Goal: Task Accomplishment & Management: Complete application form

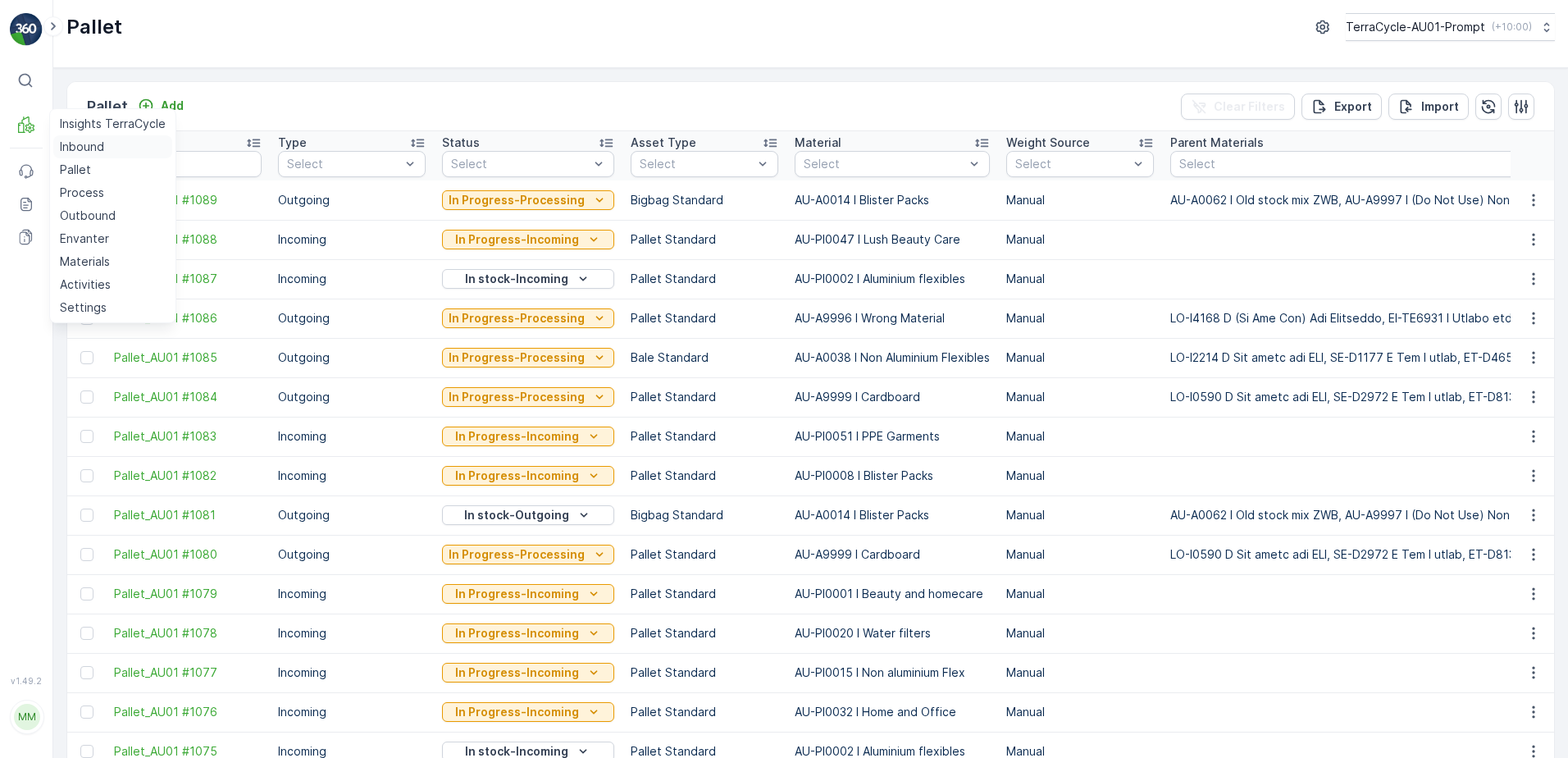
click at [63, 143] on p "Inbound" at bounding box center [81, 147] width 45 height 17
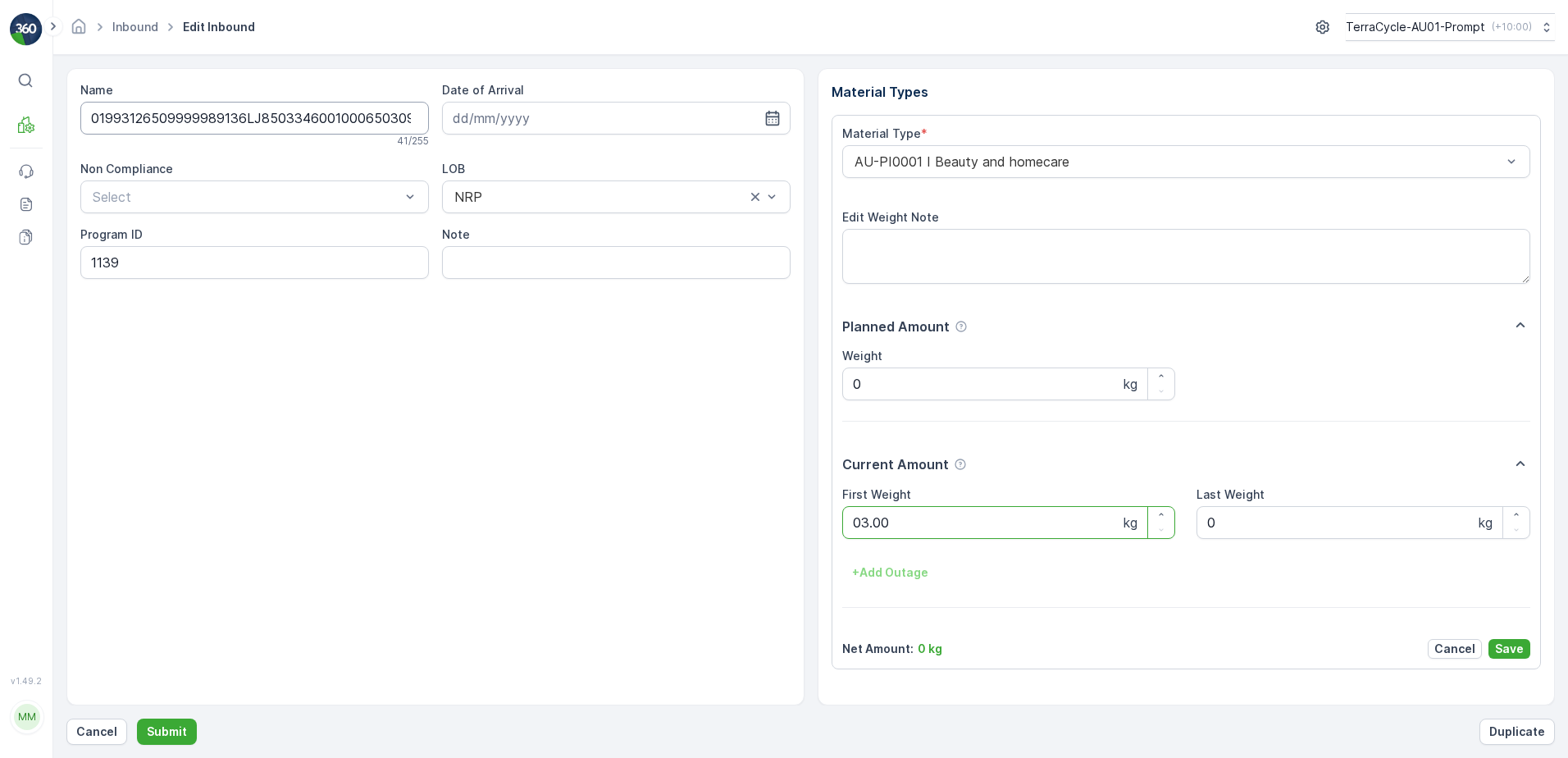
click at [137, 719] on button "Submit" at bounding box center [167, 732] width 60 height 26
click at [131, 264] on ID "CS178-M-AU_E" at bounding box center [254, 262] width 349 height 33
type ID "CS10-M-AU_E"
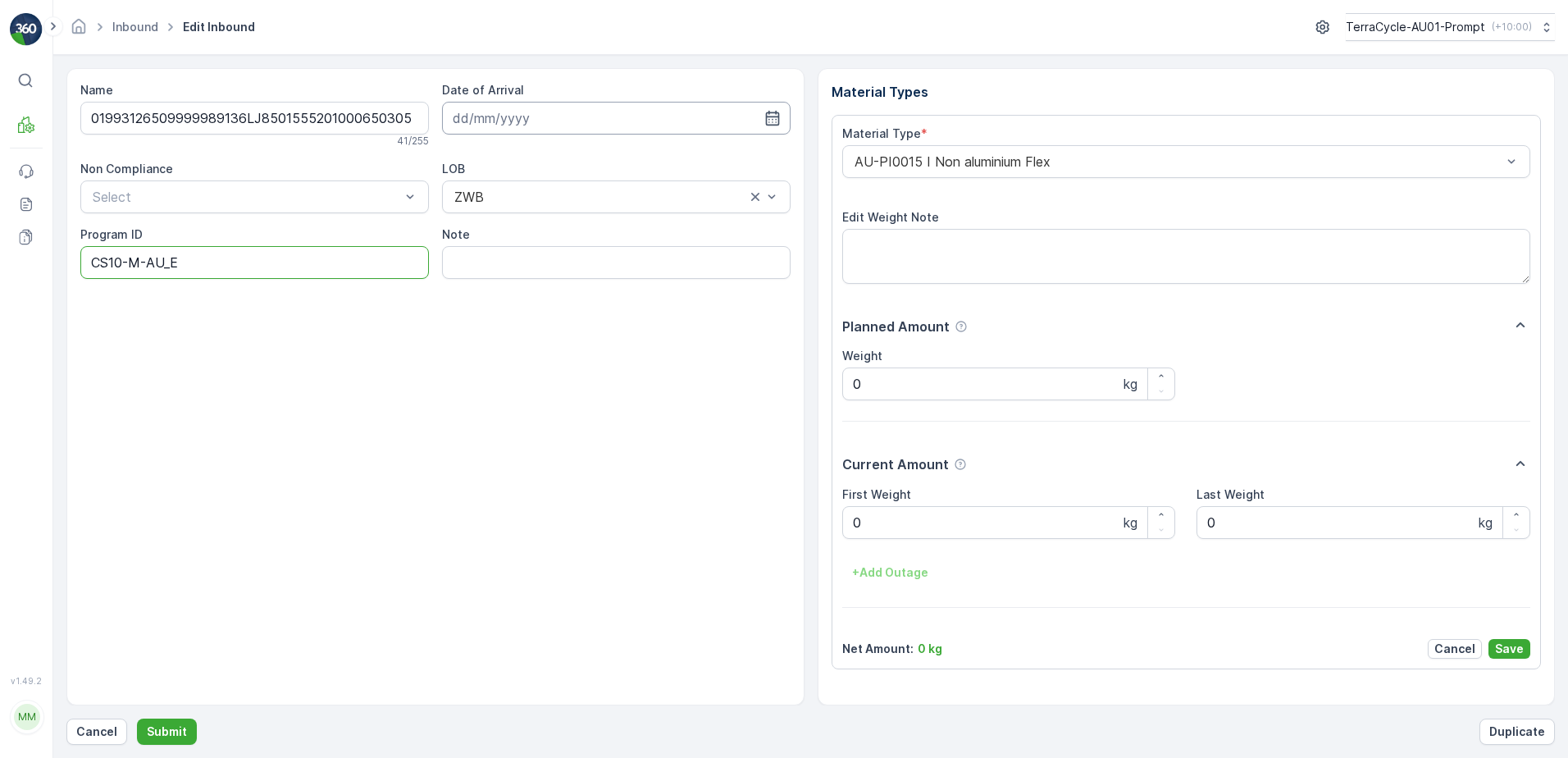
drag, startPoint x: 488, startPoint y: 112, endPoint x: 503, endPoint y: 111, distance: 15.0
click at [492, 111] on input at bounding box center [616, 117] width 349 height 33
click at [552, 222] on div "3" at bounding box center [558, 223] width 26 height 26
type input "[DATE]"
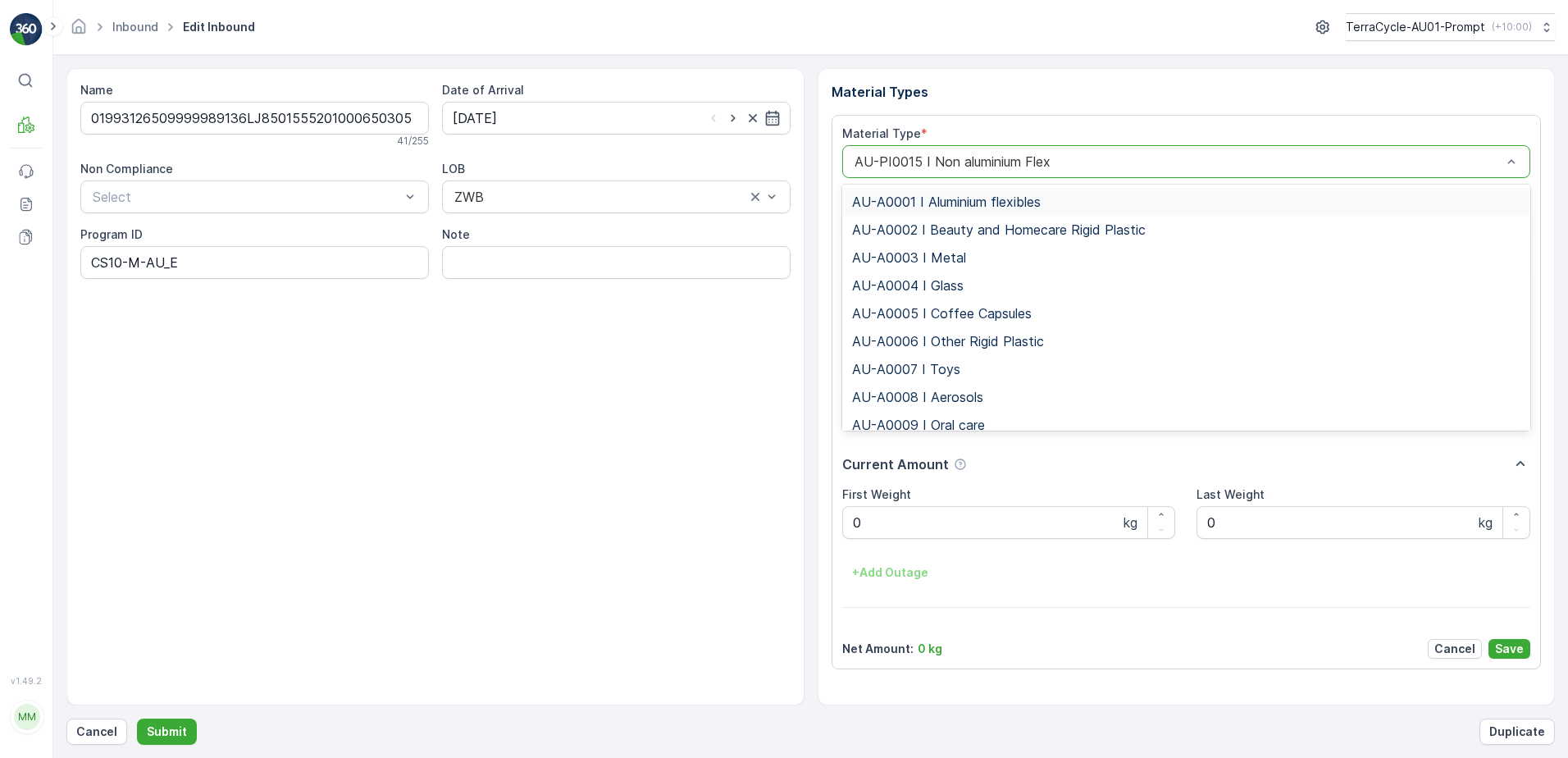
click at [851, 155] on div "AU-PI0015 I Non aluminium Flex" at bounding box center [1187, 161] width 689 height 33
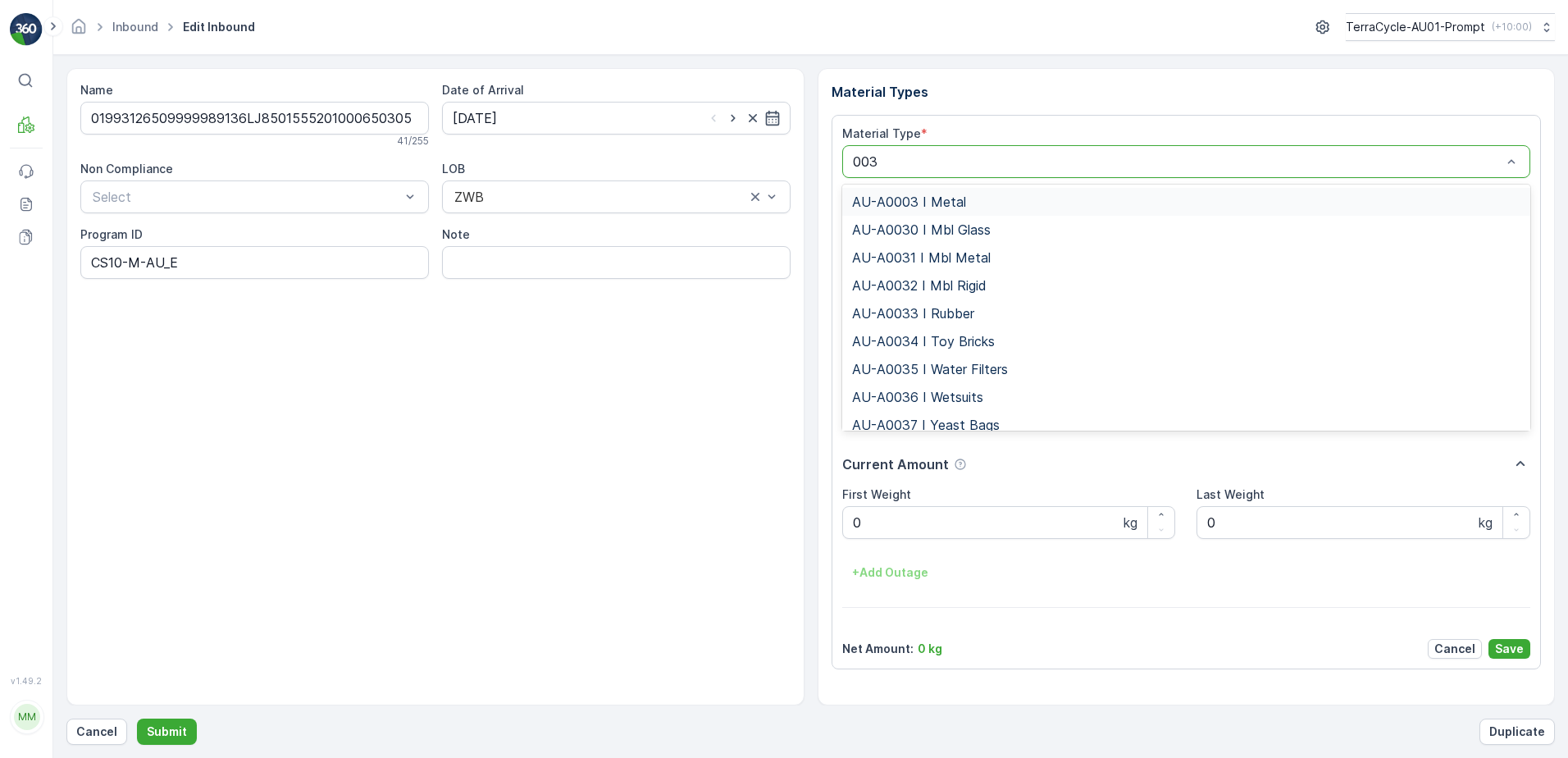
type input "0032"
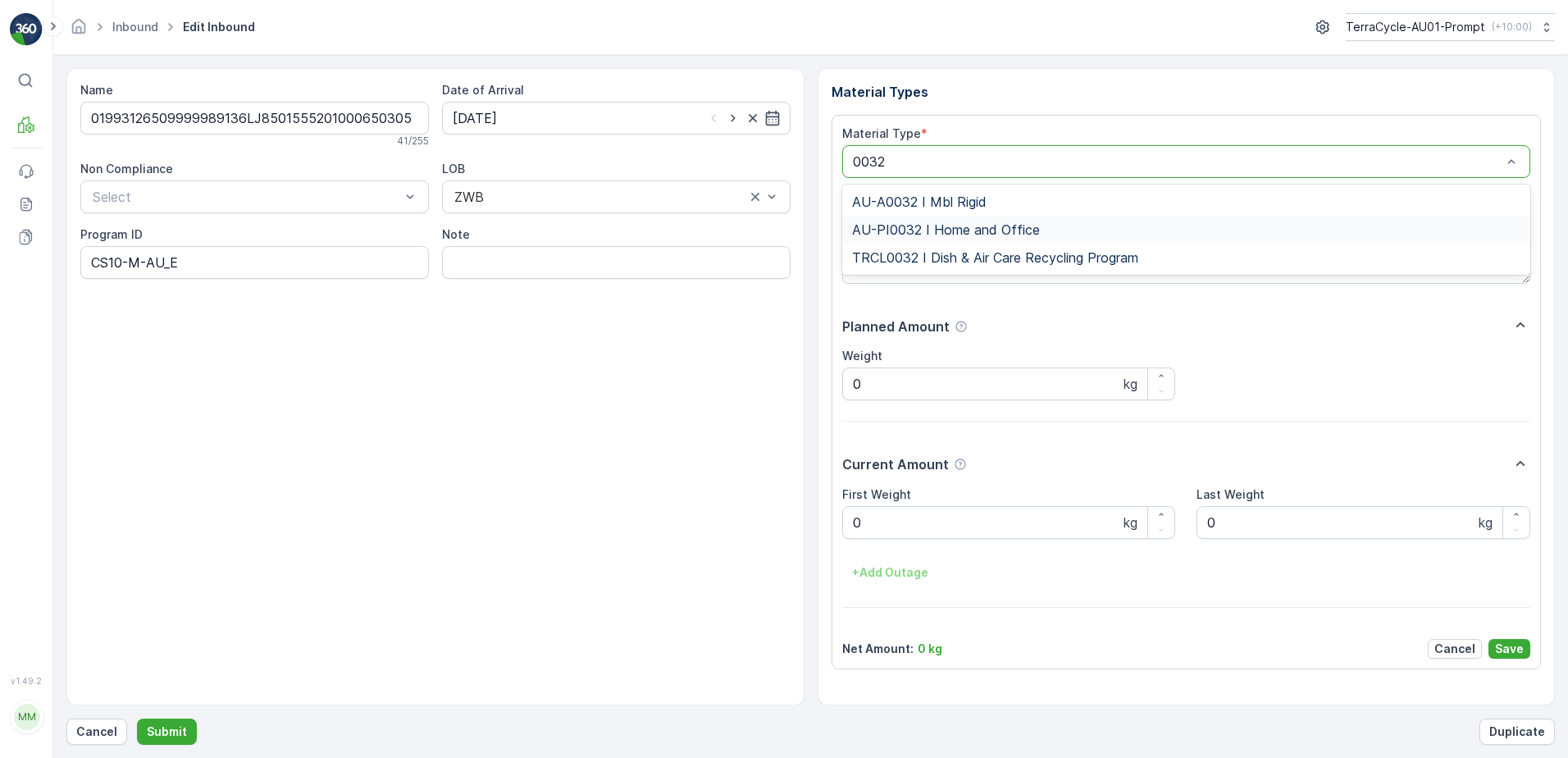
click at [959, 228] on span "AU-PI0032 I Home and Office" at bounding box center [945, 229] width 188 height 15
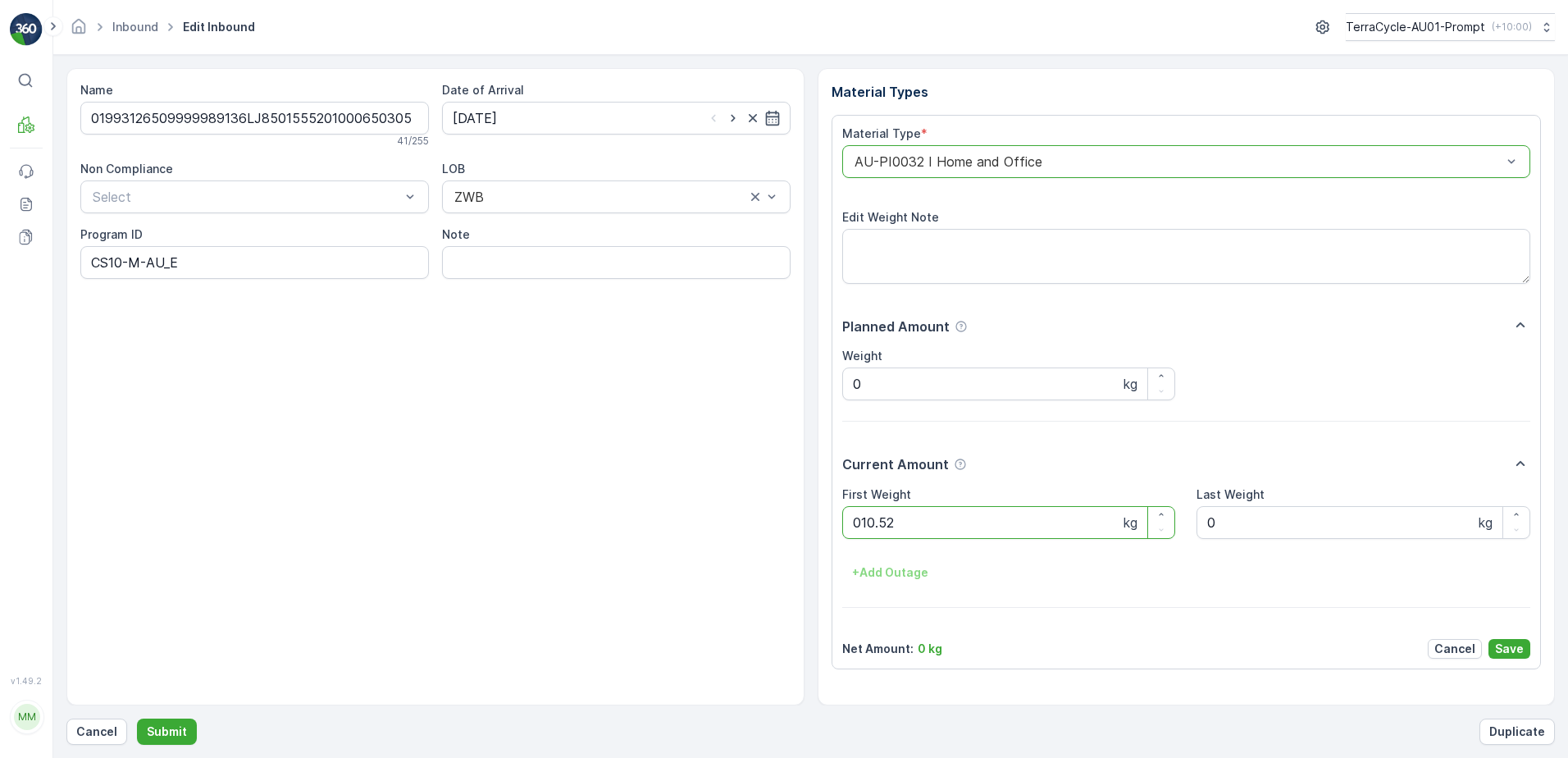
click at [137, 719] on button "Submit" at bounding box center [167, 732] width 60 height 26
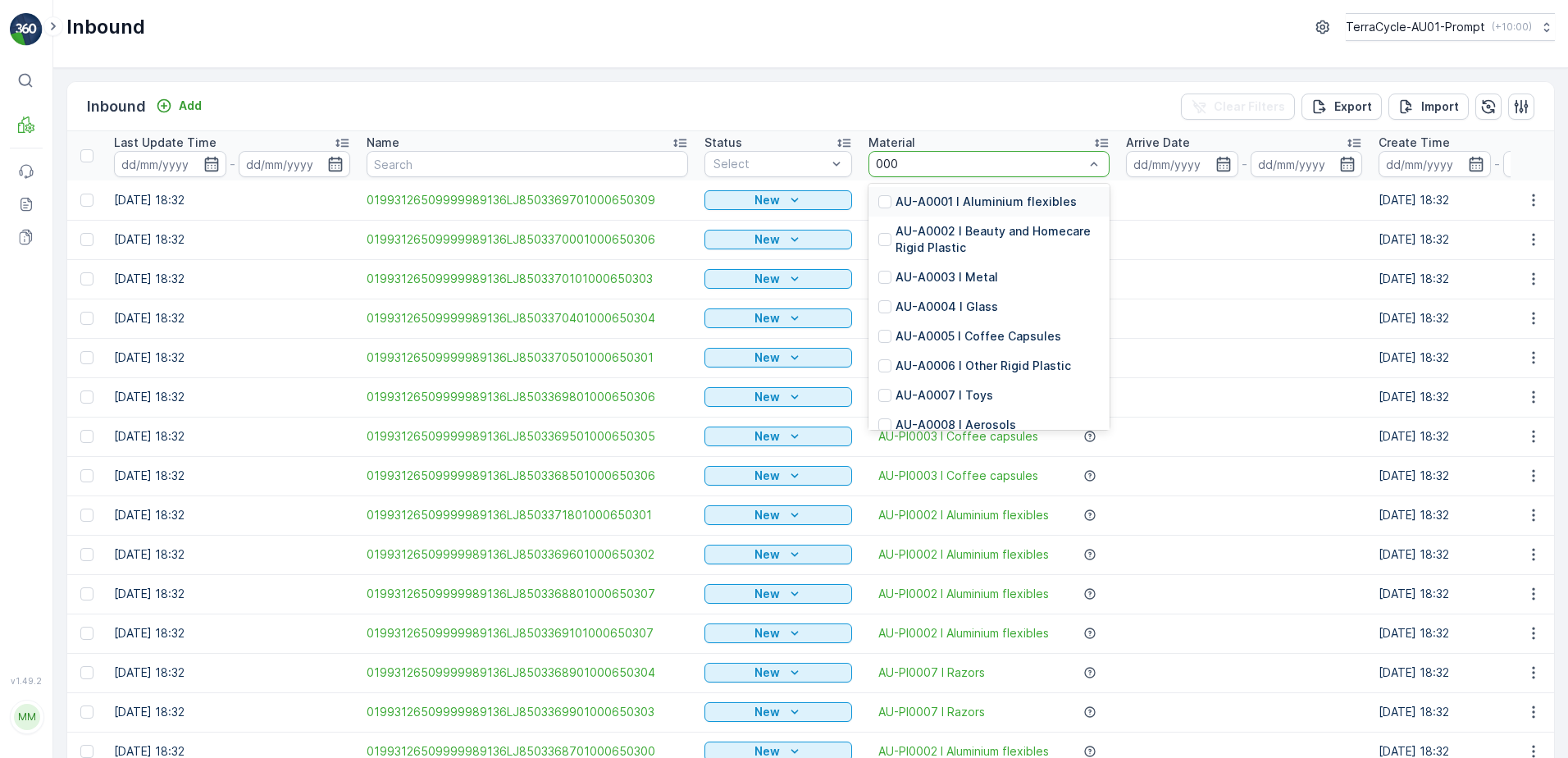
type input "0008"
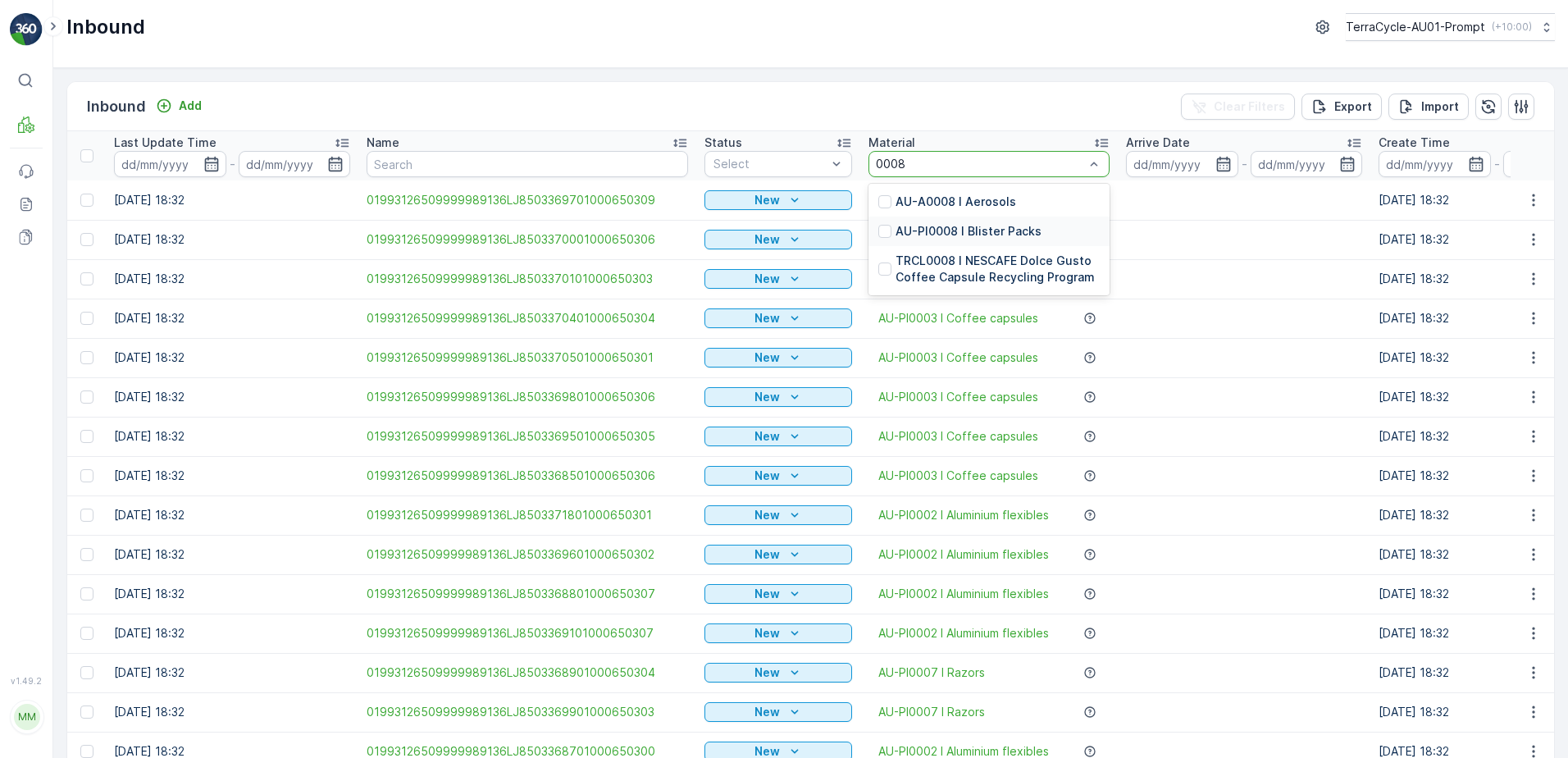
click at [968, 225] on p "AU-PI0008 I Blister Packs" at bounding box center [968, 231] width 146 height 17
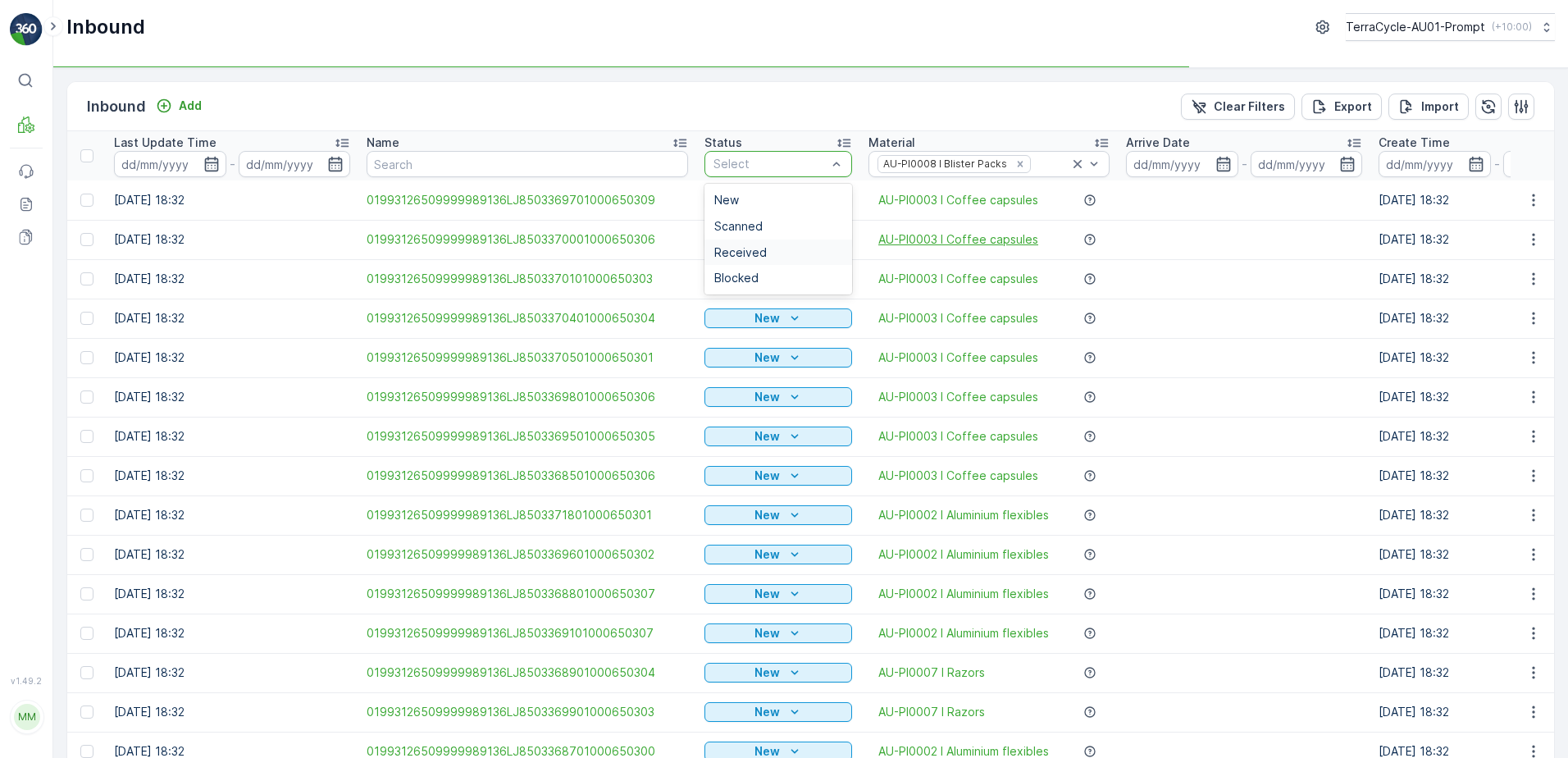
drag, startPoint x: 751, startPoint y: 250, endPoint x: 941, endPoint y: 241, distance: 190.2
click at [752, 248] on span "Received" at bounding box center [740, 252] width 53 height 13
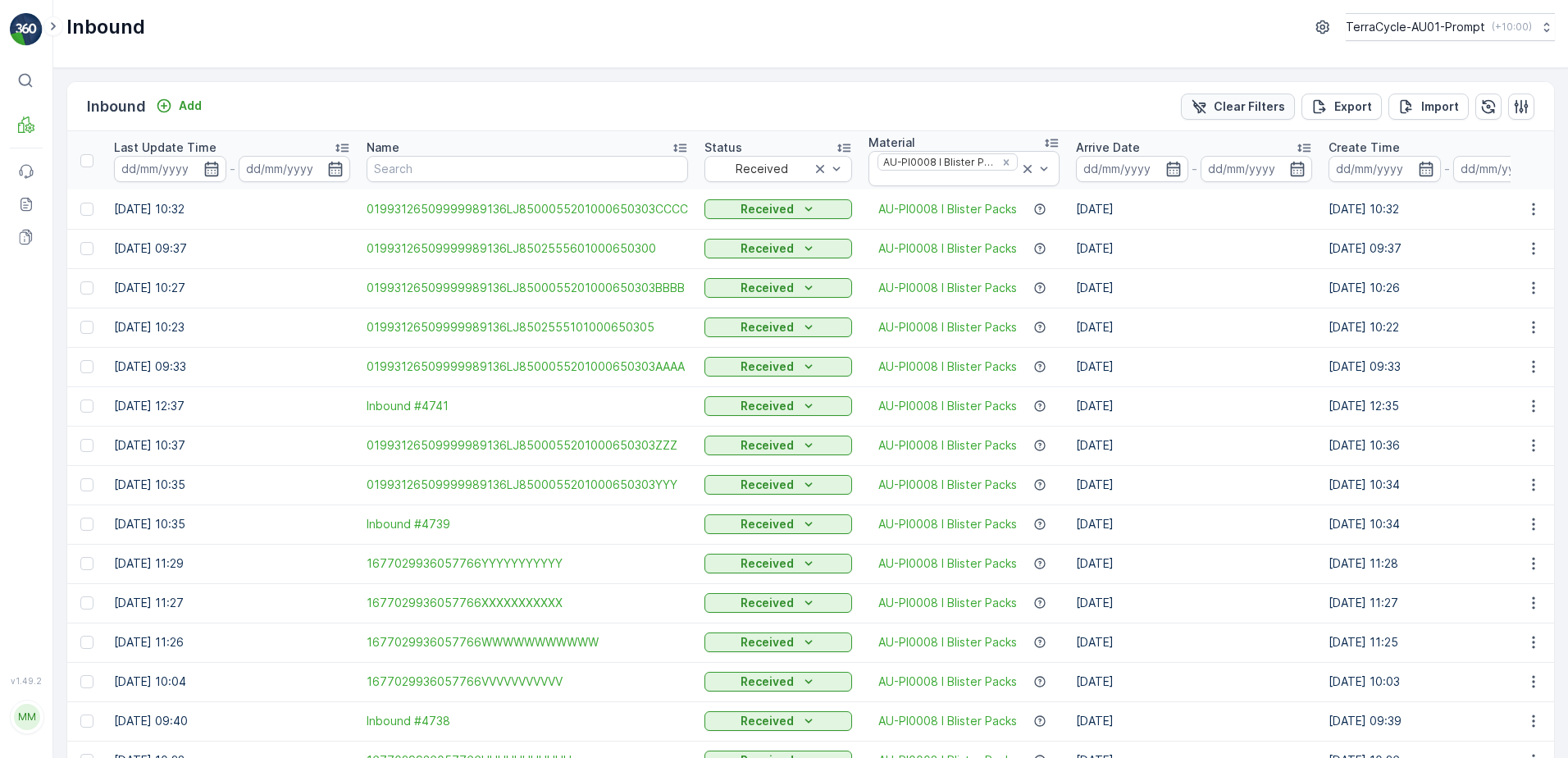
click at [1207, 98] on icon "Clear Filters" at bounding box center [1199, 106] width 17 height 17
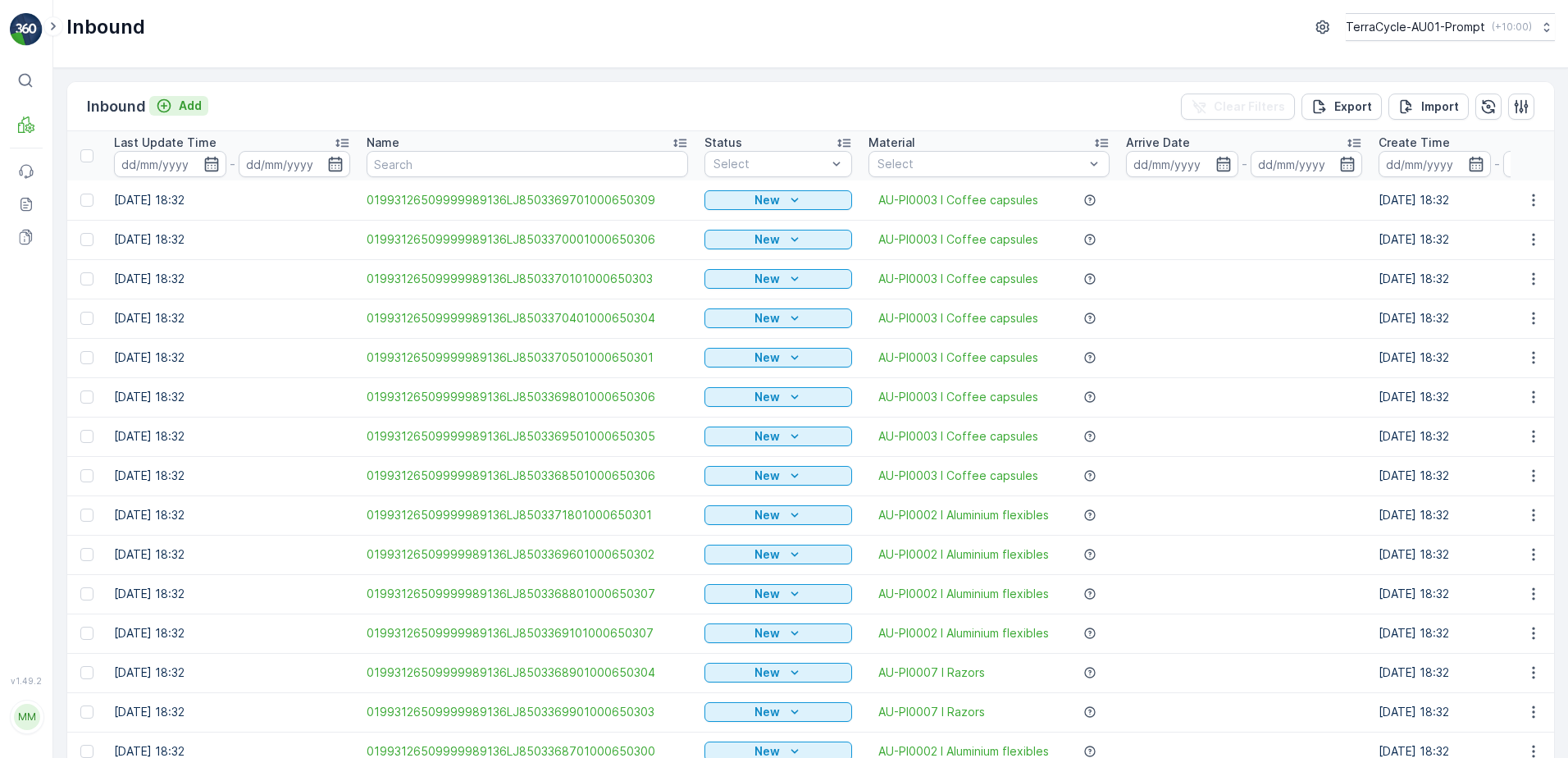
click at [191, 110] on p "Add" at bounding box center [190, 105] width 23 height 17
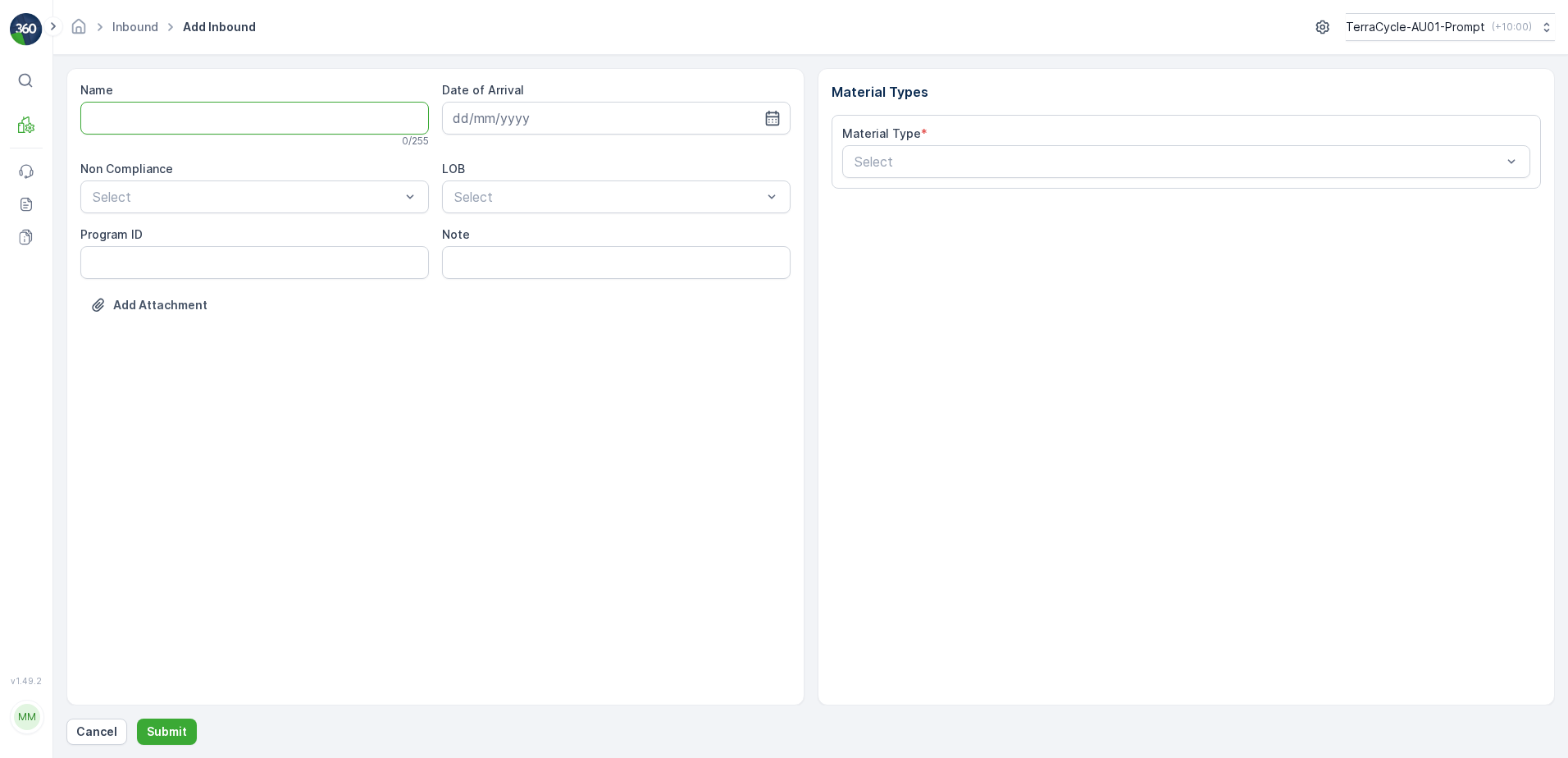
click at [140, 115] on input "Name" at bounding box center [254, 117] width 349 height 33
click at [137, 719] on button "Submit" at bounding box center [167, 732] width 60 height 26
type input "1677029936057766"
click at [106, 728] on p "Cancel" at bounding box center [96, 731] width 41 height 17
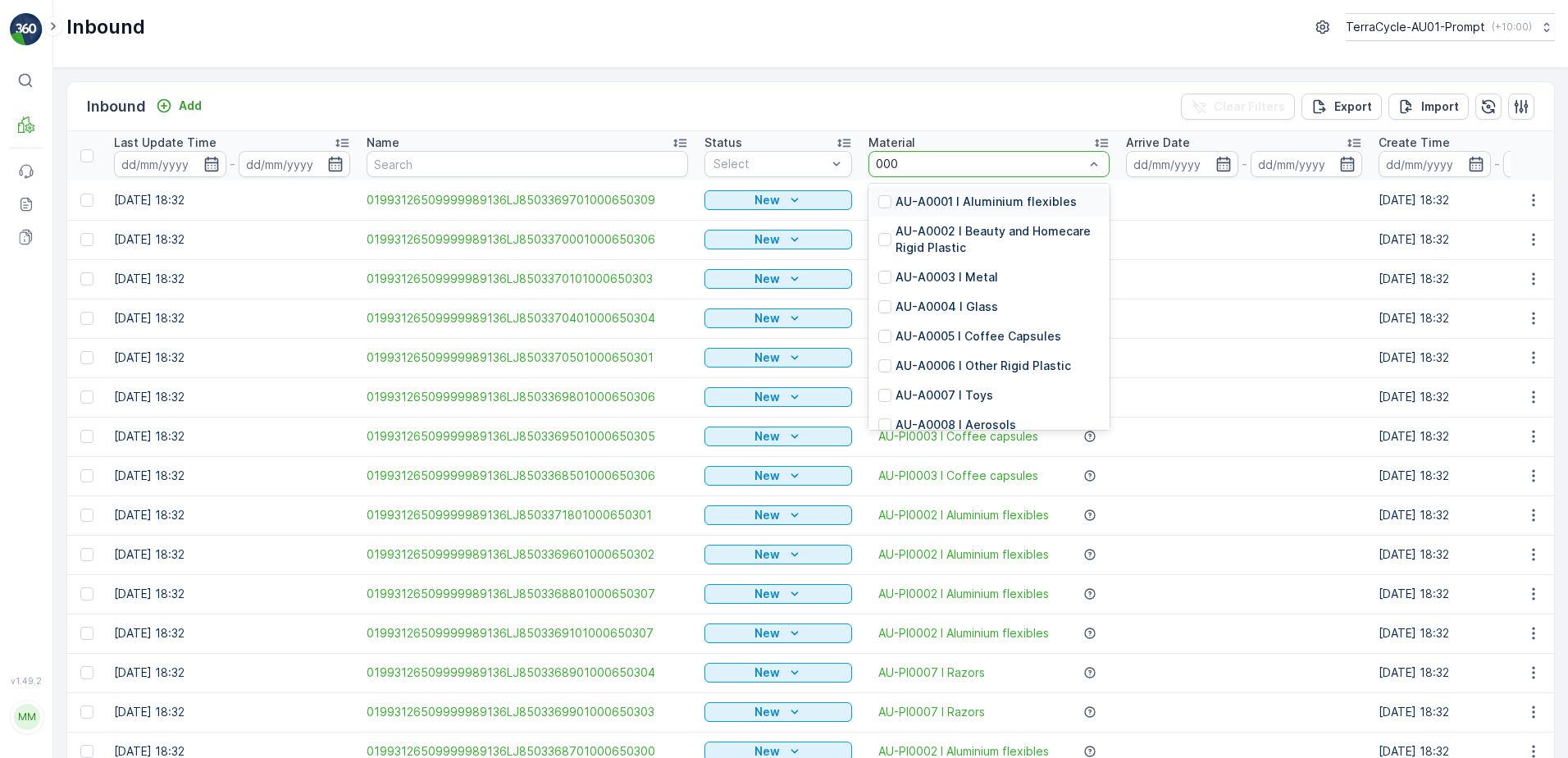
type input "0008"
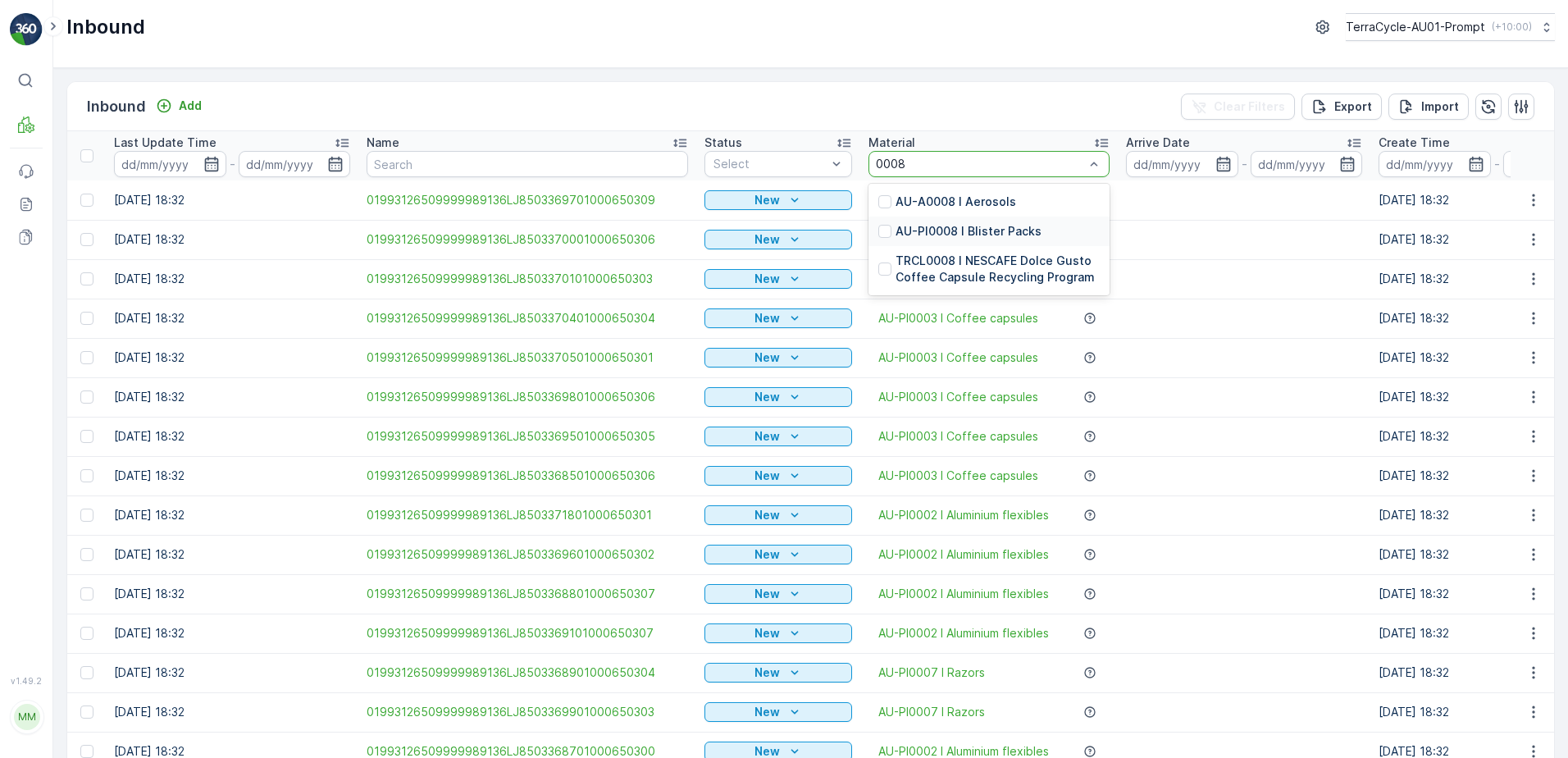
click at [1002, 233] on p "AU-PI0008 I Blister Packs" at bounding box center [968, 231] width 146 height 17
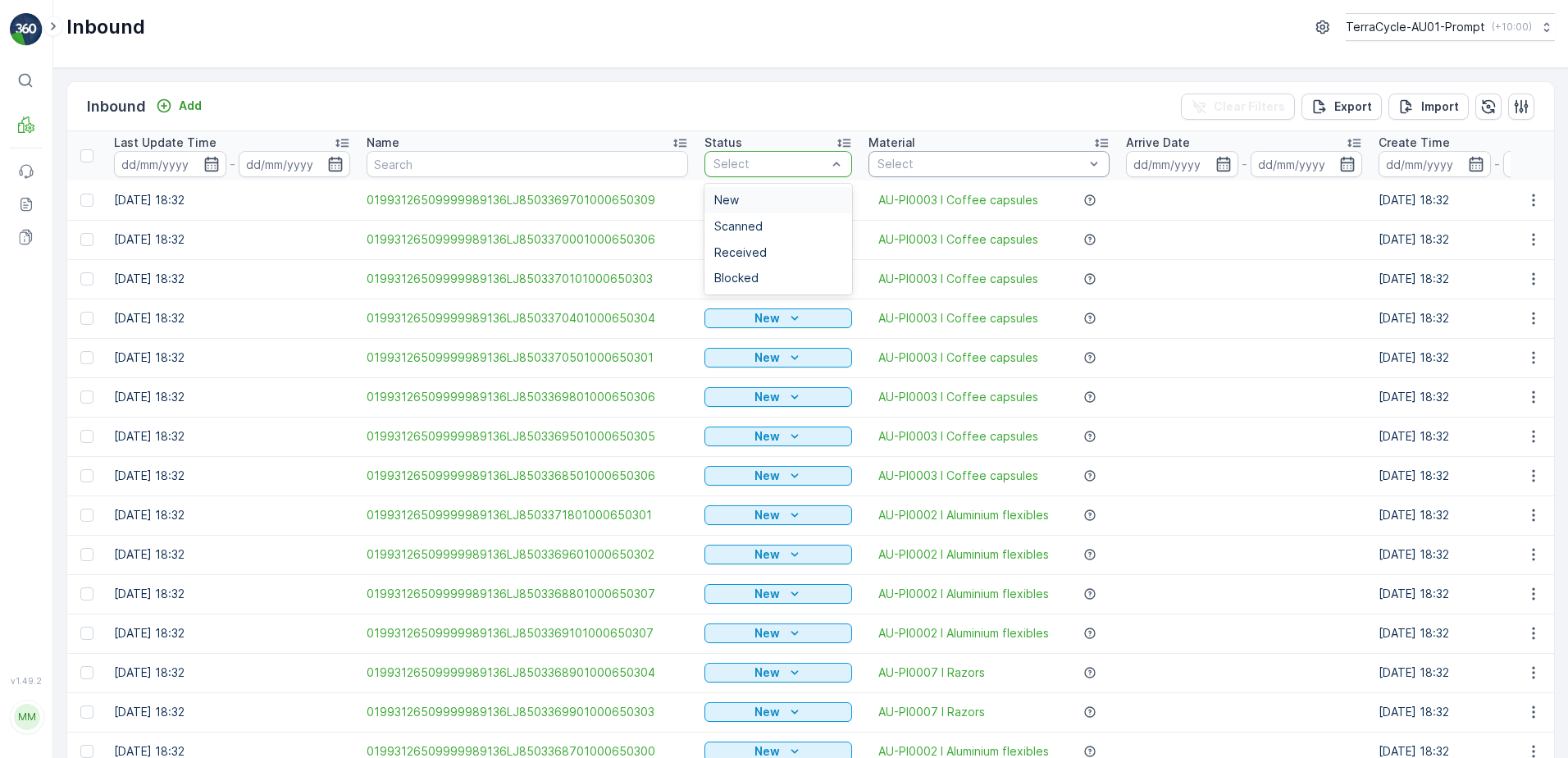
drag, startPoint x: 784, startPoint y: 157, endPoint x: 749, endPoint y: 228, distance: 79.2
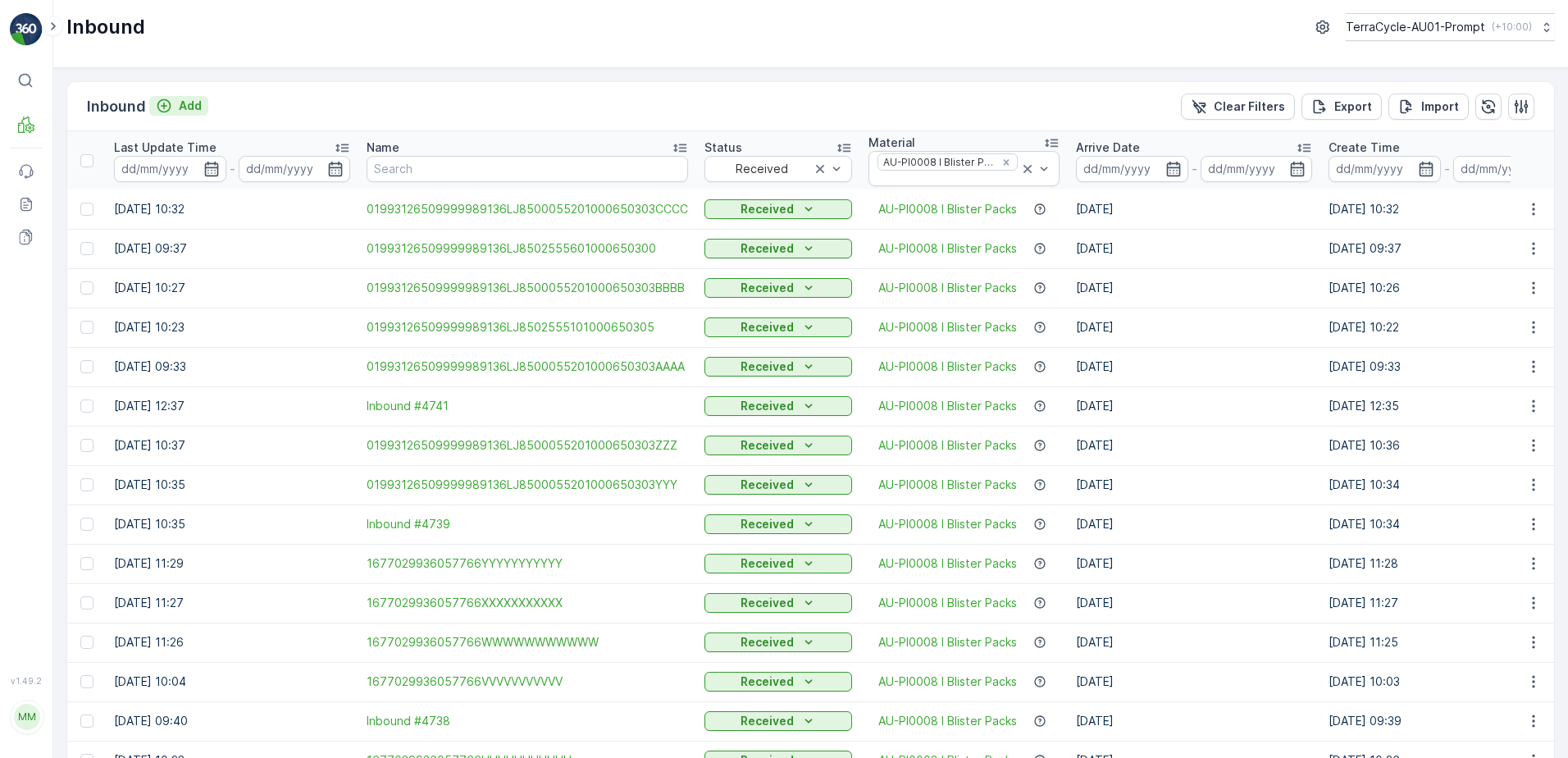
click at [185, 108] on p "Add" at bounding box center [190, 105] width 23 height 17
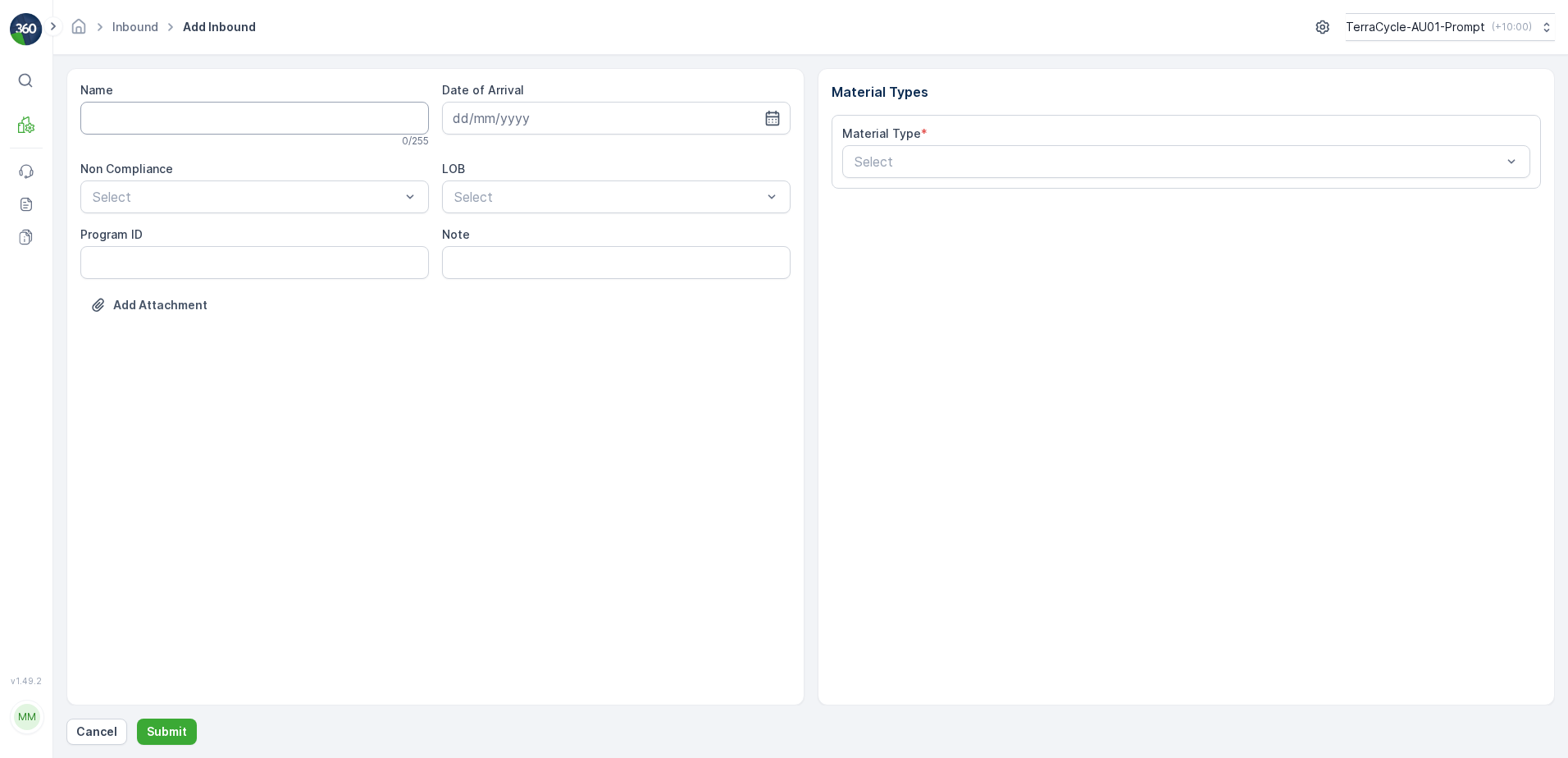
click at [181, 120] on input "Name" at bounding box center [254, 117] width 349 height 33
click at [137, 719] on button "Submit" at bounding box center [167, 732] width 60 height 26
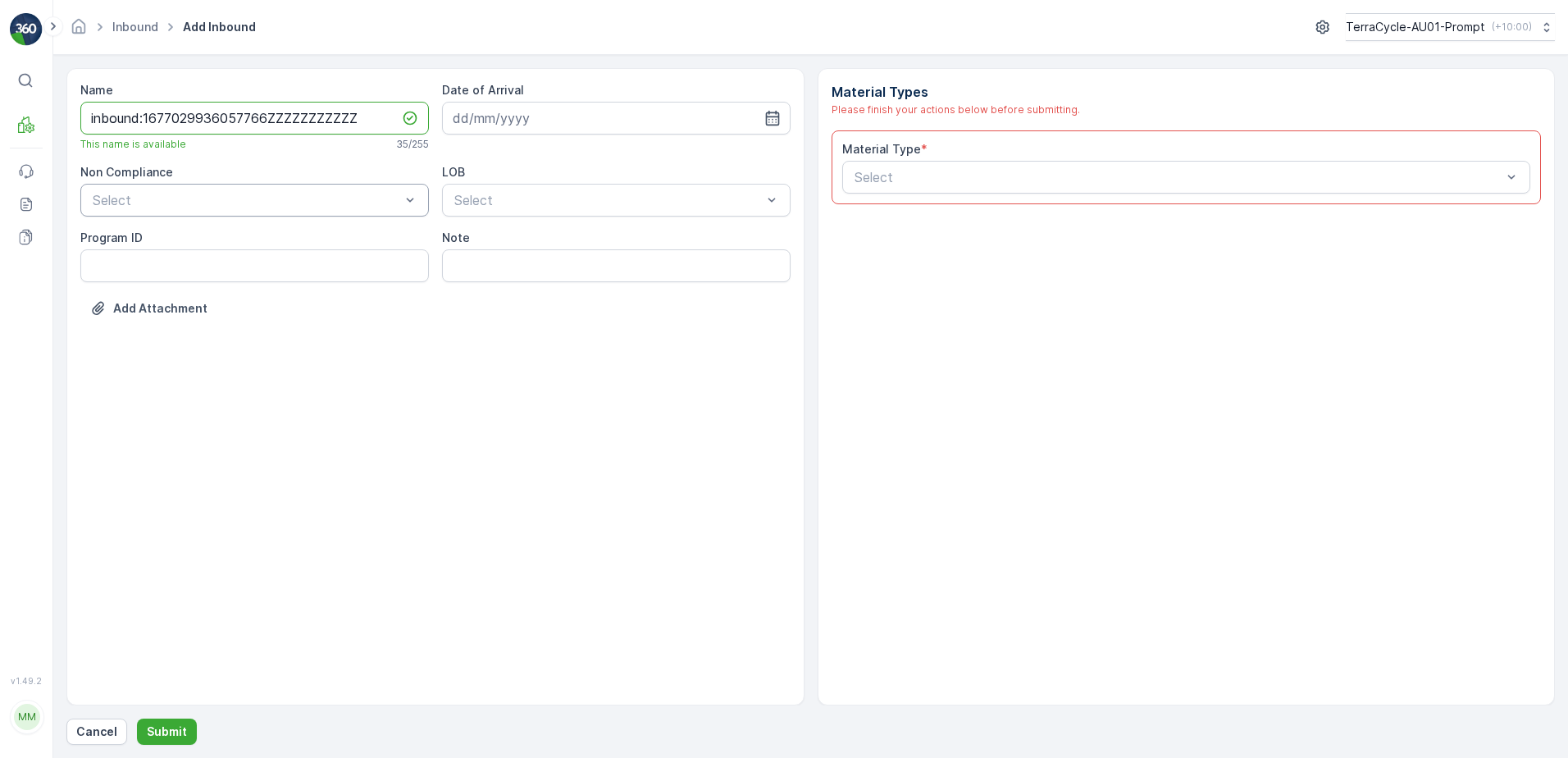
type input "inbound:1677029936057766ZZZZZZZZZZZ"
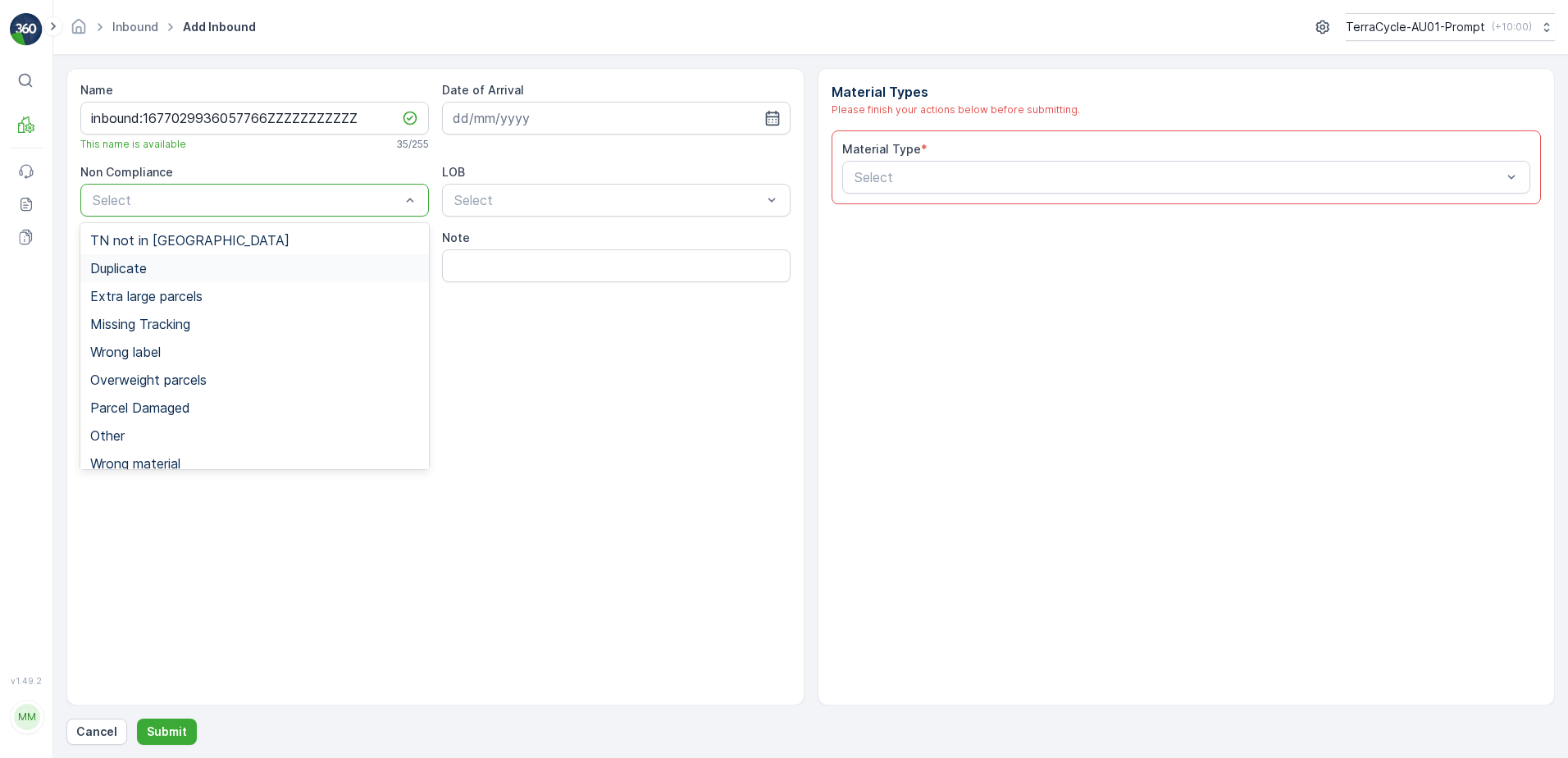
click at [134, 275] on span "Duplicate" at bounding box center [118, 268] width 57 height 15
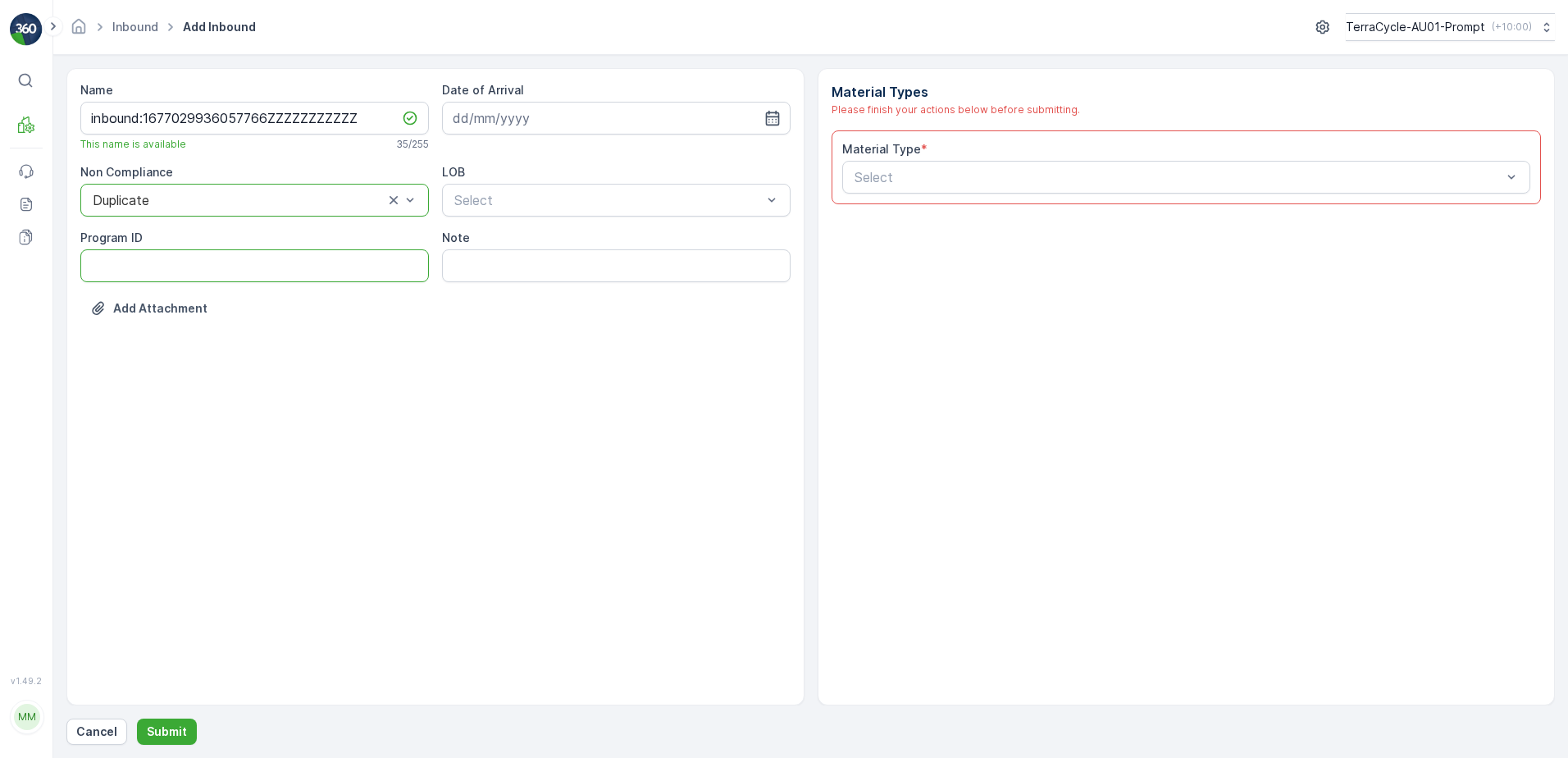
click at [162, 273] on ID "Program ID" at bounding box center [254, 265] width 349 height 33
type ID "1356"
drag, startPoint x: 525, startPoint y: 120, endPoint x: 612, endPoint y: 127, distance: 87.3
click at [538, 120] on input at bounding box center [616, 117] width 349 height 33
click at [562, 218] on div "3" at bounding box center [558, 223] width 26 height 26
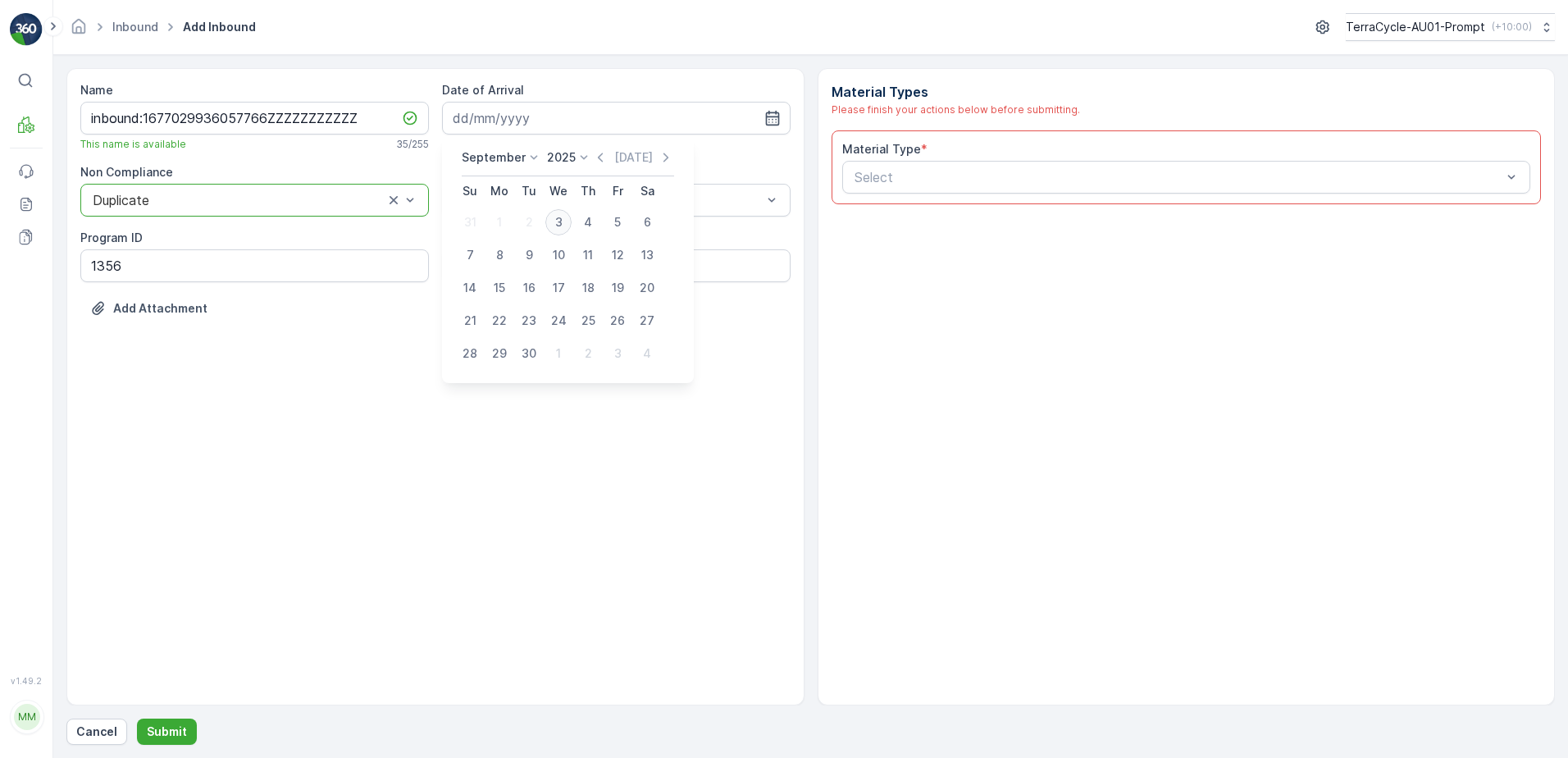
type input "[DATE]"
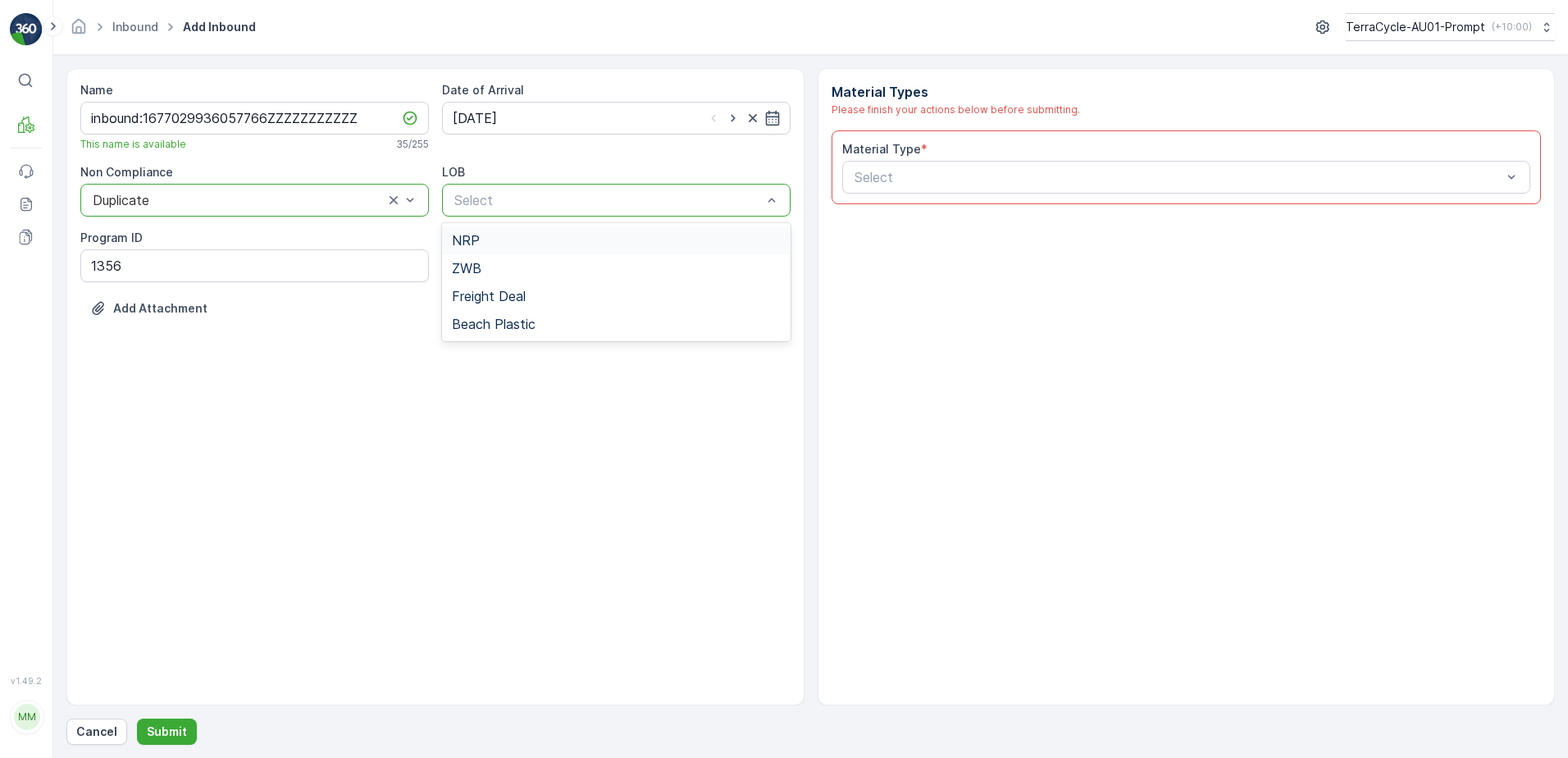
drag, startPoint x: 529, startPoint y: 190, endPoint x: 529, endPoint y: 216, distance: 26.0
click at [530, 190] on div "Select" at bounding box center [616, 200] width 349 height 33
click at [511, 244] on div "NRP" at bounding box center [616, 240] width 329 height 15
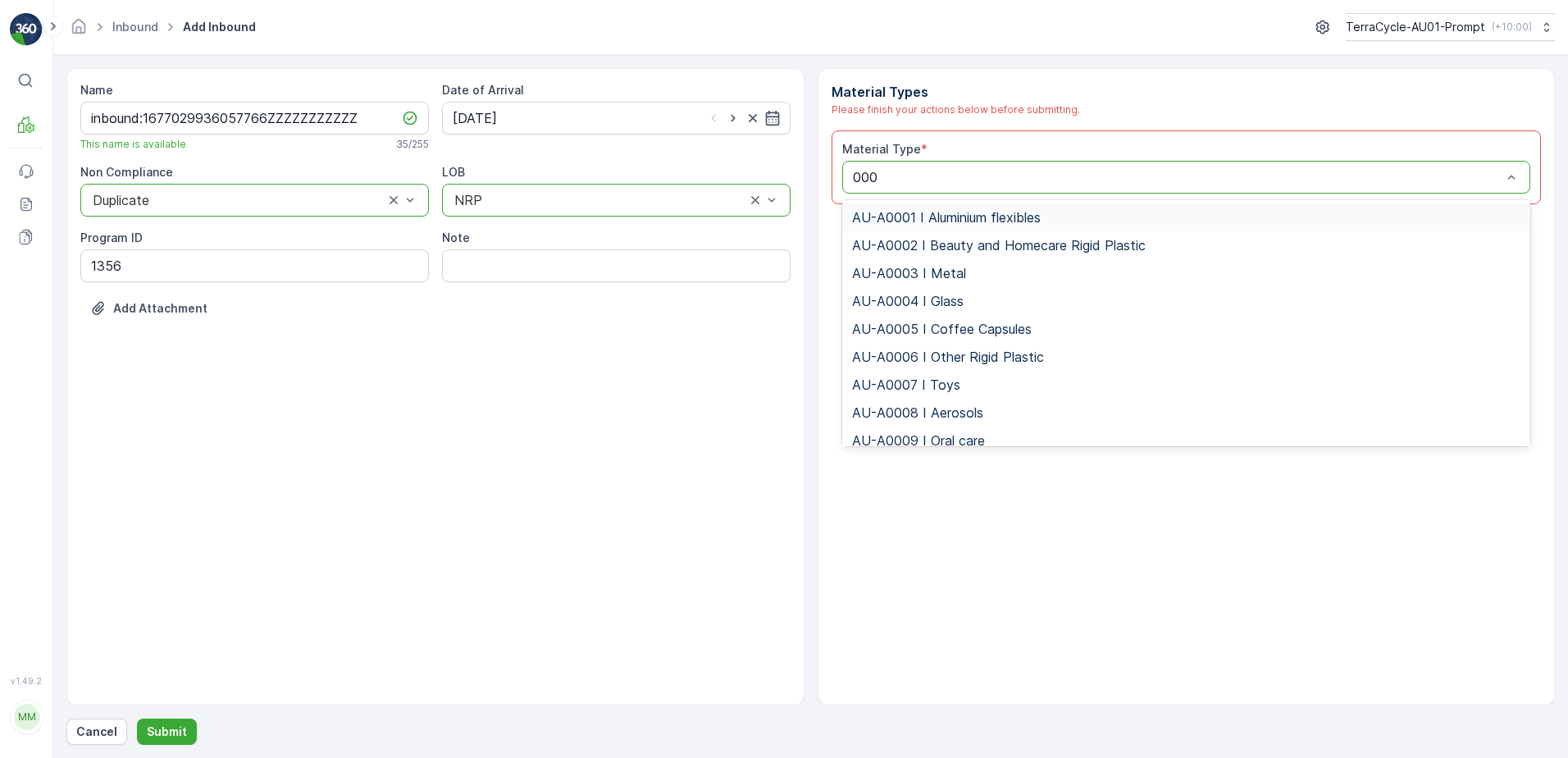
type input "0008"
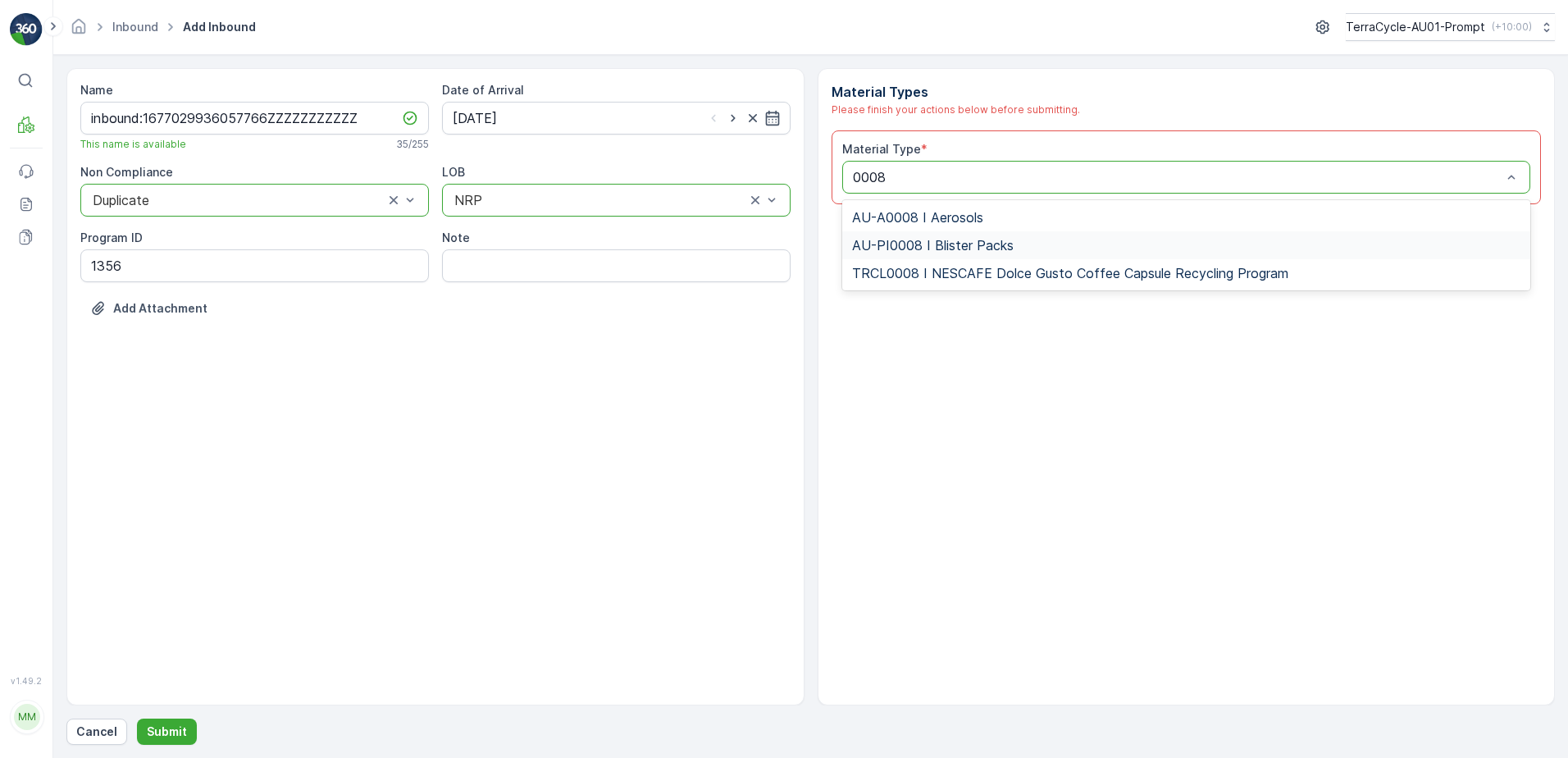
click at [976, 246] on span "AU-PI0008 I Blister Packs" at bounding box center [932, 245] width 162 height 15
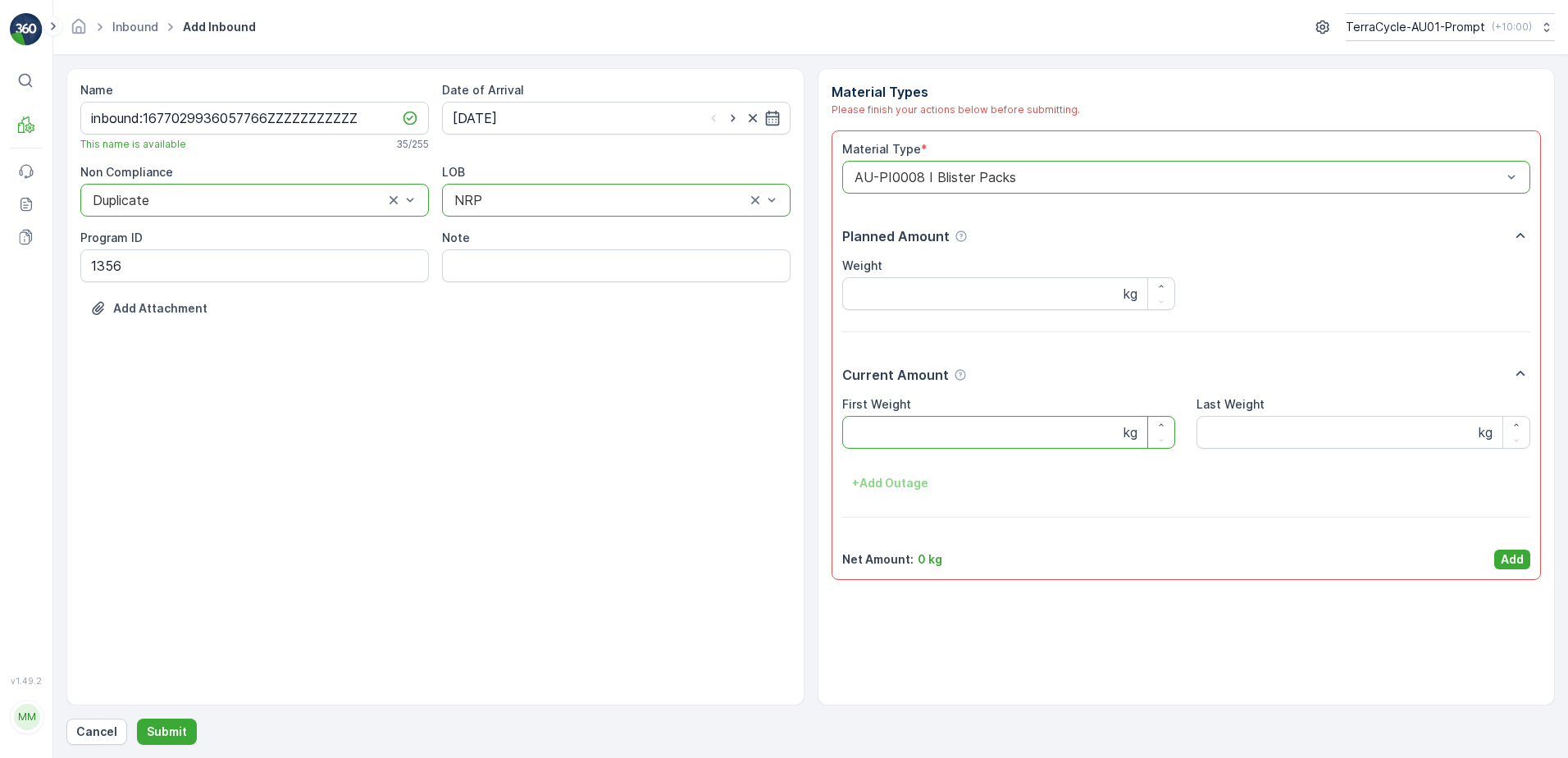
click at [917, 420] on Weight "First Weight" at bounding box center [1009, 432] width 334 height 33
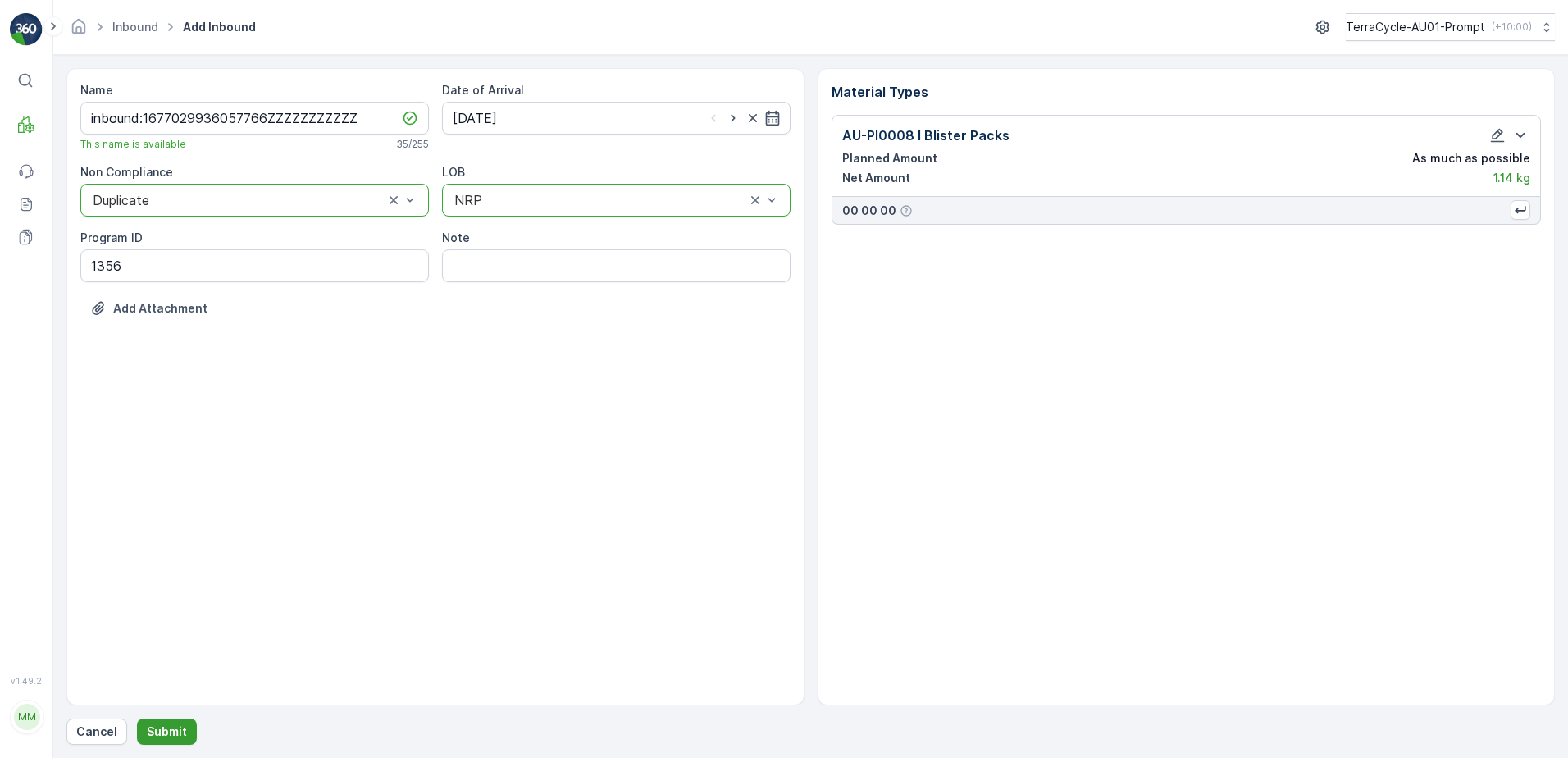
click at [168, 735] on p "Submit" at bounding box center [167, 731] width 40 height 17
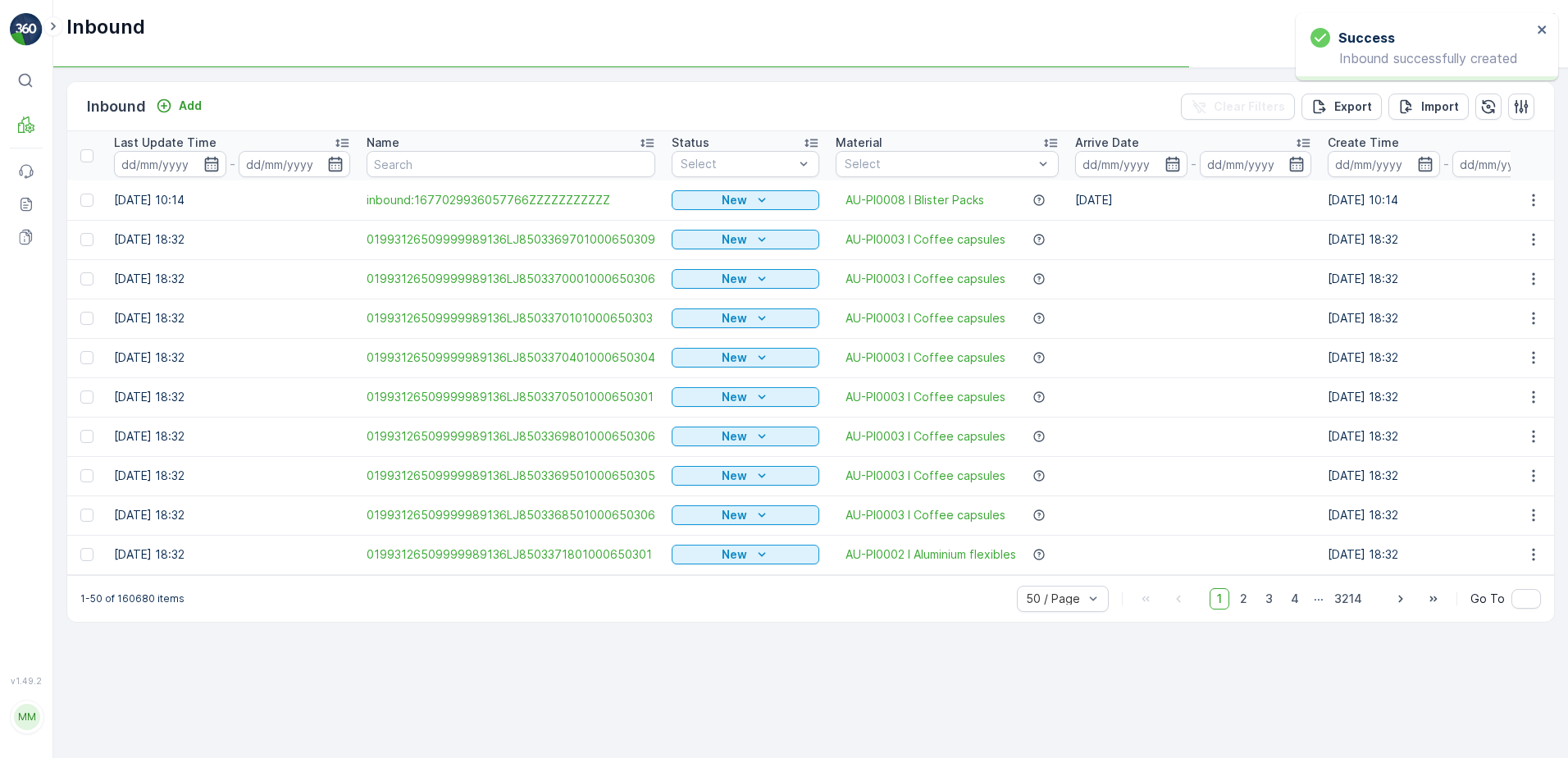
drag, startPoint x: 747, startPoint y: 191, endPoint x: 794, endPoint y: 187, distance: 47.2
click at [747, 192] on div "New" at bounding box center [745, 200] width 134 height 17
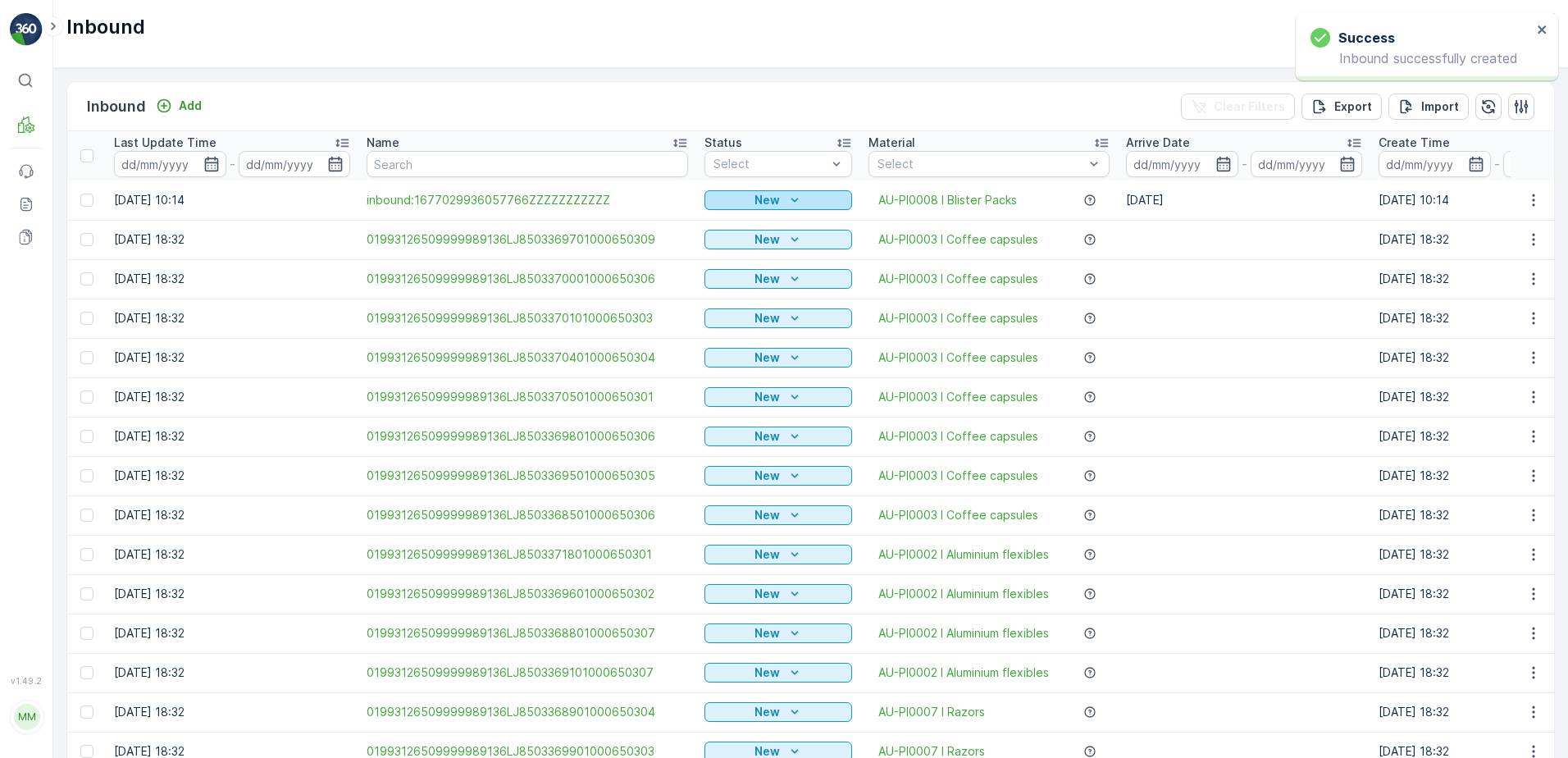
click at [790, 201] on icon "New" at bounding box center [793, 200] width 7 height 4
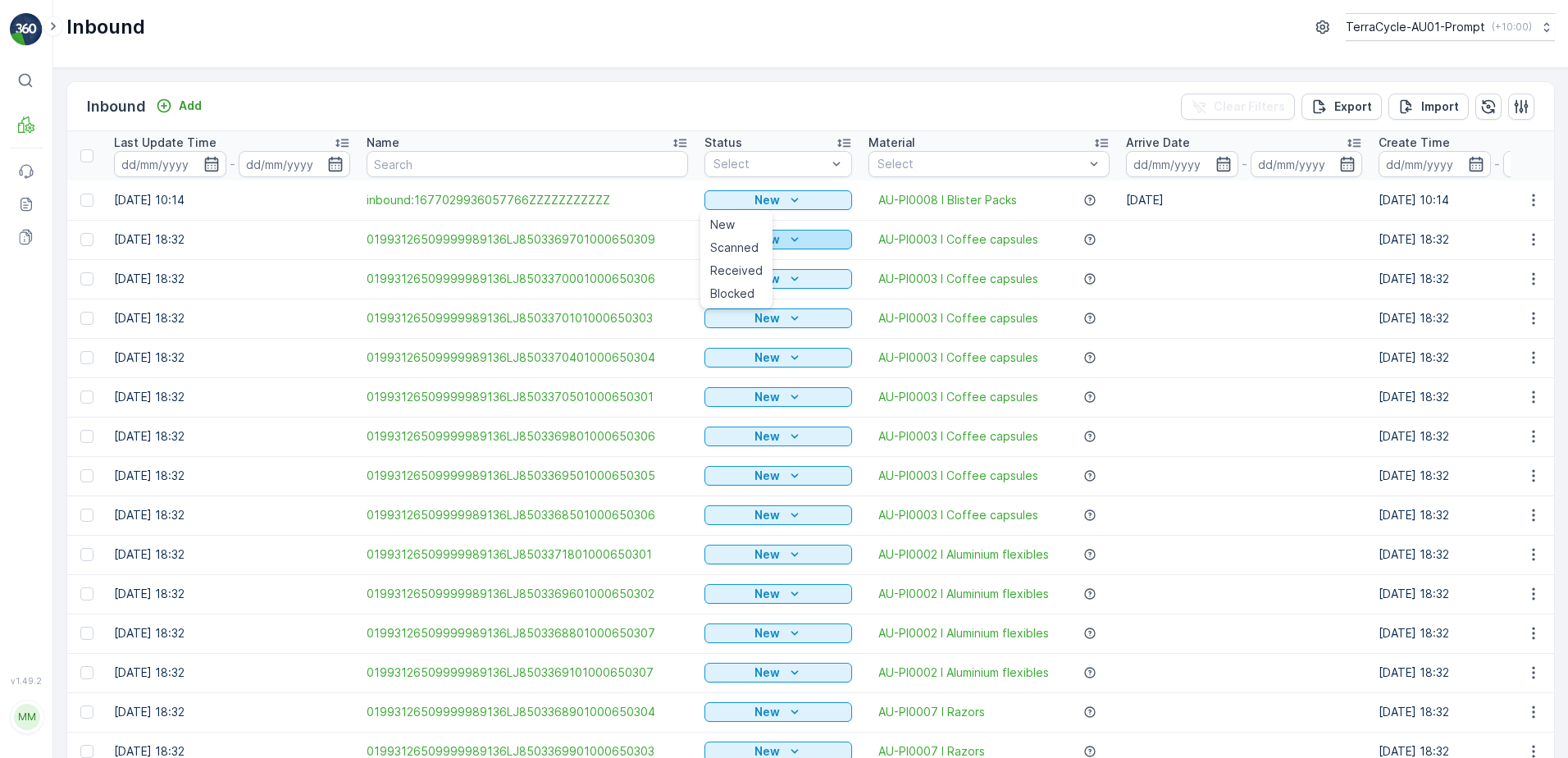
drag, startPoint x: 744, startPoint y: 245, endPoint x: 841, endPoint y: 238, distance: 97.3
click at [745, 245] on span "Scanned" at bounding box center [734, 247] width 49 height 17
click at [1530, 207] on icon "button" at bounding box center [1533, 200] width 17 height 17
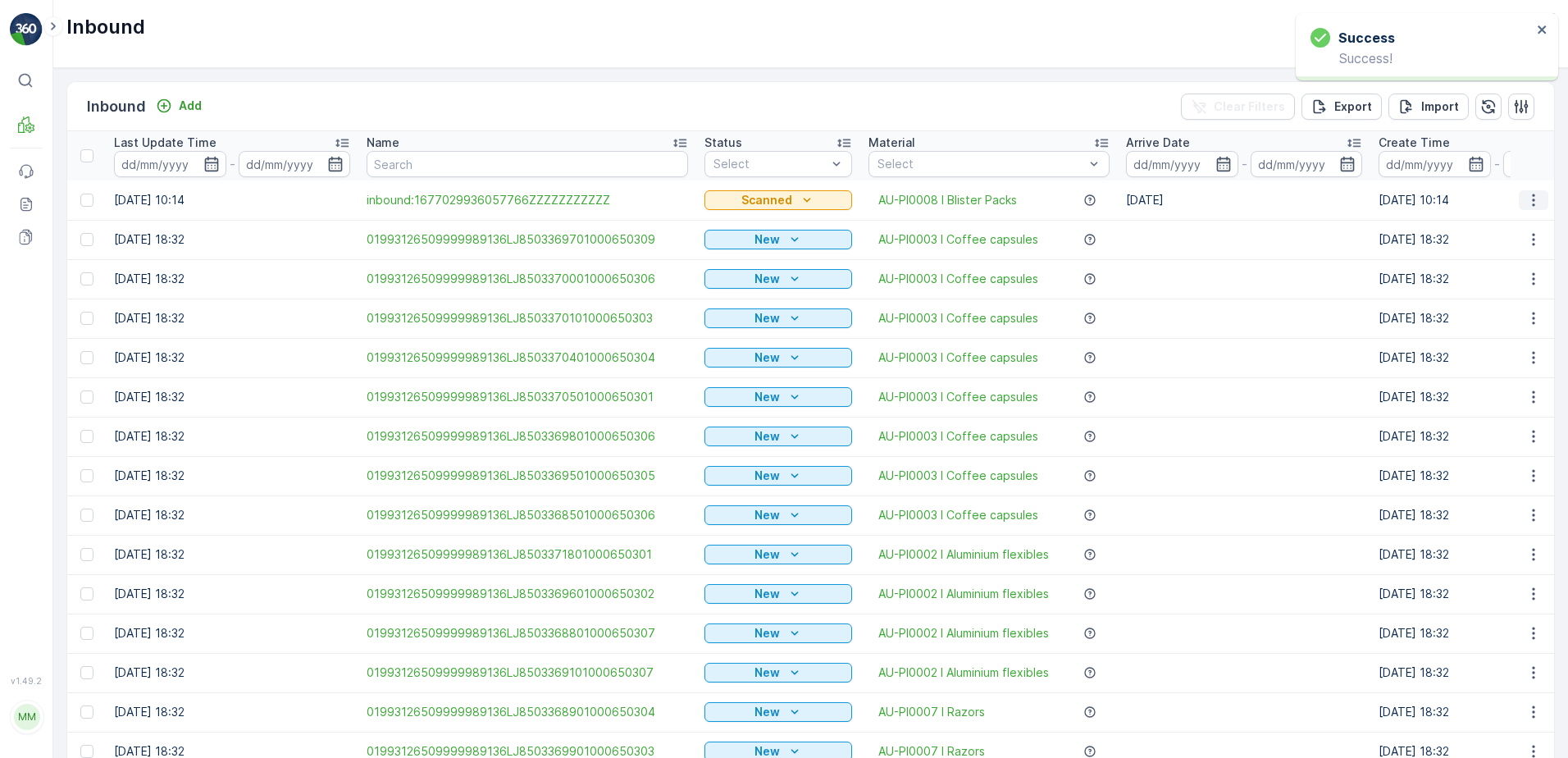
click at [1525, 206] on icon "button" at bounding box center [1533, 200] width 17 height 17
click at [1457, 313] on span "Print QR" at bounding box center [1467, 317] width 45 height 17
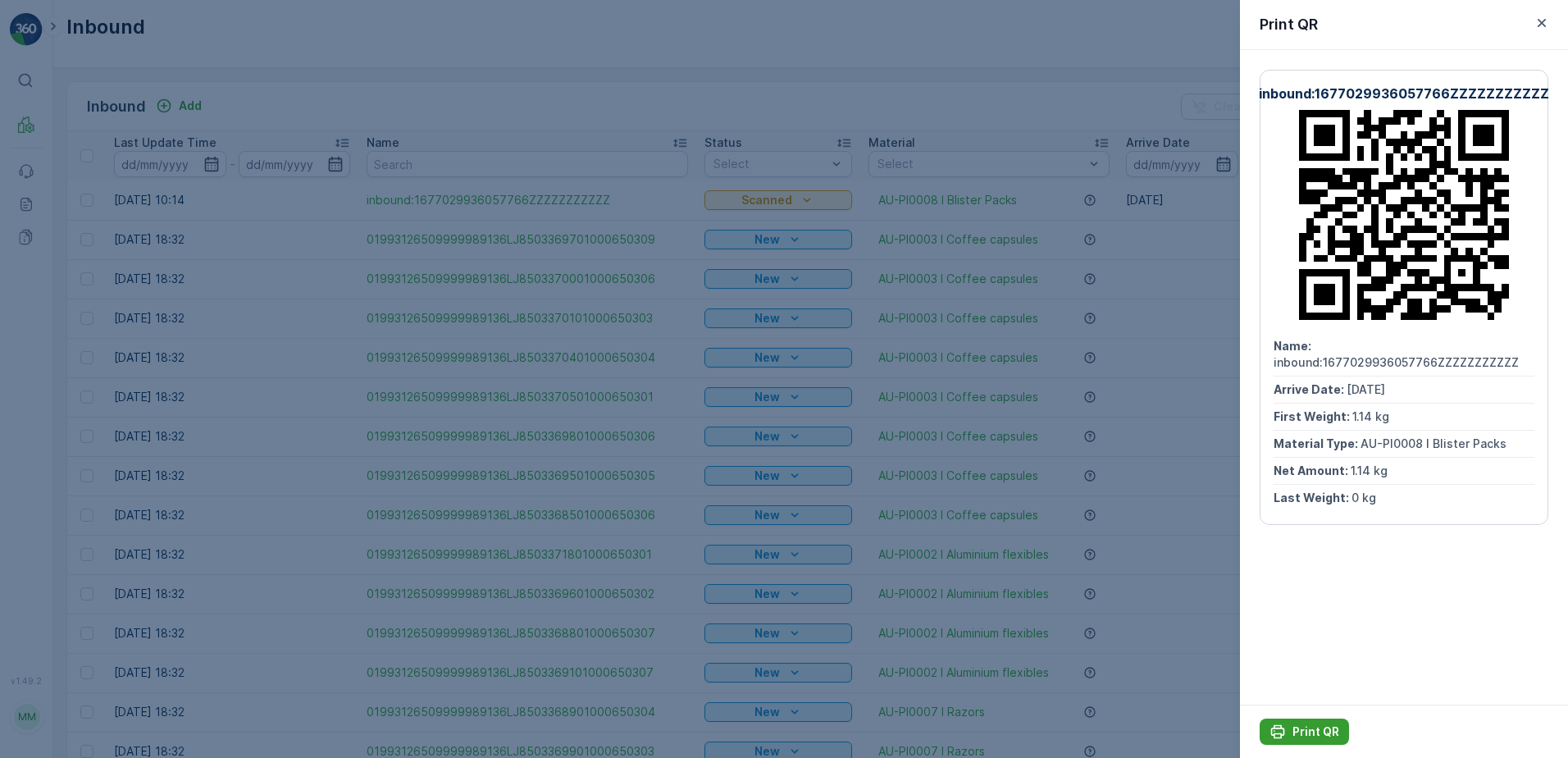
click at [1294, 728] on p "Print QR" at bounding box center [1316, 731] width 47 height 17
click at [1547, 21] on icon "button" at bounding box center [1541, 23] width 17 height 17
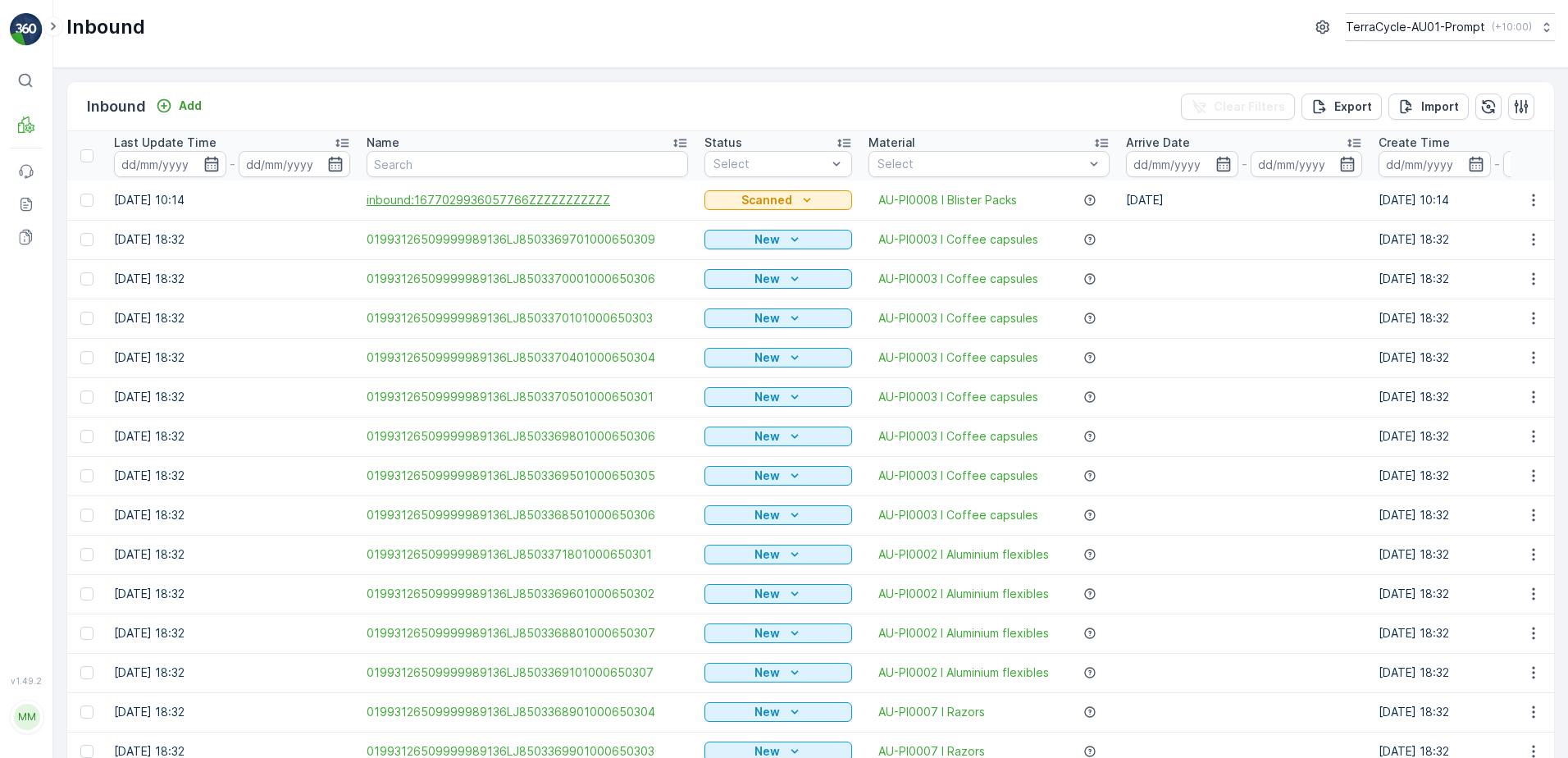
click at [602, 199] on span "inbound:1677029936057766ZZZZZZZZZZZ" at bounding box center [527, 200] width 322 height 17
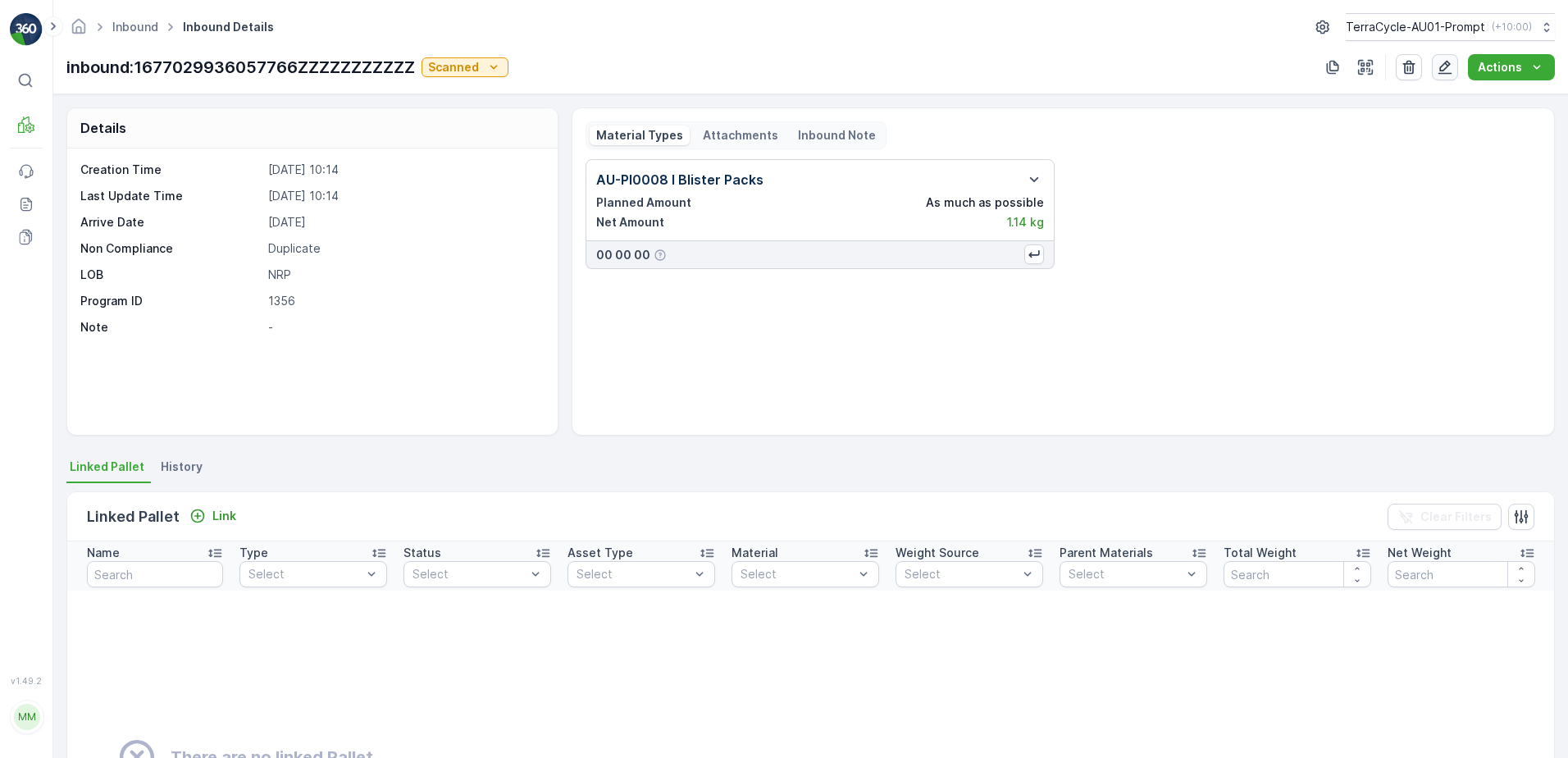
click at [1452, 75] on icon "button" at bounding box center [1445, 67] width 17 height 17
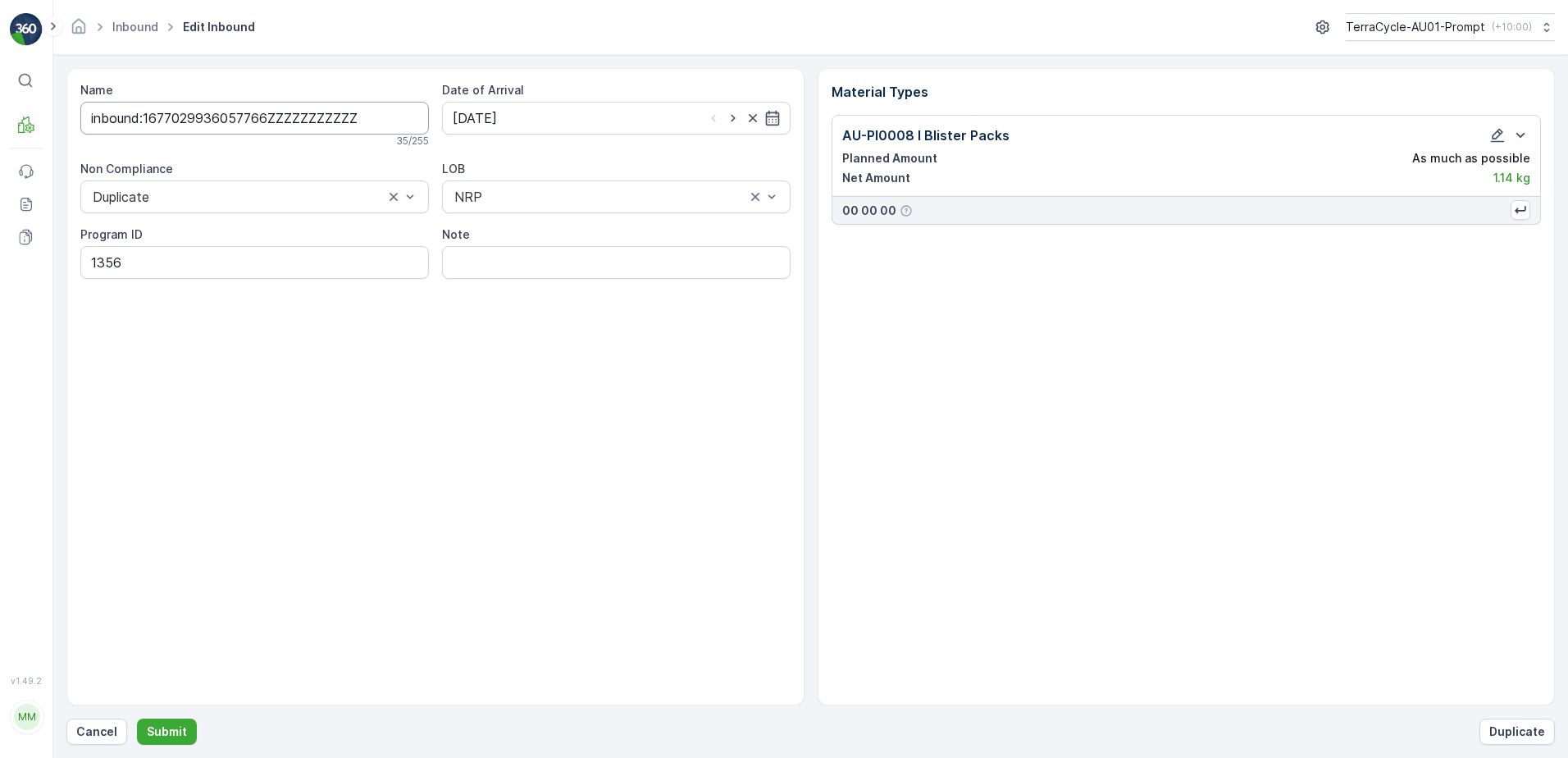
click at [145, 120] on input "inbound:1677029936057766ZZZZZZZZZZZ" at bounding box center [254, 117] width 349 height 33
click at [318, 119] on input "1677029936057766ZZZZZZZZZZZ" at bounding box center [254, 117] width 349 height 33
type input "1677029936057766ZZZZZZZZZZZZ"
click at [167, 728] on p "Submit" at bounding box center [167, 731] width 40 height 17
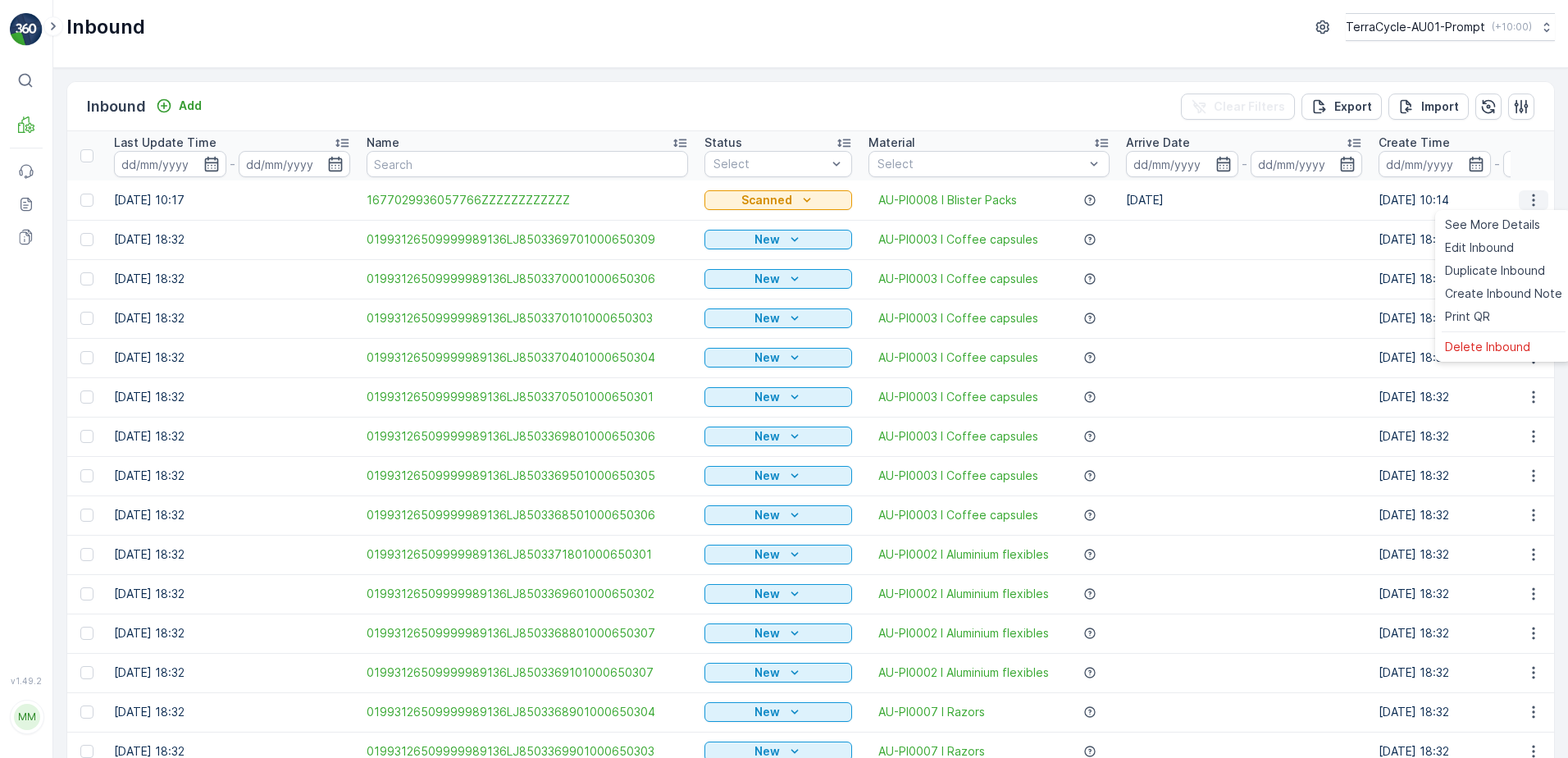
click at [1527, 201] on icon "button" at bounding box center [1533, 200] width 17 height 17
click at [1487, 314] on span "Print QR" at bounding box center [1467, 317] width 45 height 17
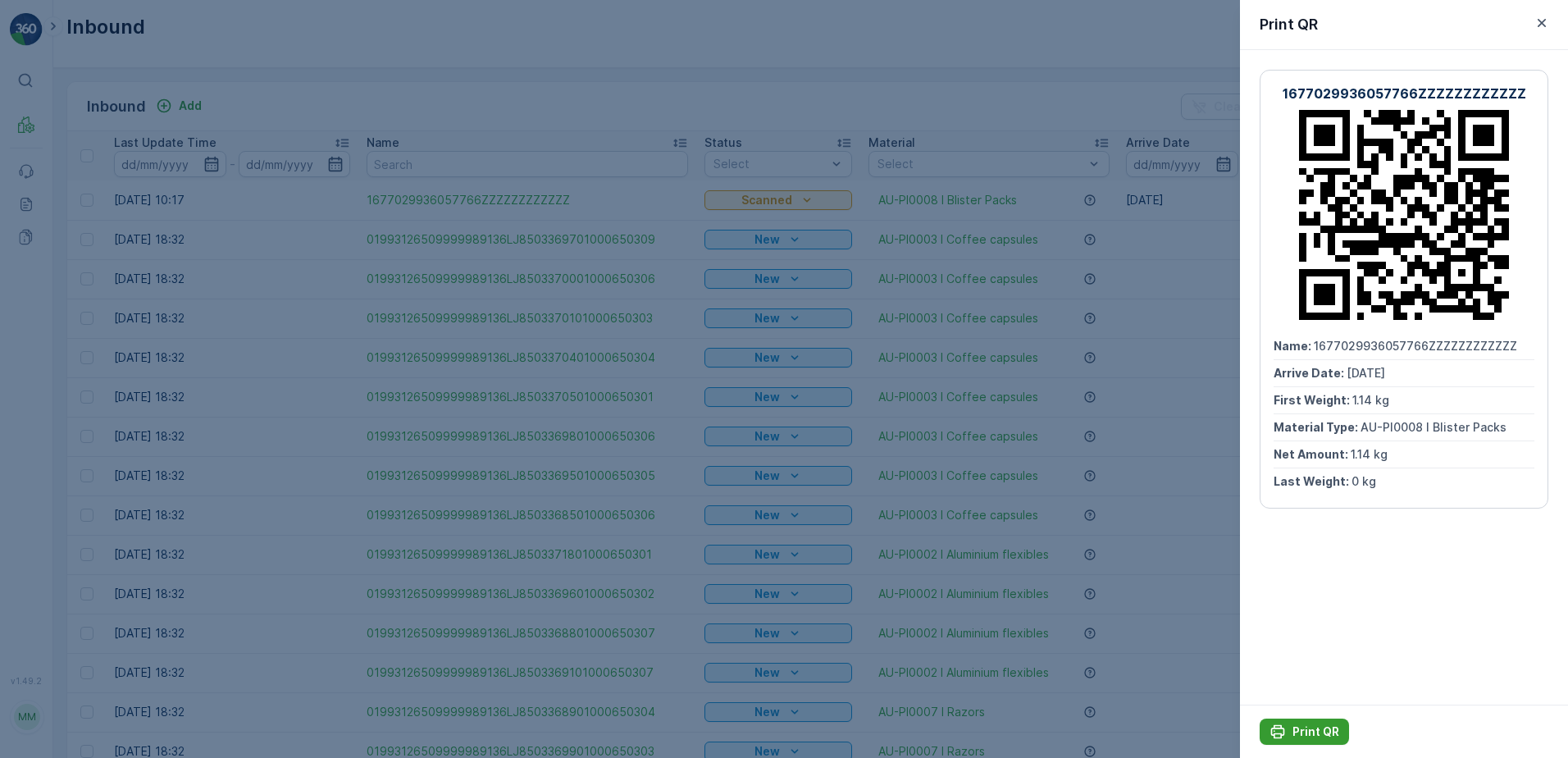
click at [1300, 731] on p "Print QR" at bounding box center [1316, 731] width 47 height 17
click at [1538, 22] on icon "button" at bounding box center [1541, 23] width 17 height 17
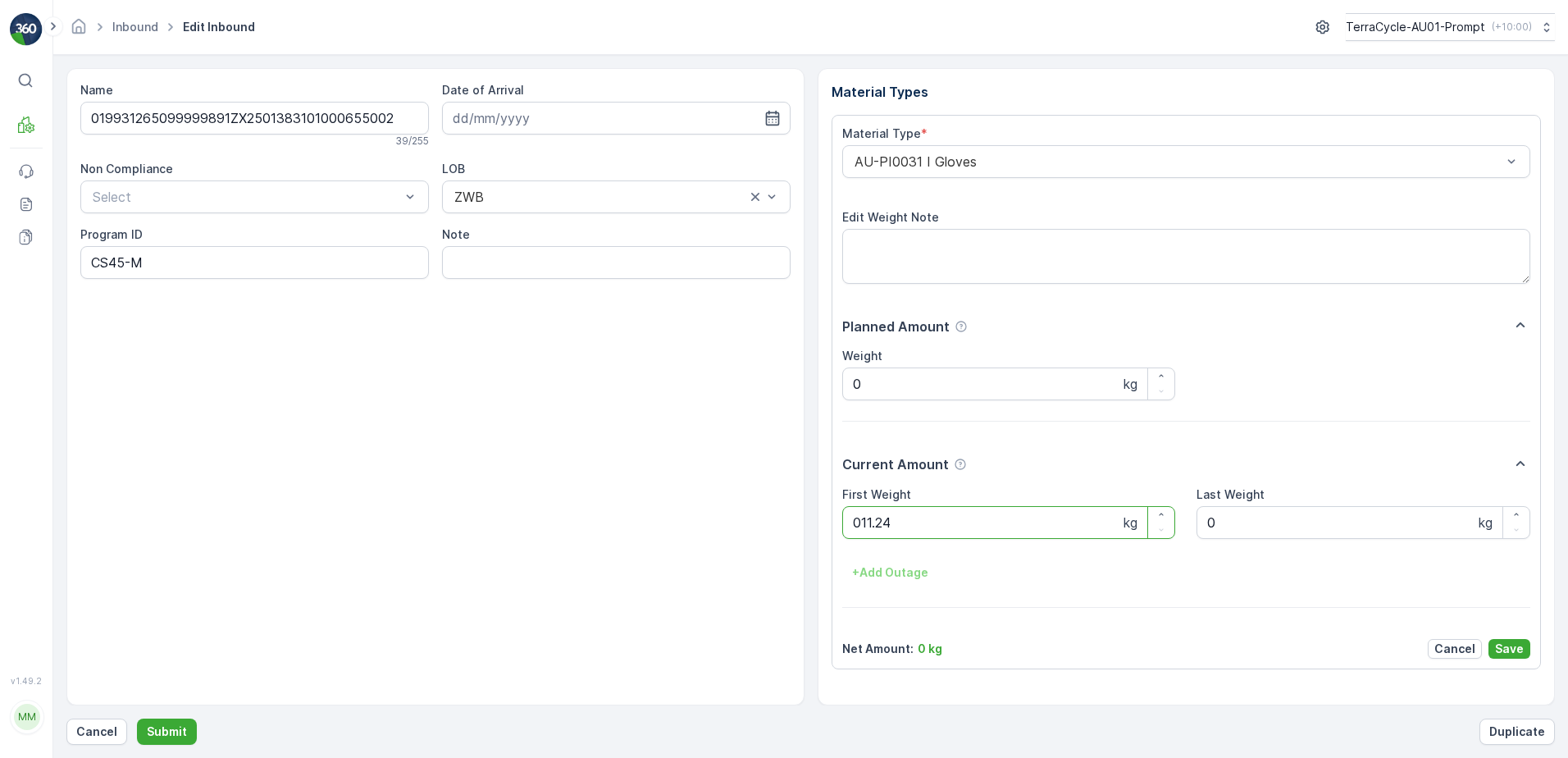
click at [137, 719] on button "Submit" at bounding box center [167, 732] width 60 height 26
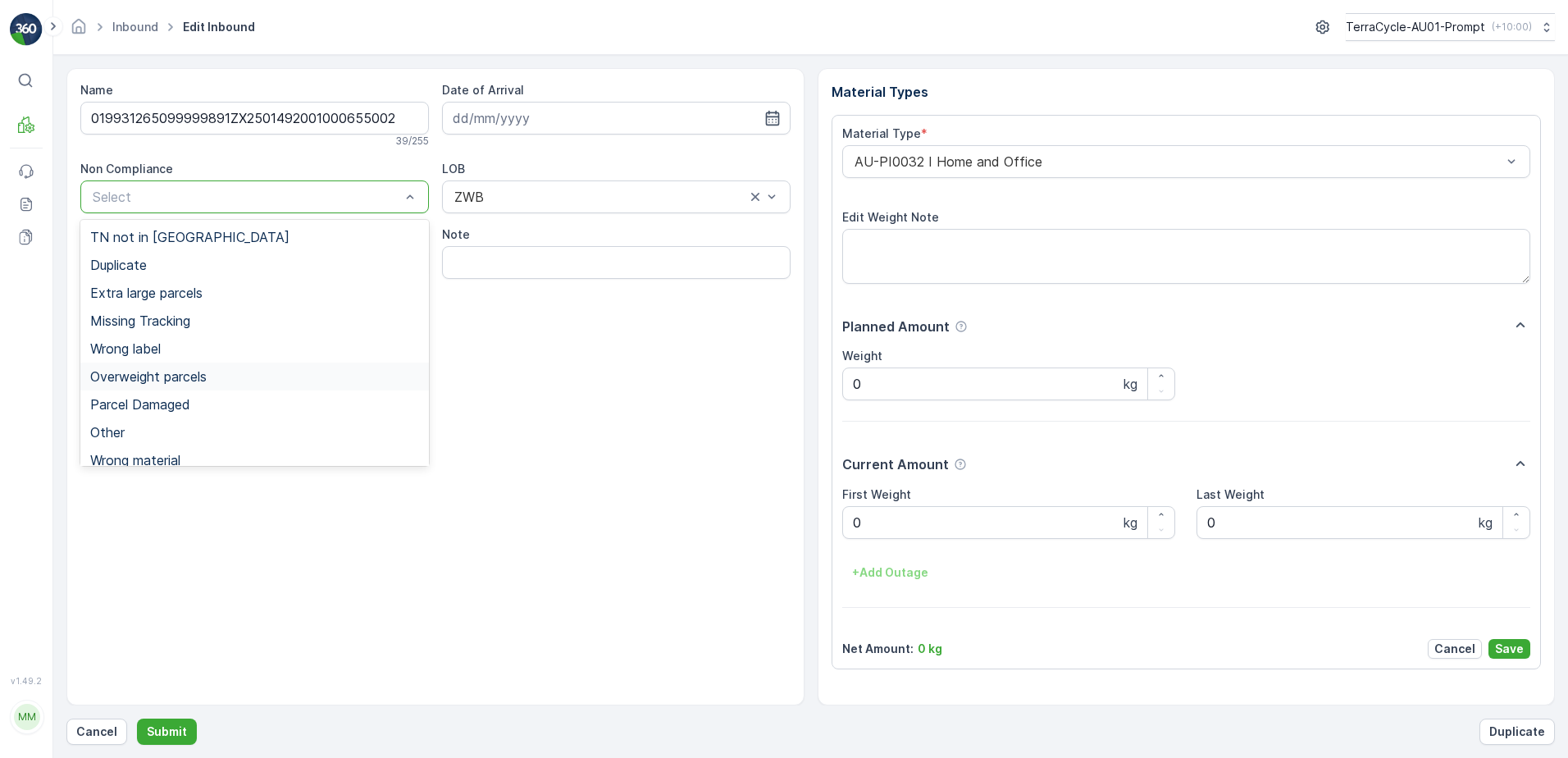
drag, startPoint x: 144, startPoint y: 384, endPoint x: 156, endPoint y: 381, distance: 12.4
click at [149, 383] on span "Overweight parcels" at bounding box center [148, 377] width 116 height 15
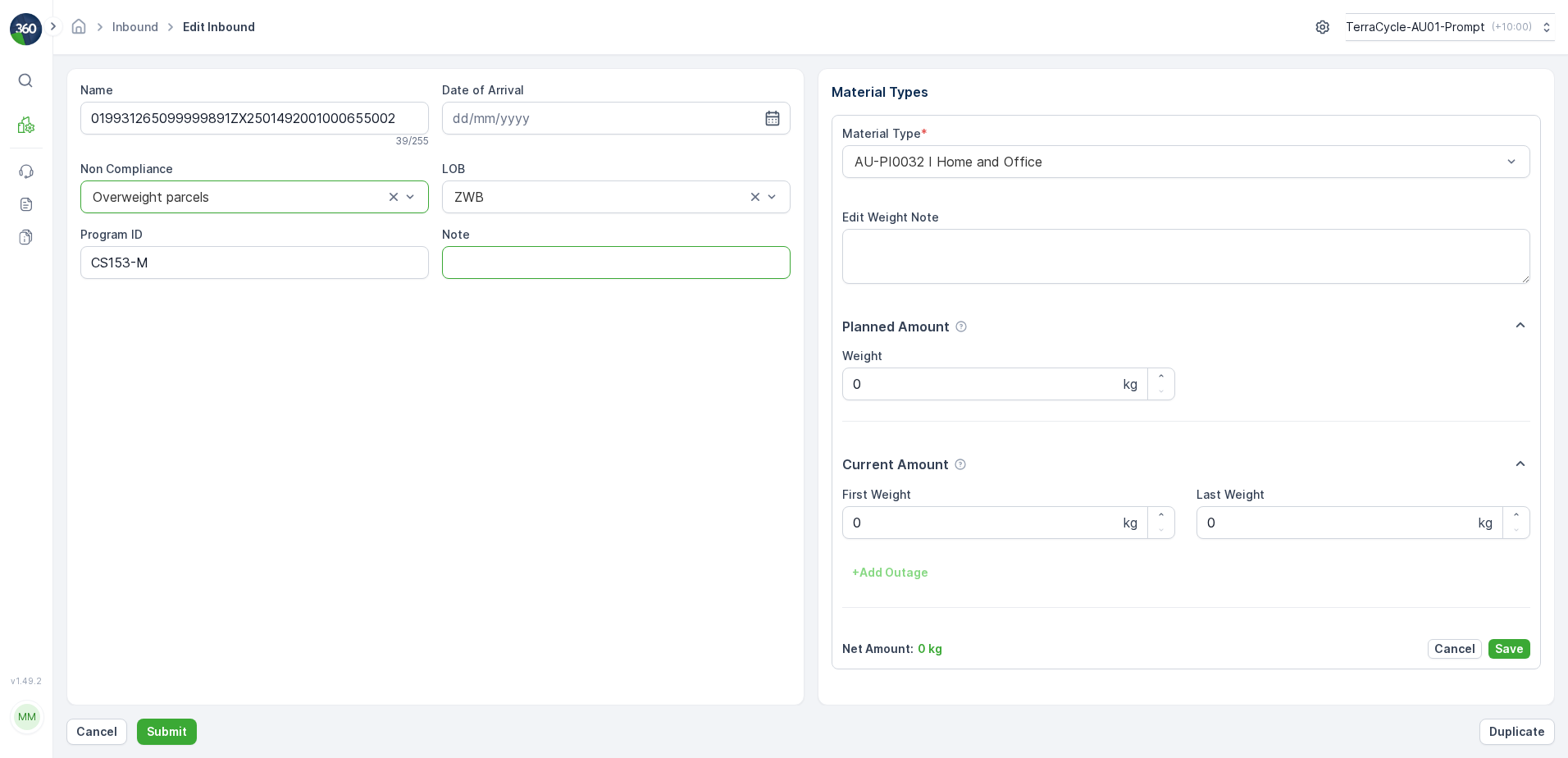
click at [486, 264] on input "Note" at bounding box center [616, 262] width 349 height 33
type input "BOX TOO HEAVY !!"
click at [870, 527] on Weight "0" at bounding box center [1009, 523] width 334 height 33
click at [137, 719] on button "Submit" at bounding box center [167, 732] width 60 height 26
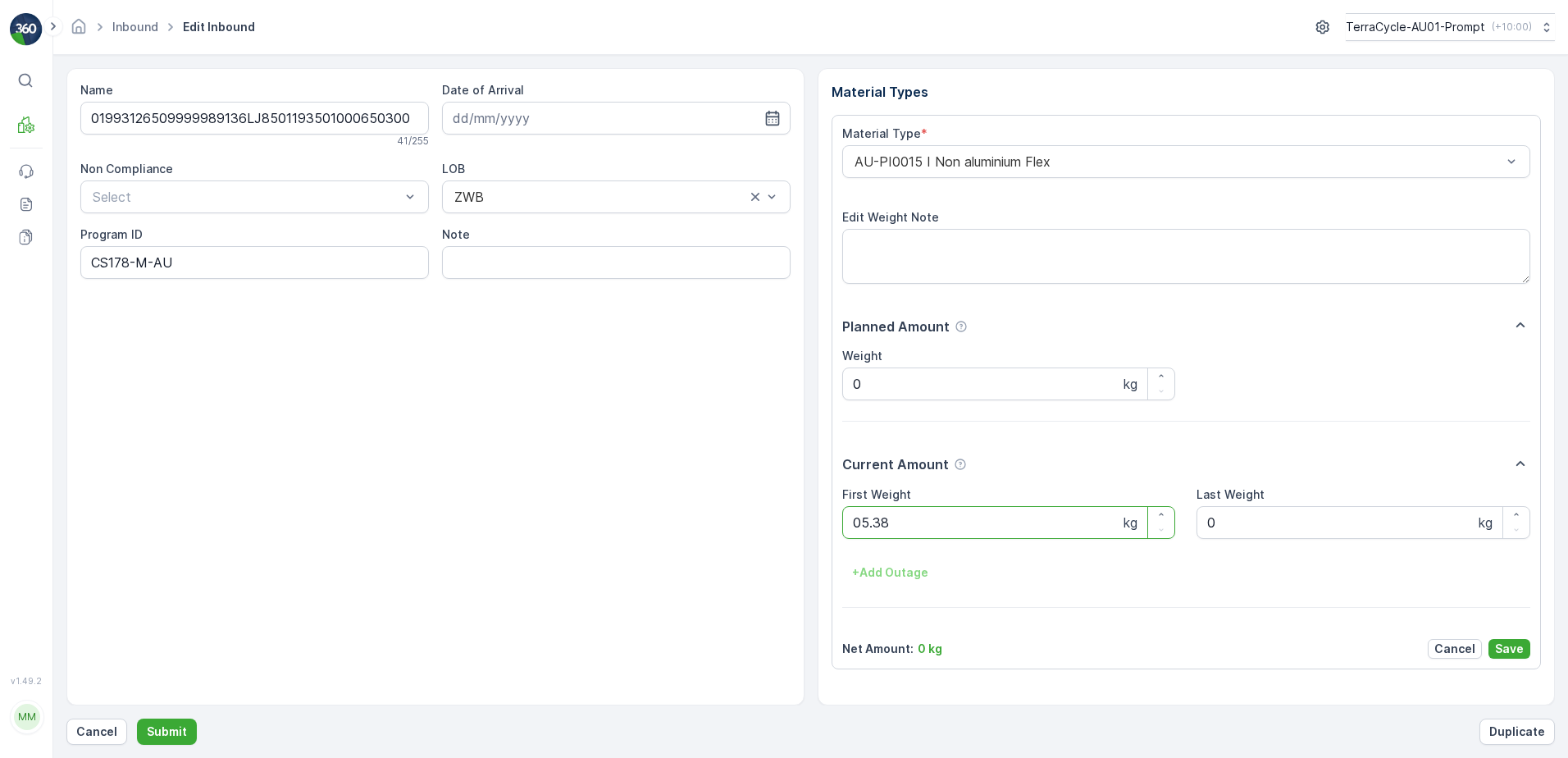
click at [137, 719] on button "Submit" at bounding box center [167, 732] width 60 height 26
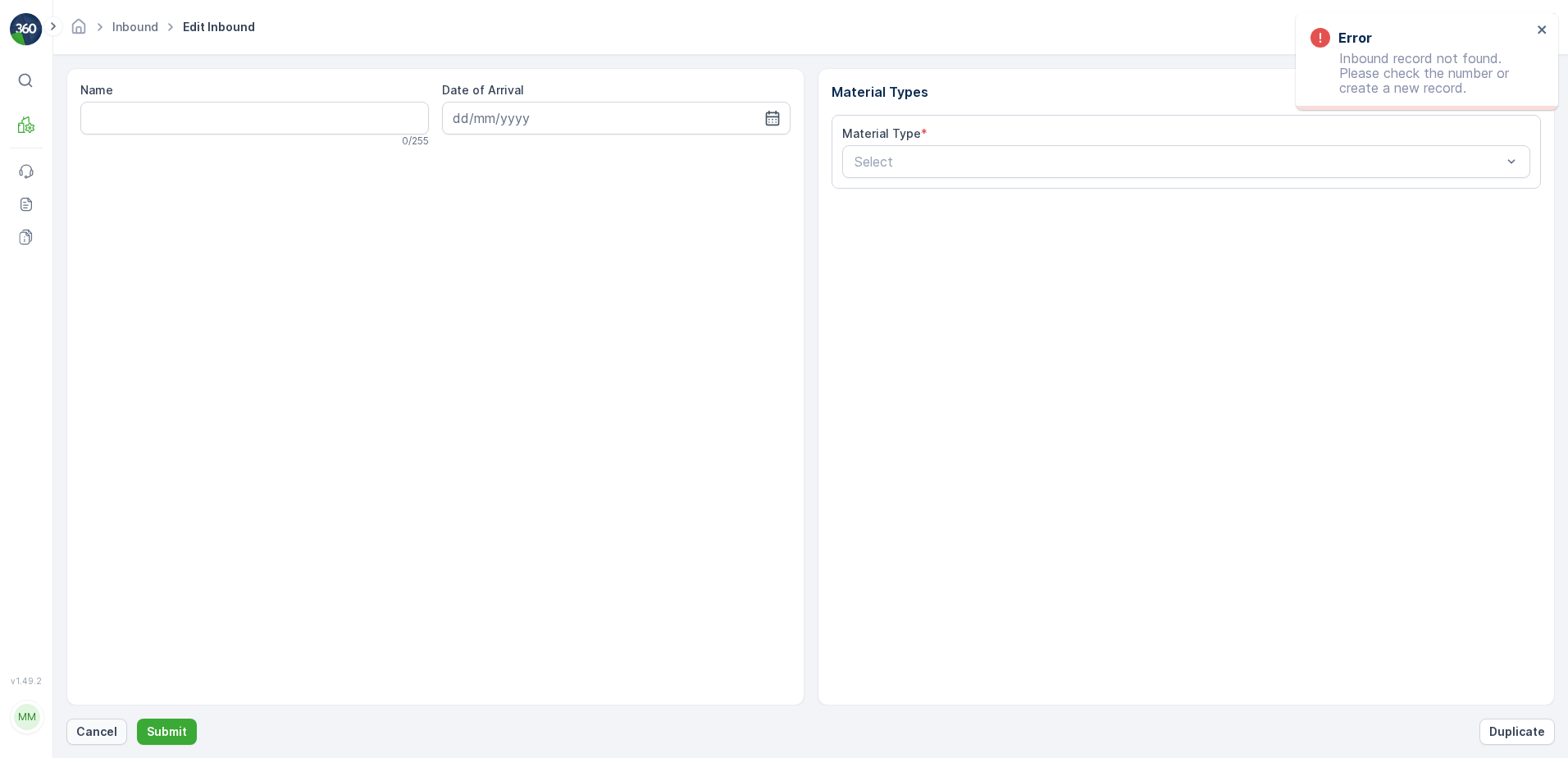
click at [107, 738] on p "Cancel" at bounding box center [96, 731] width 41 height 17
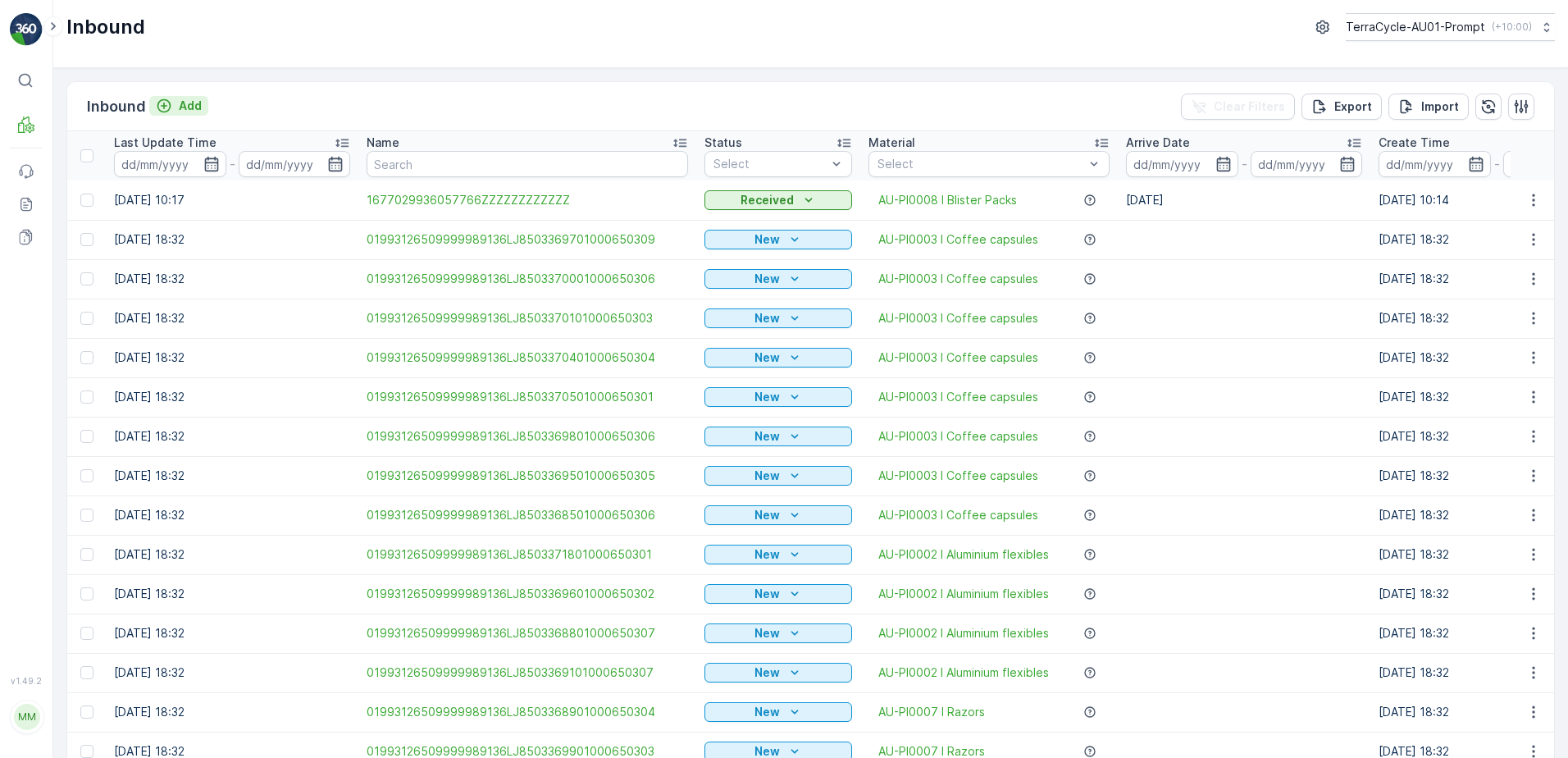
click at [182, 100] on p "Add" at bounding box center [190, 105] width 23 height 17
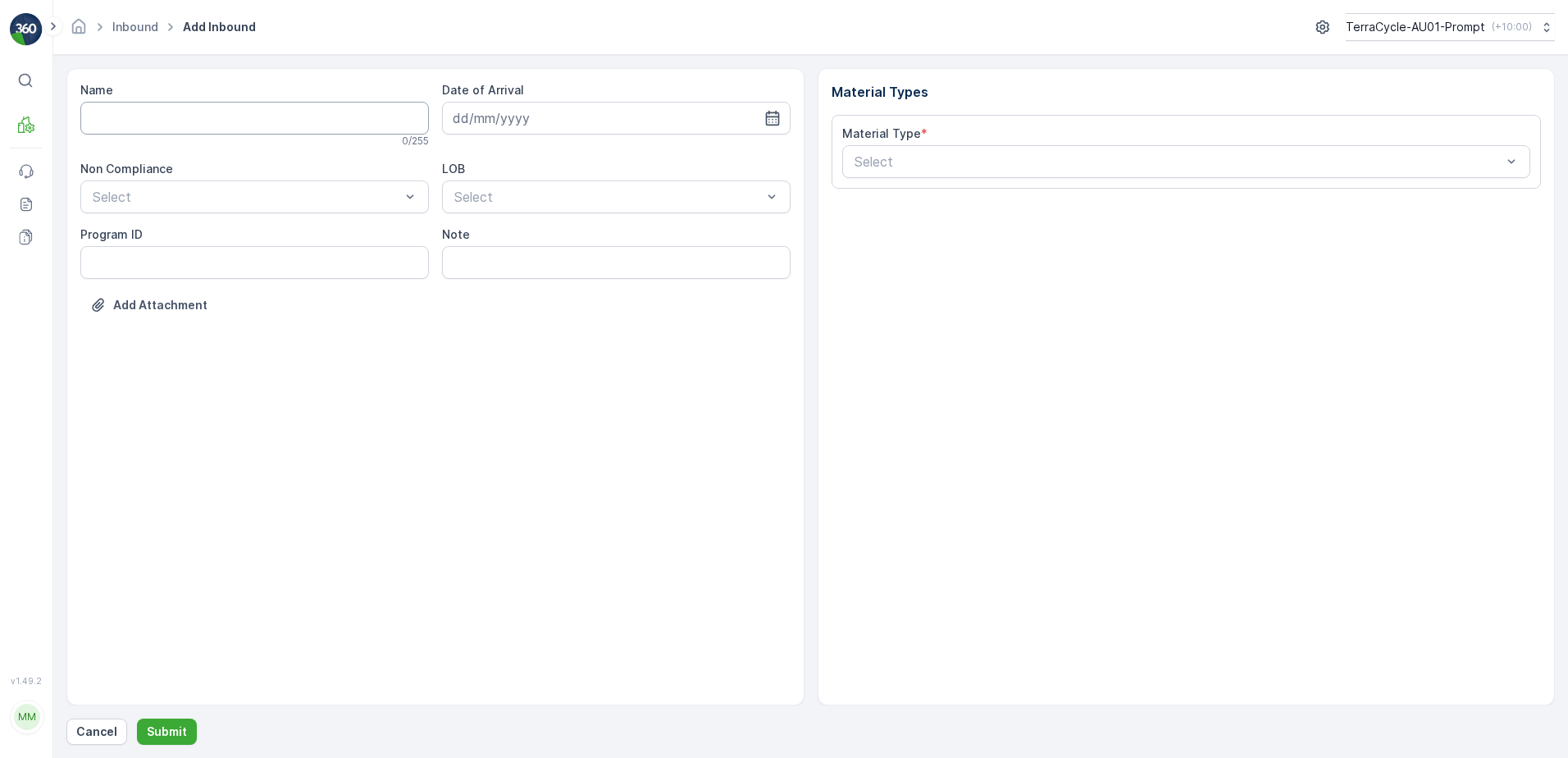
click at [194, 125] on input "Name" at bounding box center [254, 117] width 349 height 33
type input "019931265099999891ZX2501726001000655006"
click at [137, 719] on button "Submit" at bounding box center [167, 732] width 60 height 26
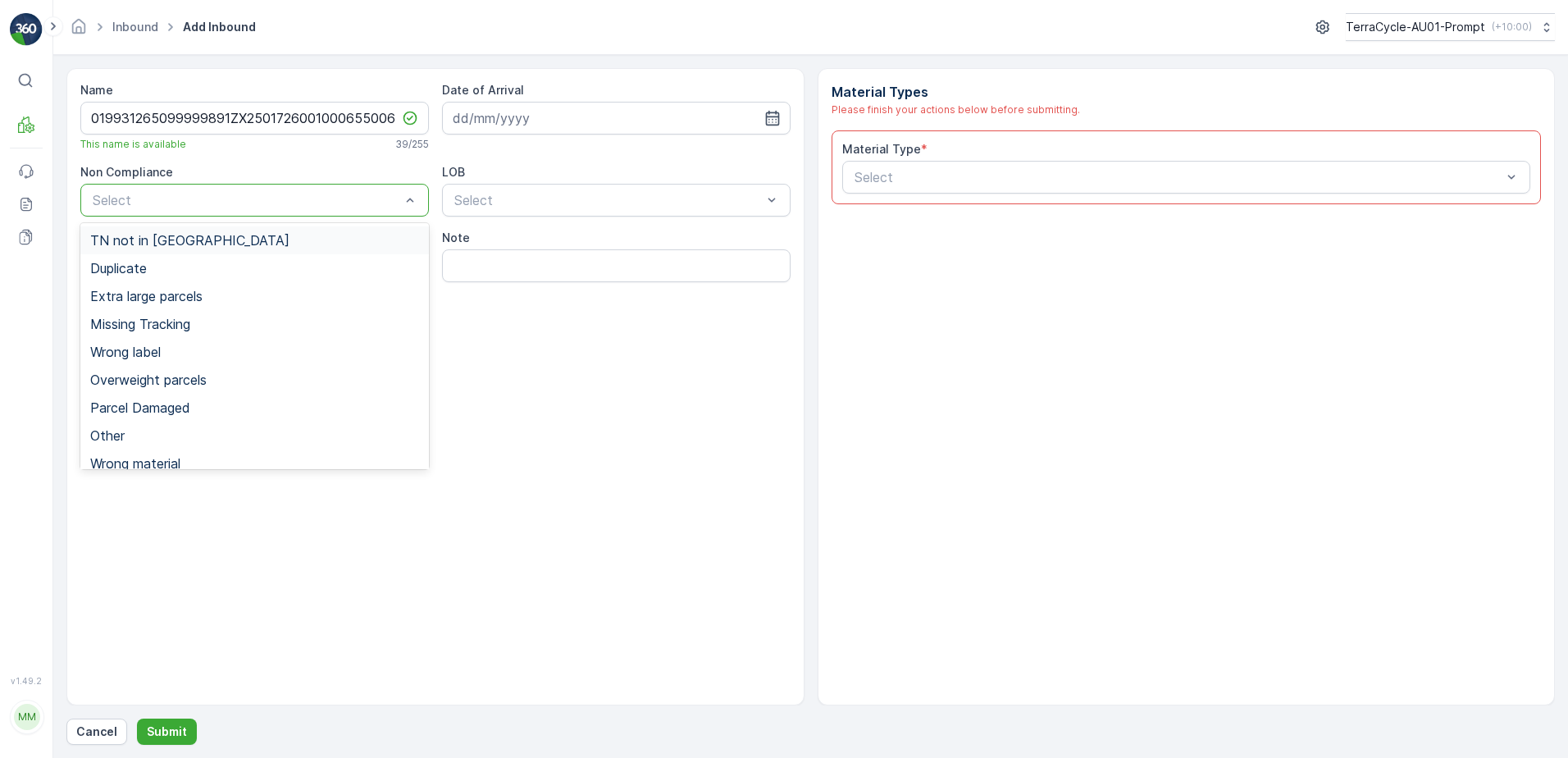
click at [167, 245] on span "TN not in [GEOGRAPHIC_DATA]" at bounding box center [190, 240] width 200 height 15
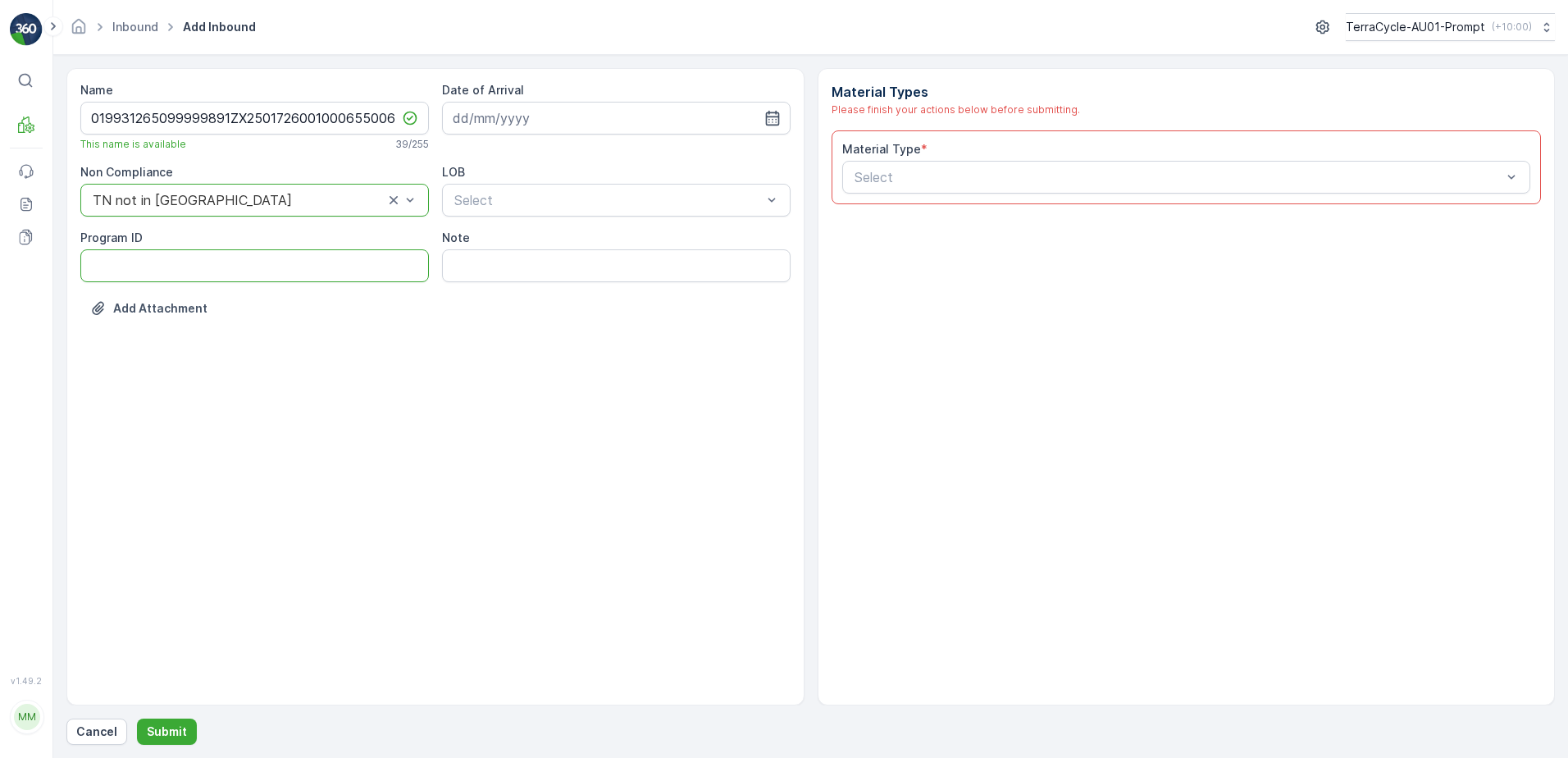
click at [133, 267] on ID "Program ID" at bounding box center [254, 265] width 349 height 33
type ID "CS178-M"
click at [540, 117] on input at bounding box center [616, 117] width 349 height 33
click at [557, 224] on div "3" at bounding box center [558, 223] width 26 height 26
type input "[DATE]"
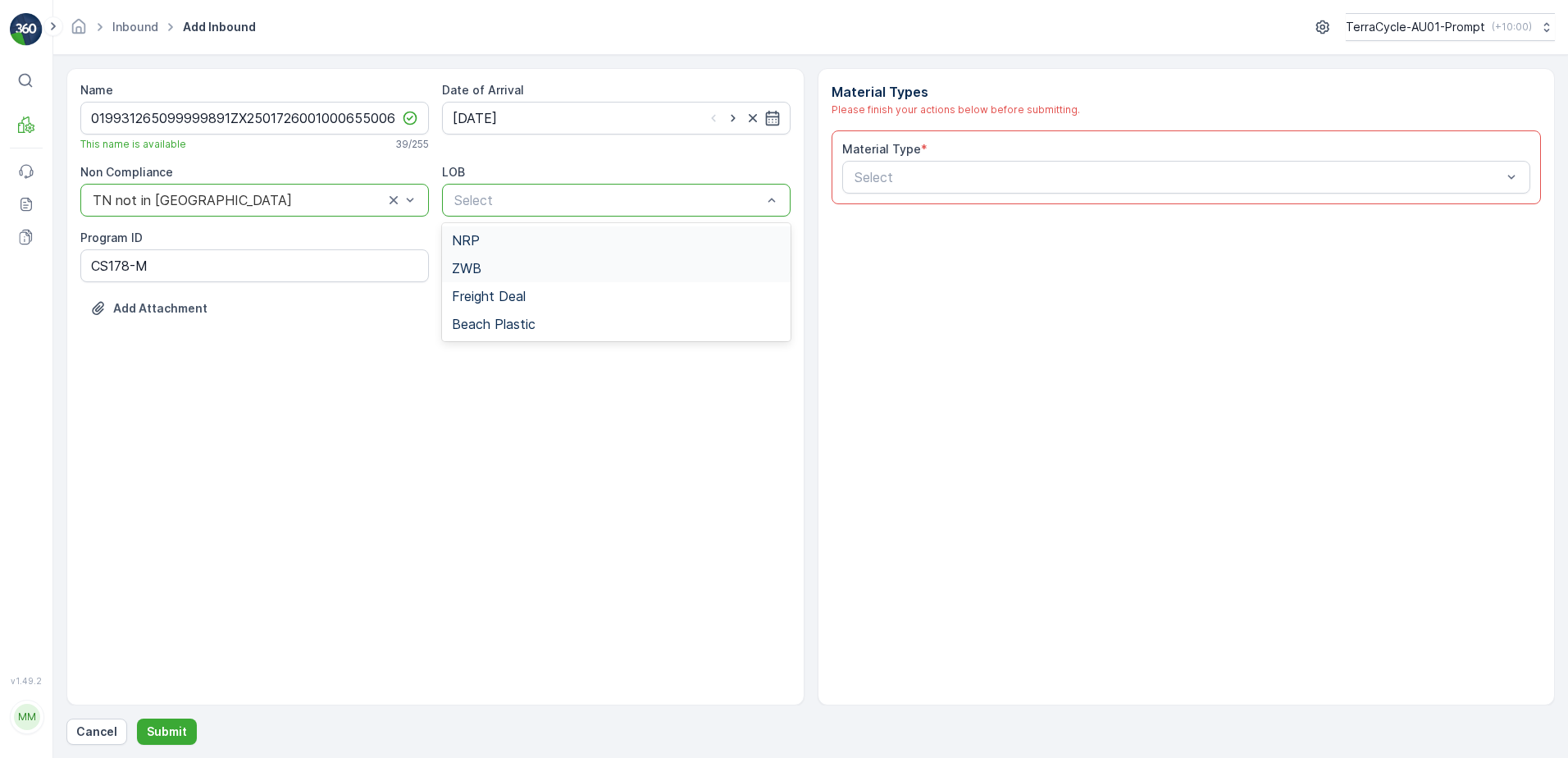
drag, startPoint x: 559, startPoint y: 204, endPoint x: 556, endPoint y: 261, distance: 57.1
drag, startPoint x: 541, startPoint y: 269, endPoint x: 673, endPoint y: 250, distance: 133.4
click at [547, 269] on div "ZWB" at bounding box center [616, 268] width 329 height 15
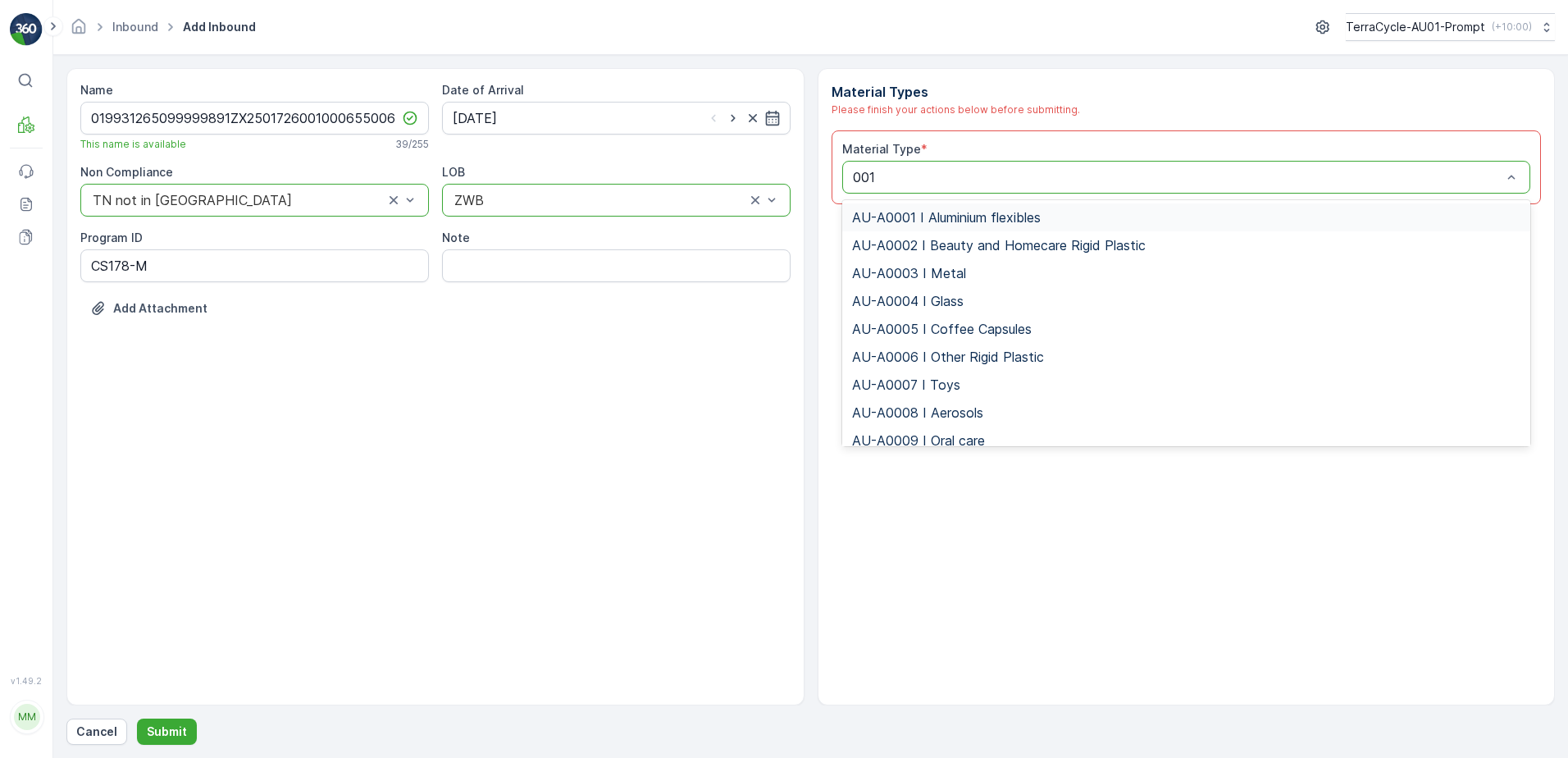
type input "0015"
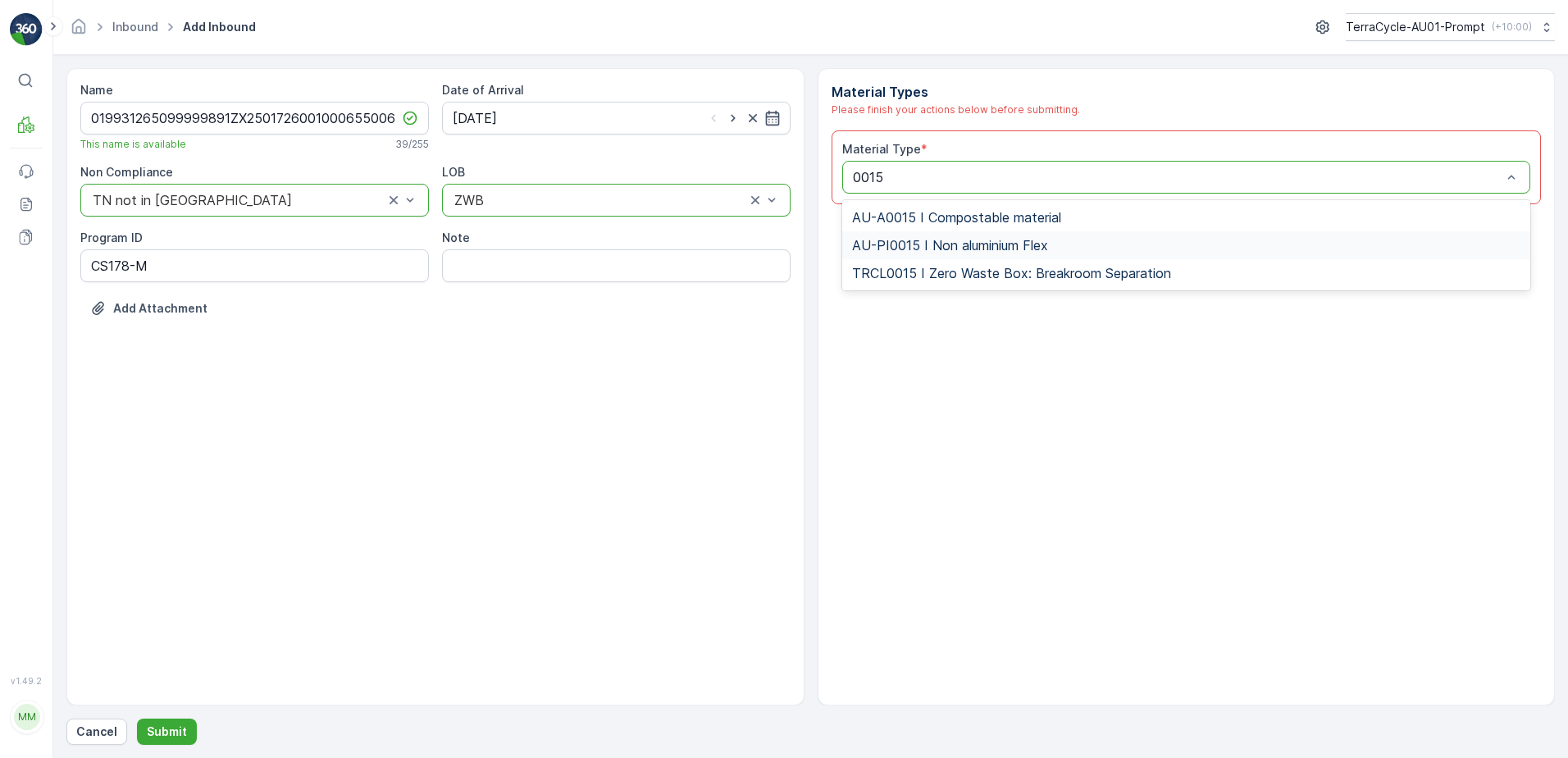
click at [992, 243] on span "AU-PI0015 I Non aluminium Flex" at bounding box center [949, 245] width 196 height 15
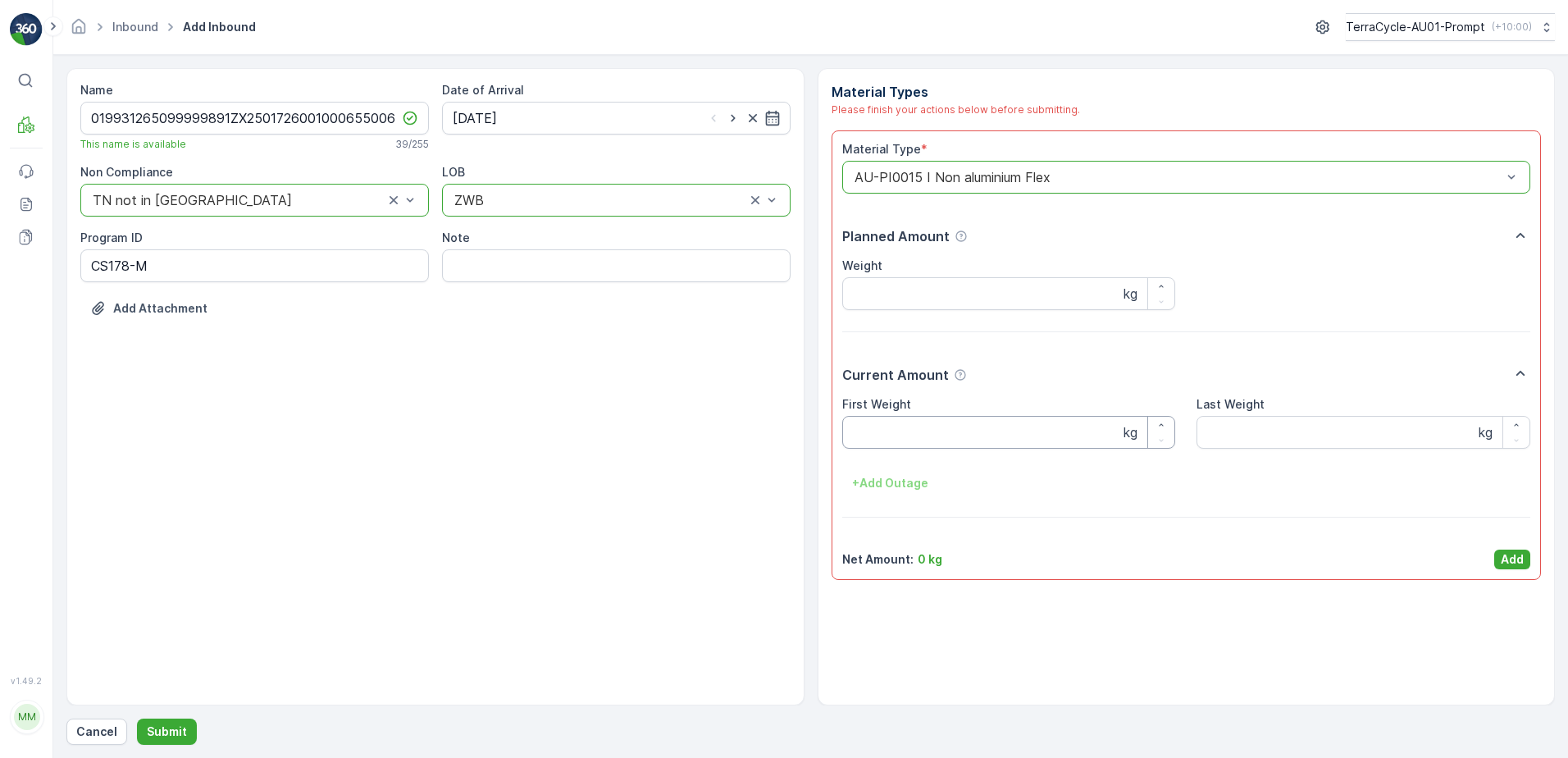
click at [874, 445] on Weight "First Weight" at bounding box center [1009, 432] width 334 height 33
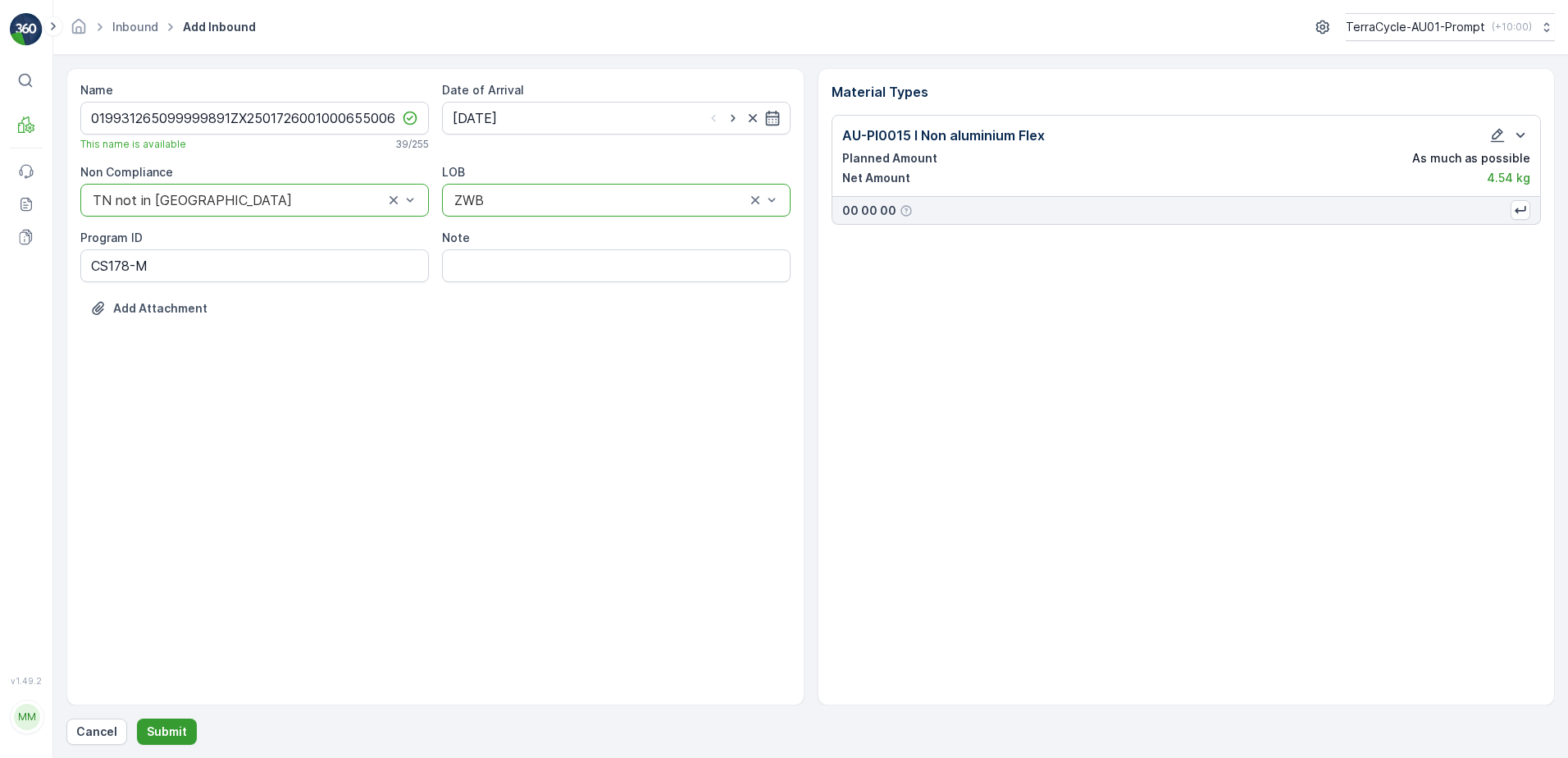
click at [179, 725] on p "Submit" at bounding box center [167, 731] width 40 height 17
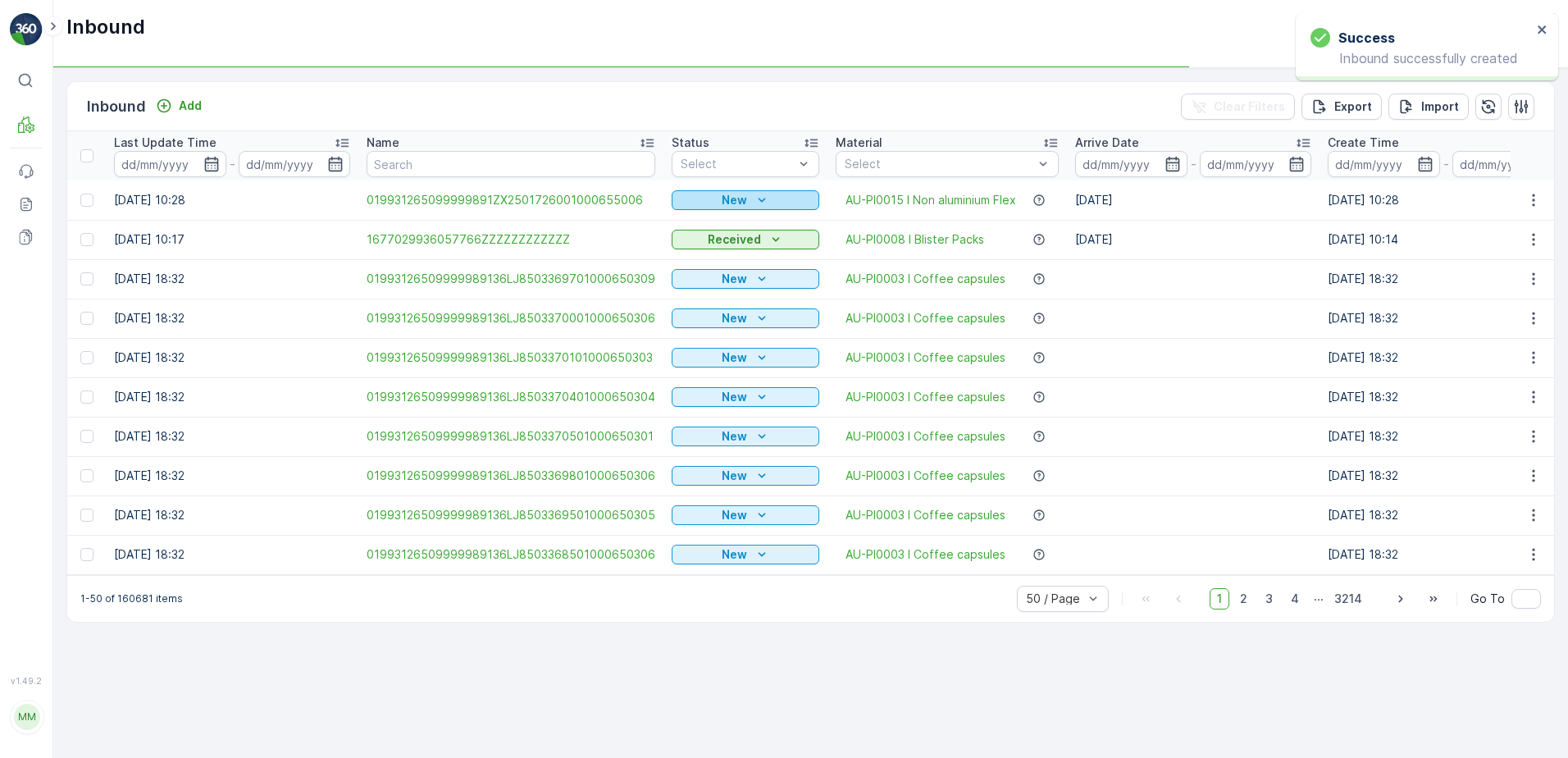
click at [747, 202] on div "New" at bounding box center [745, 200] width 134 height 17
click at [714, 247] on span "Scanned" at bounding box center [701, 247] width 49 height 17
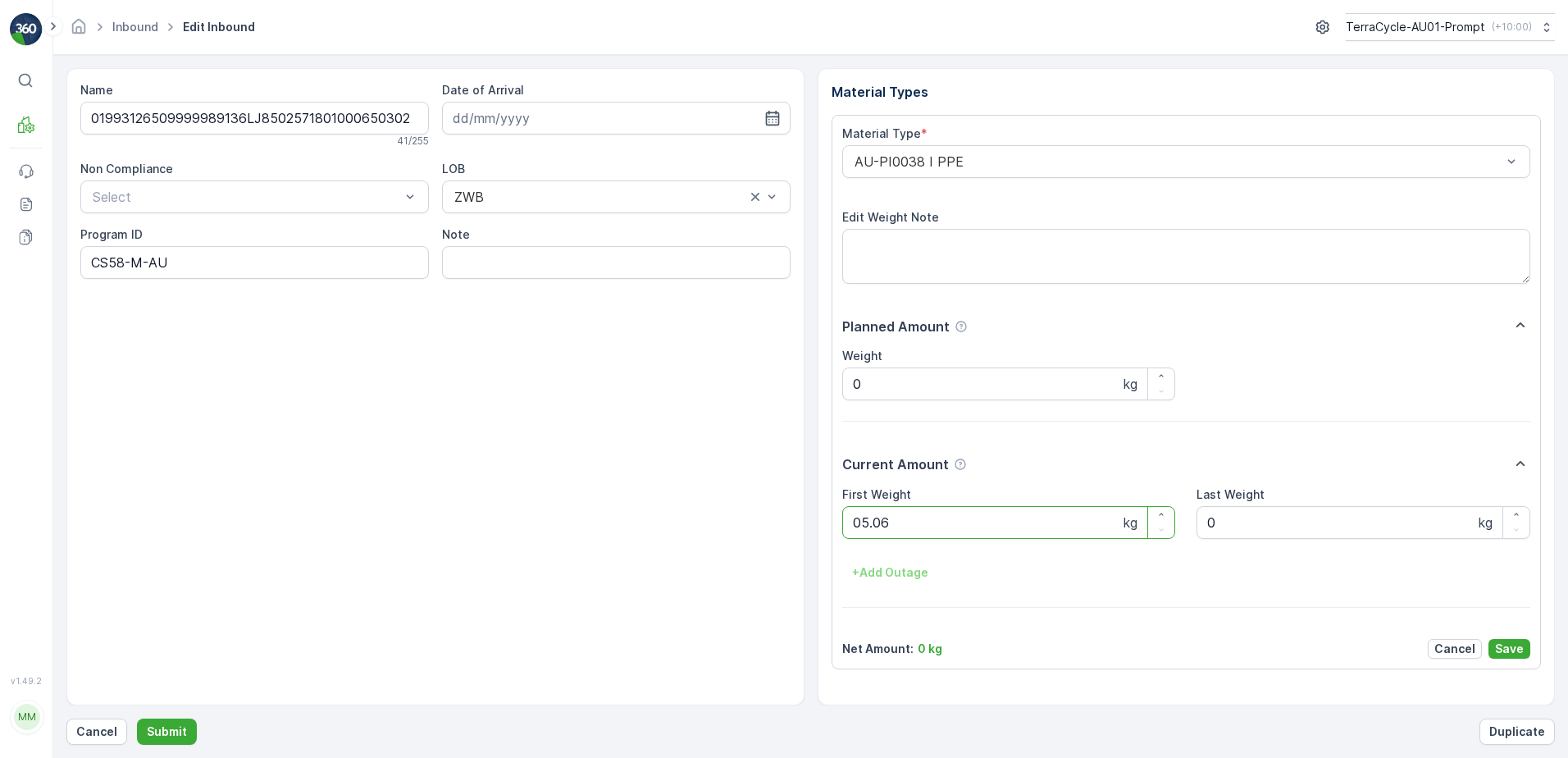
click at [137, 719] on button "Submit" at bounding box center [167, 732] width 60 height 26
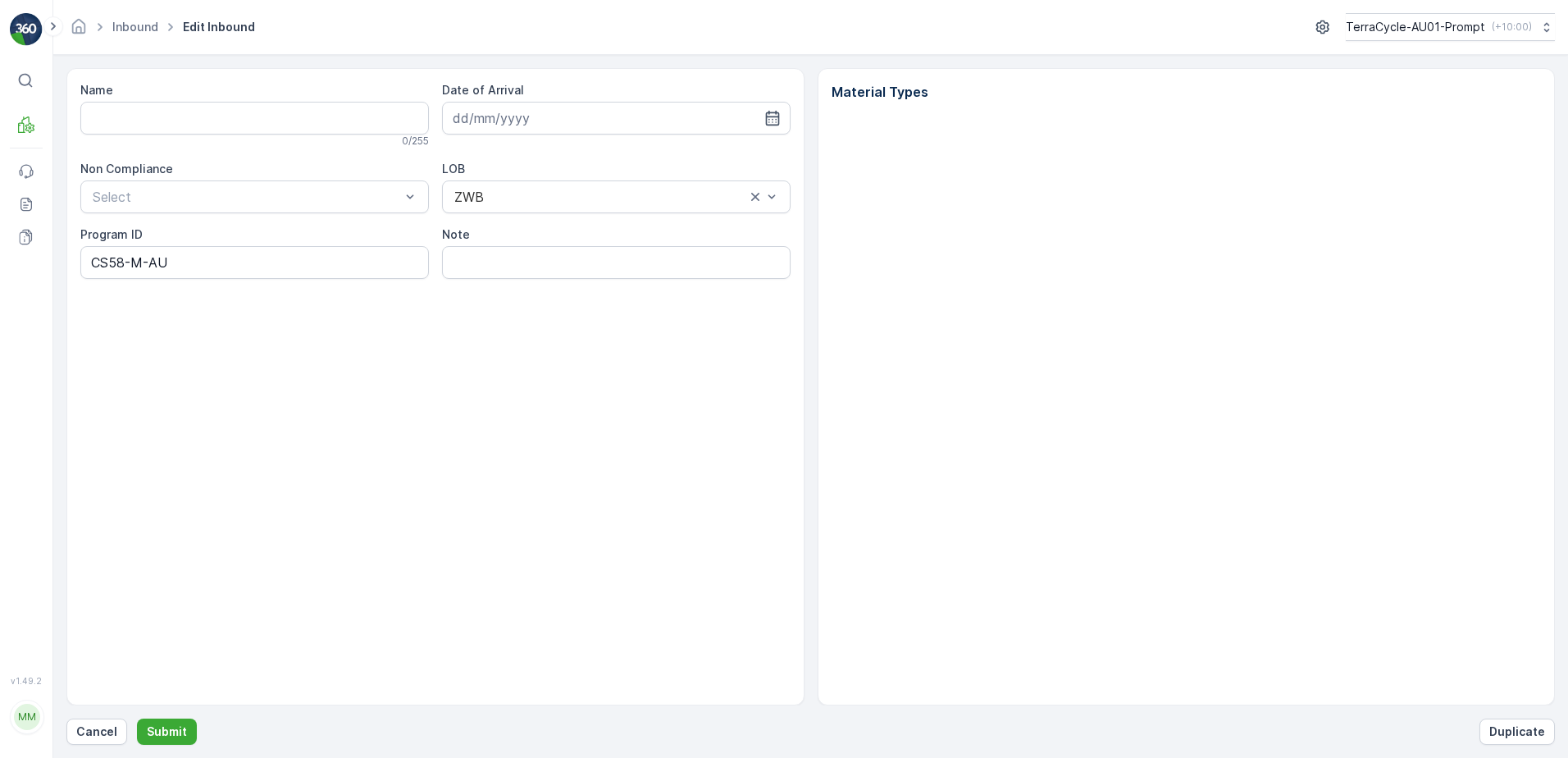
type input "01993126509999989136LJ8502571801000650302"
type input "[DATE]"
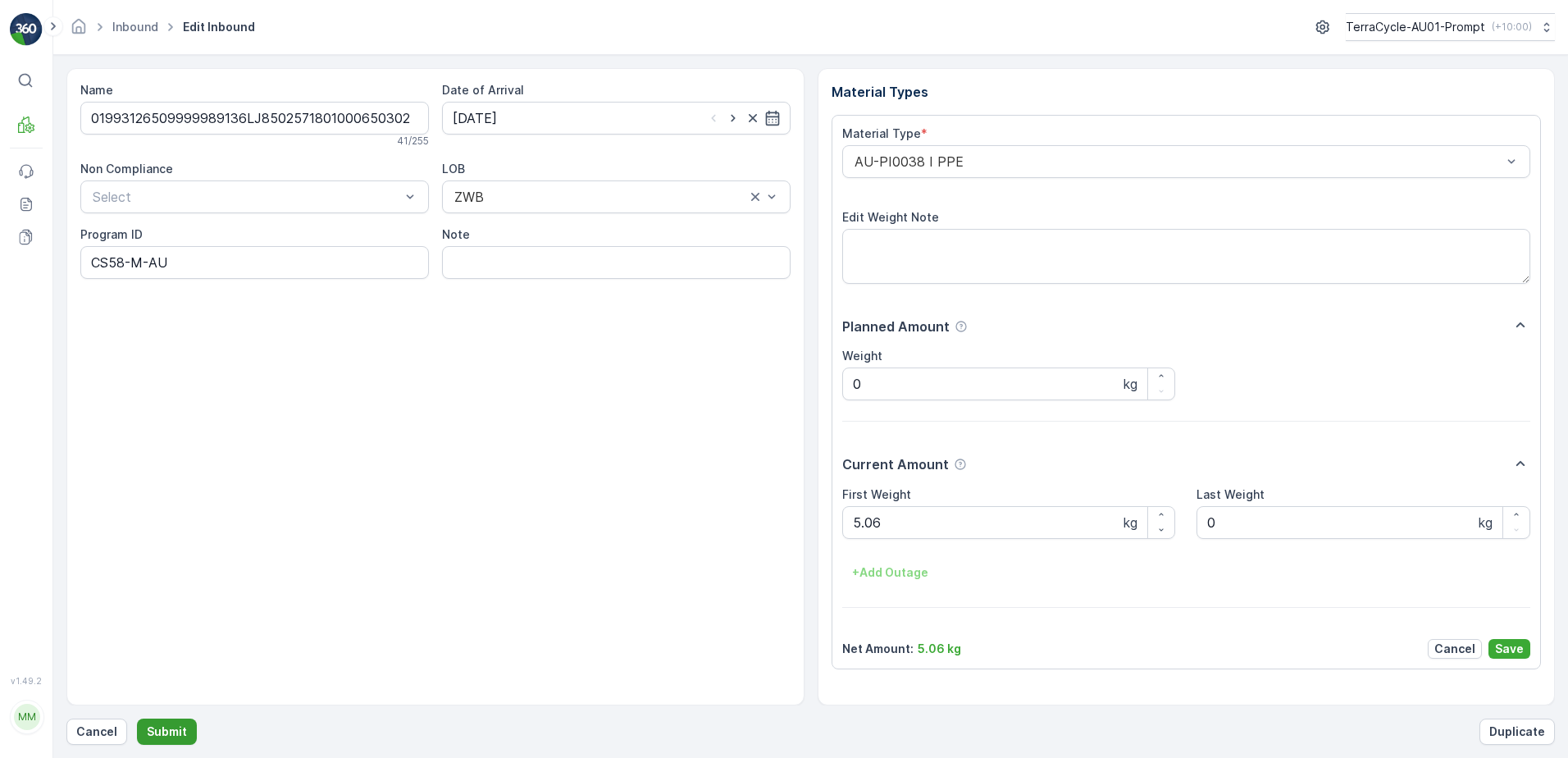
click at [167, 735] on p "Submit" at bounding box center [167, 731] width 40 height 17
click at [137, 719] on button "Submit" at bounding box center [167, 732] width 60 height 26
click at [80, 733] on button "Cancel" at bounding box center [96, 732] width 61 height 26
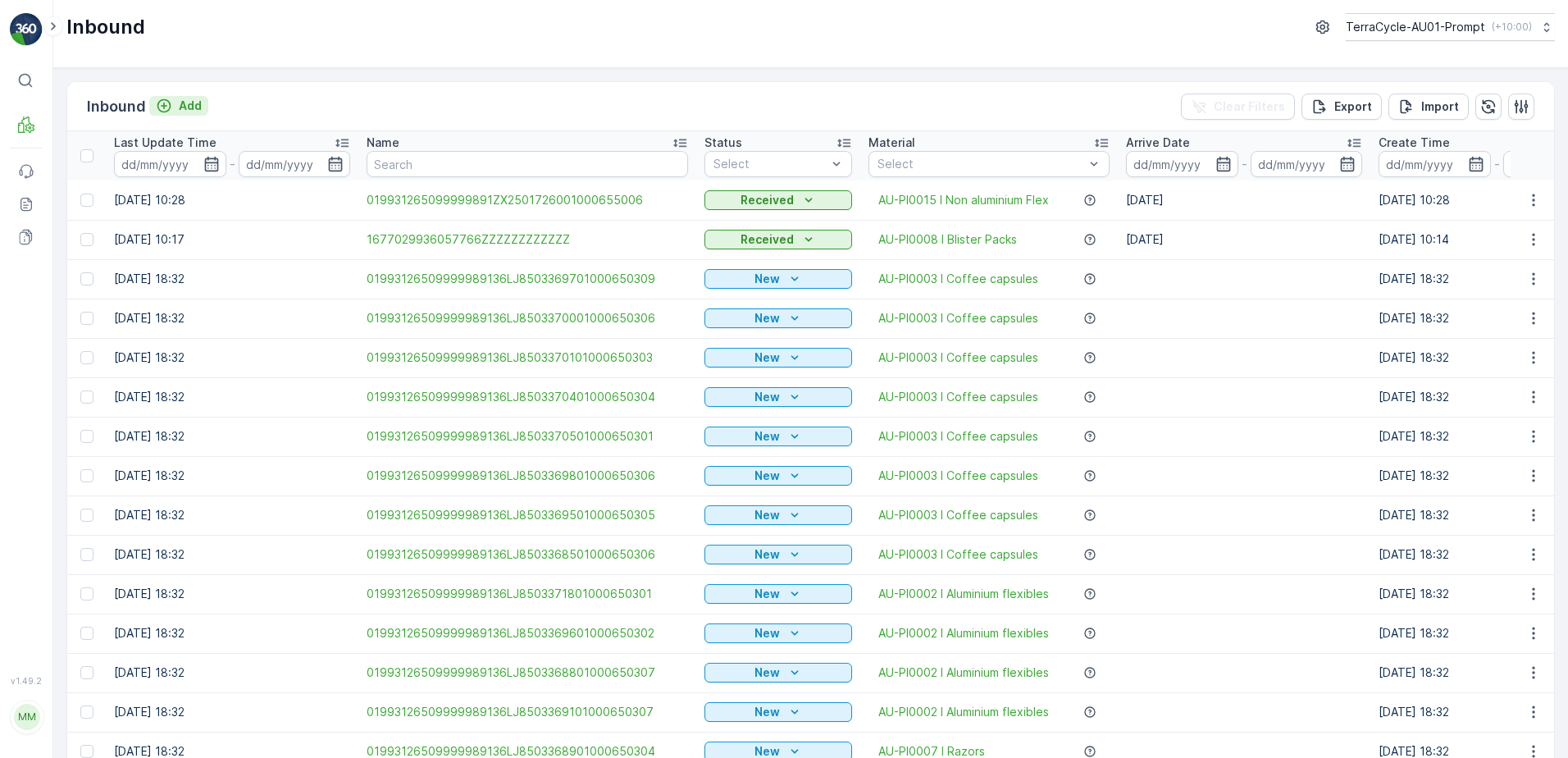
click at [188, 108] on p "Add" at bounding box center [190, 105] width 23 height 17
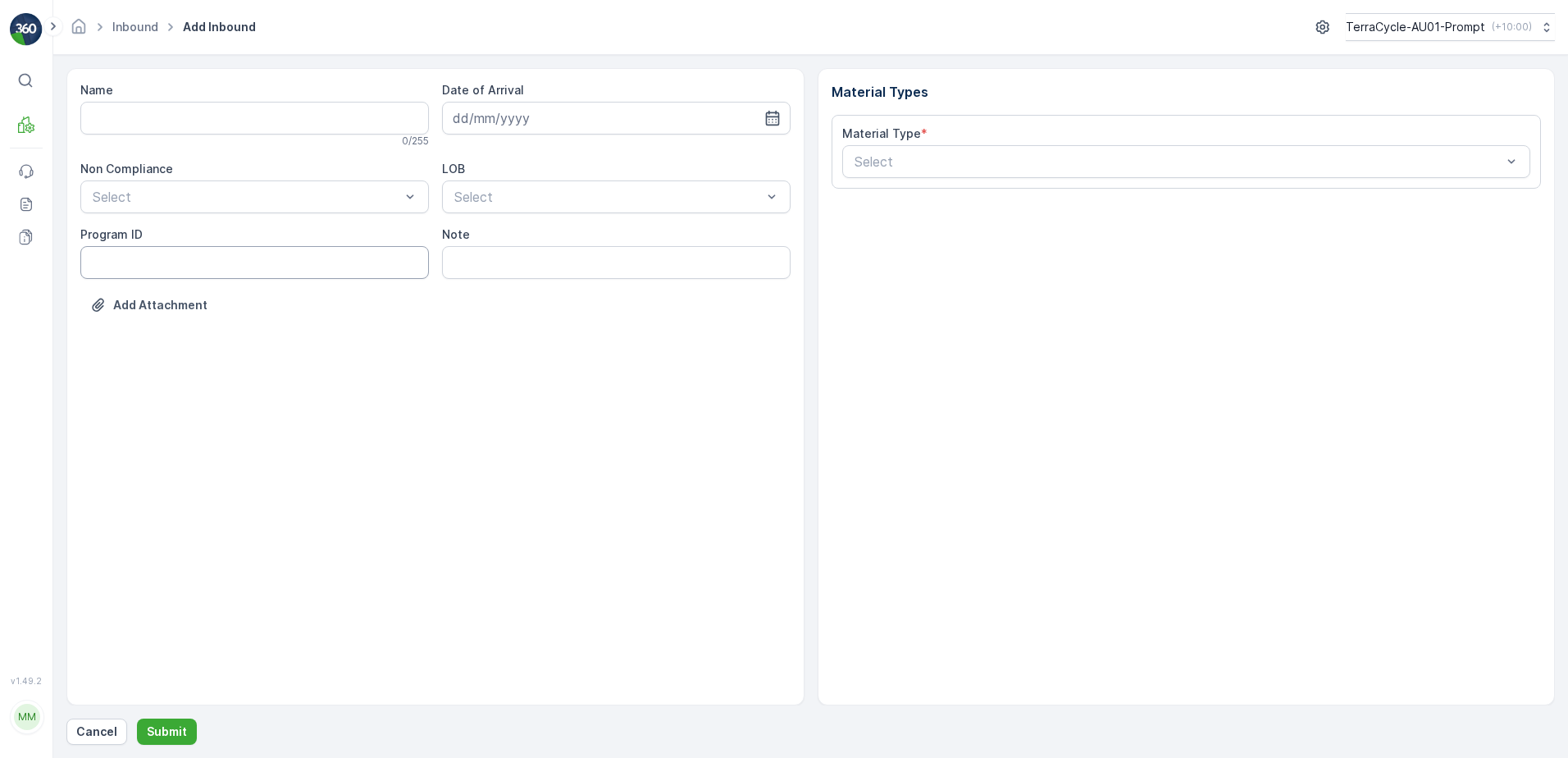
click at [94, 261] on ID "Program ID" at bounding box center [254, 262] width 349 height 33
type ID "1307"
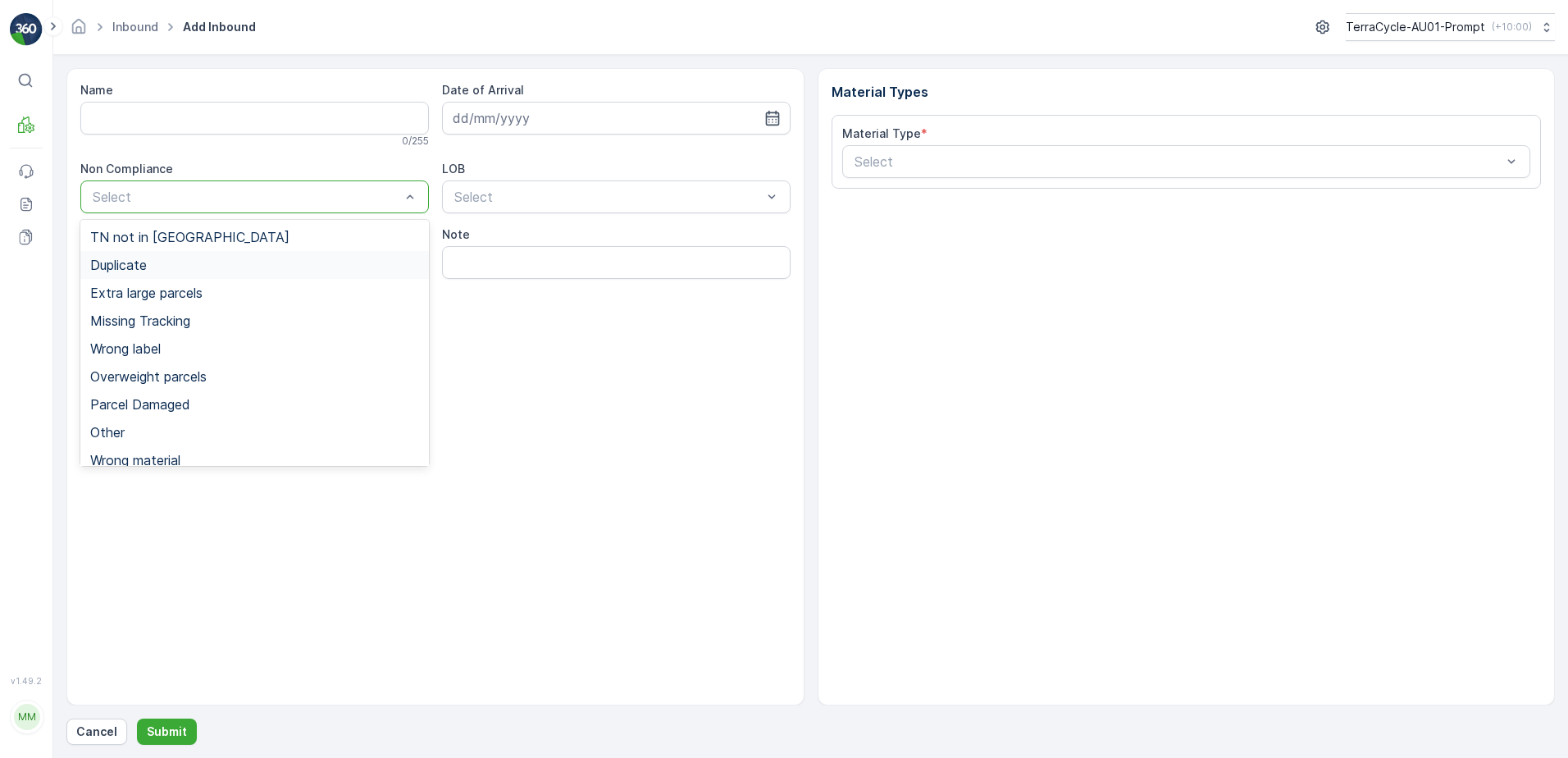
click at [141, 270] on span "Duplicate" at bounding box center [118, 264] width 57 height 15
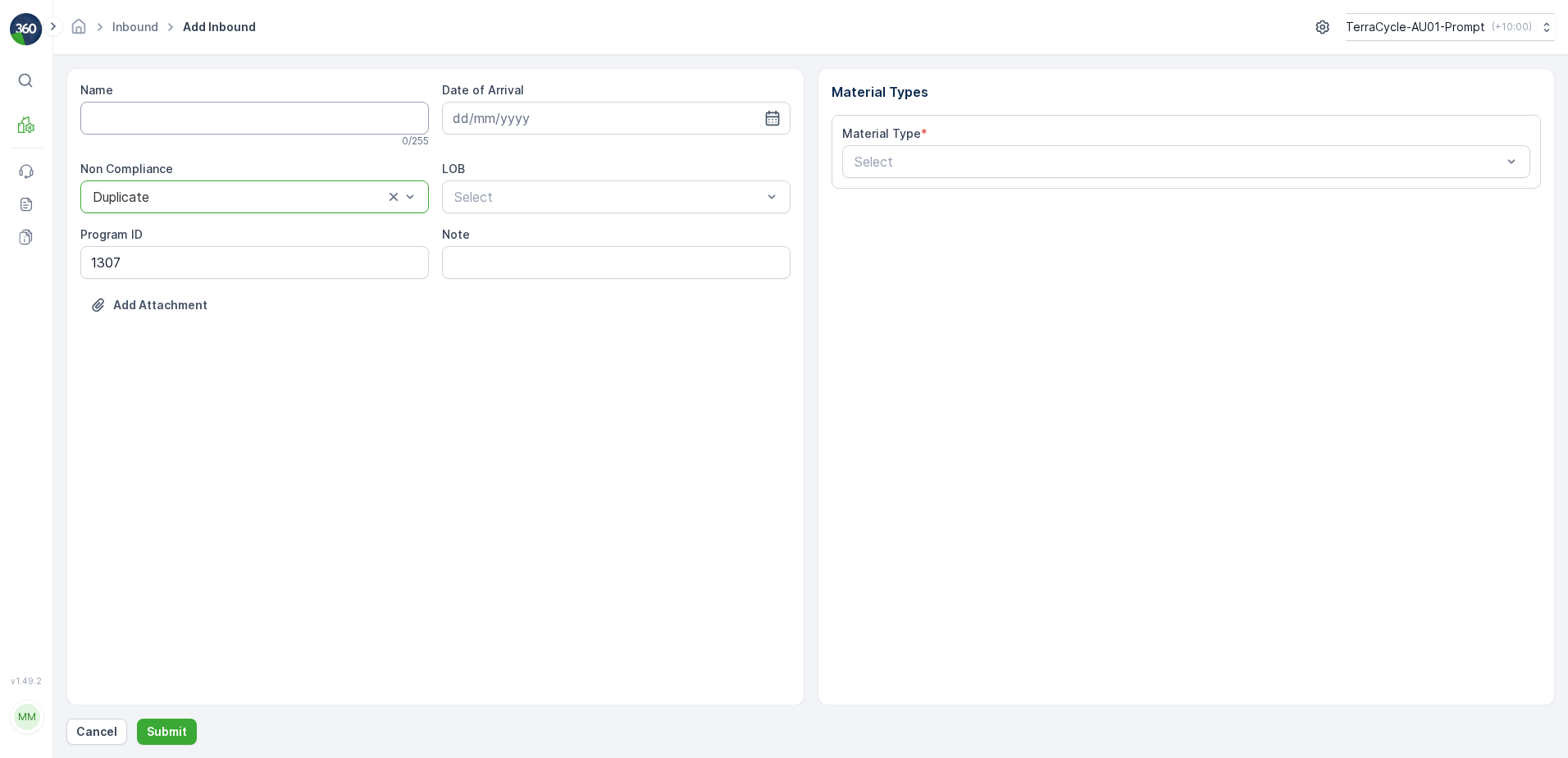
click at [179, 111] on input "Name" at bounding box center [254, 117] width 349 height 33
click at [137, 719] on button "Submit" at bounding box center [167, 732] width 60 height 26
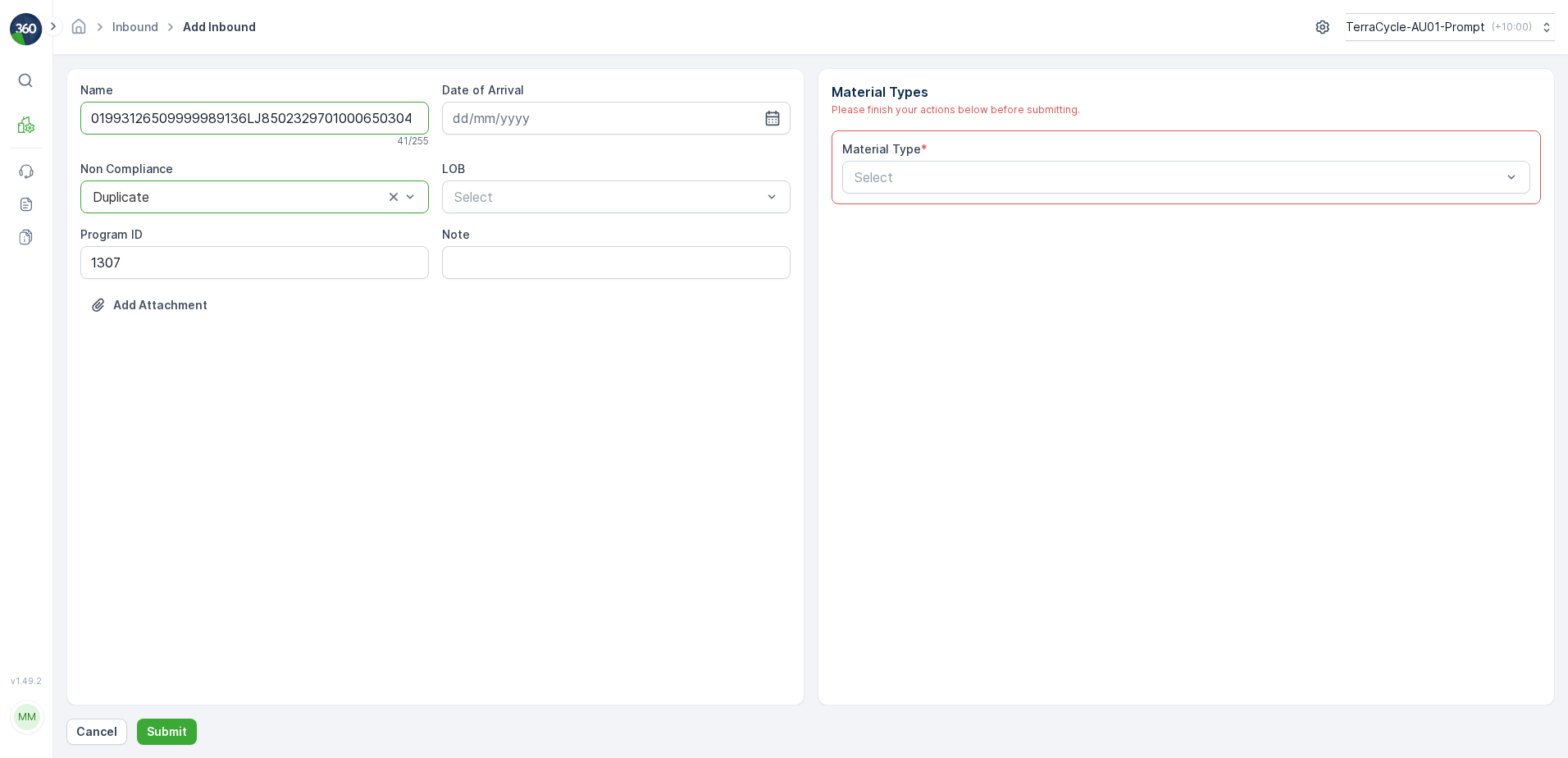
scroll to position [0, 3]
click at [398, 118] on input "01993126509999989136LJ8502329701000650304" at bounding box center [254, 117] width 349 height 33
click at [125, 124] on input "01993126509999989136LJ8502329701000650304A" at bounding box center [254, 117] width 349 height 33
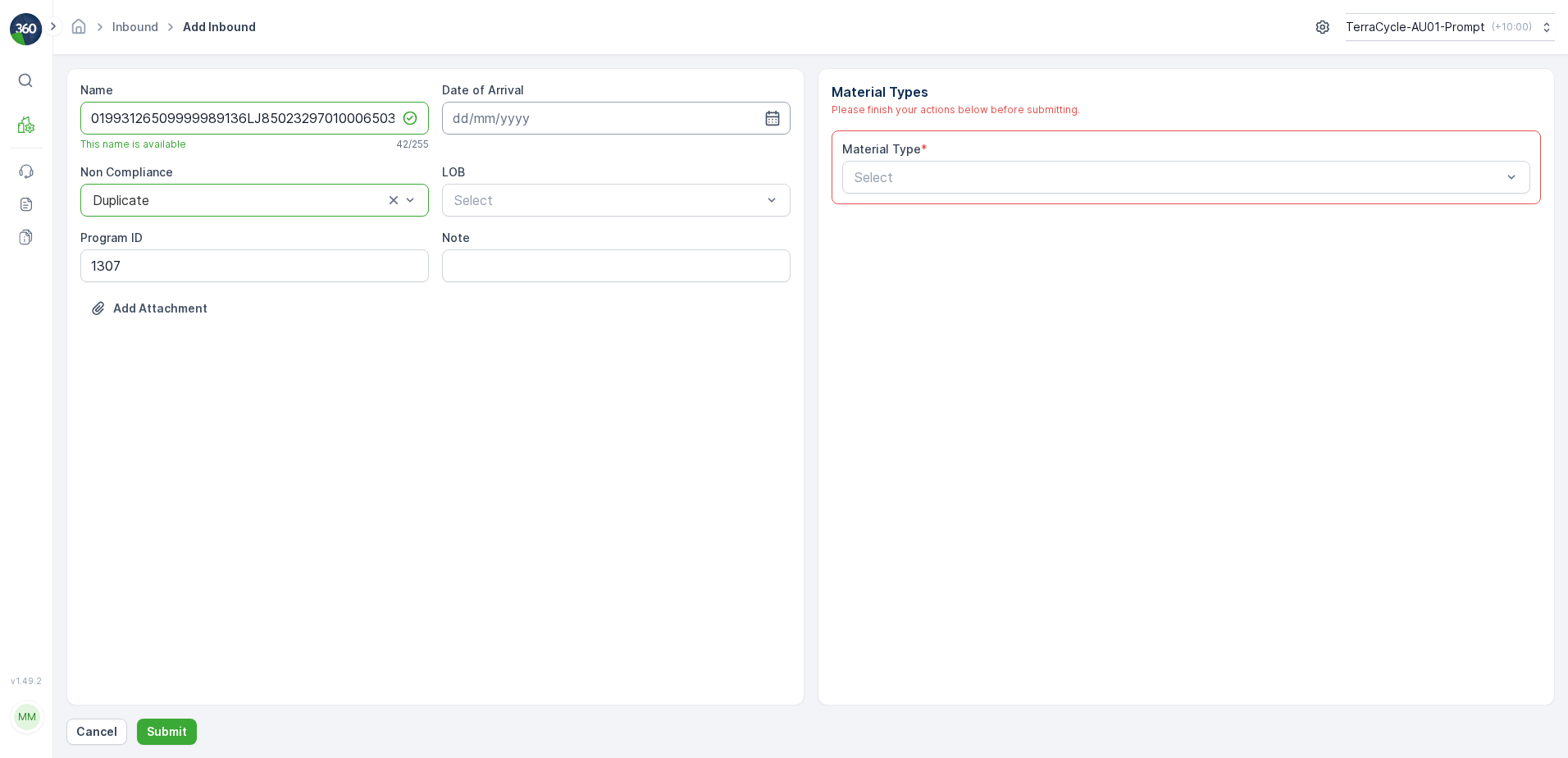
type input "01993126509999989136LJ8502329701000650304A"
click at [550, 123] on input at bounding box center [616, 117] width 349 height 33
click at [553, 231] on div "3" at bounding box center [558, 223] width 26 height 26
type input "[DATE]"
drag, startPoint x: 528, startPoint y: 242, endPoint x: 582, endPoint y: 241, distance: 54.0
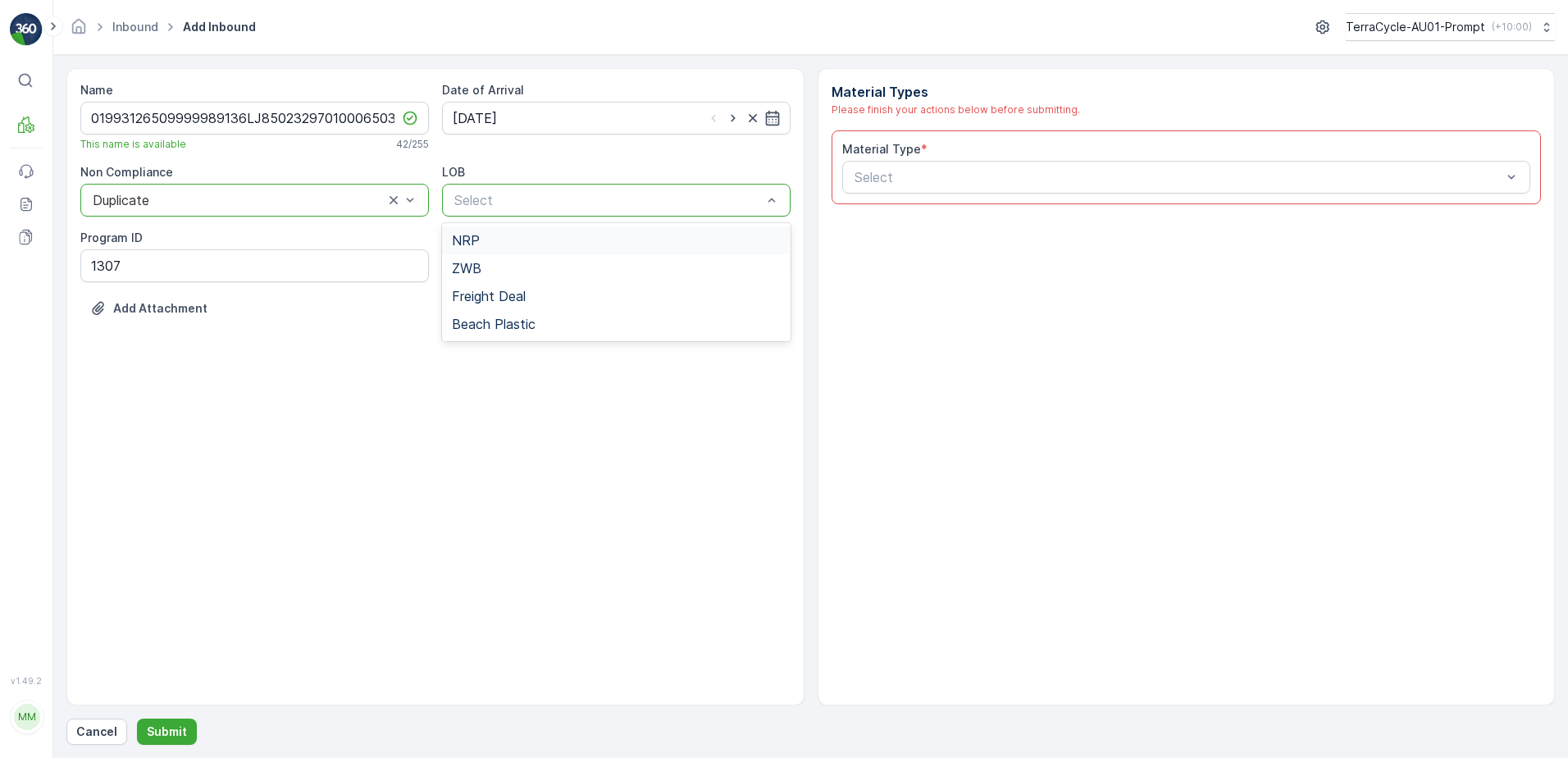
click at [531, 242] on div "NRP" at bounding box center [616, 240] width 329 height 15
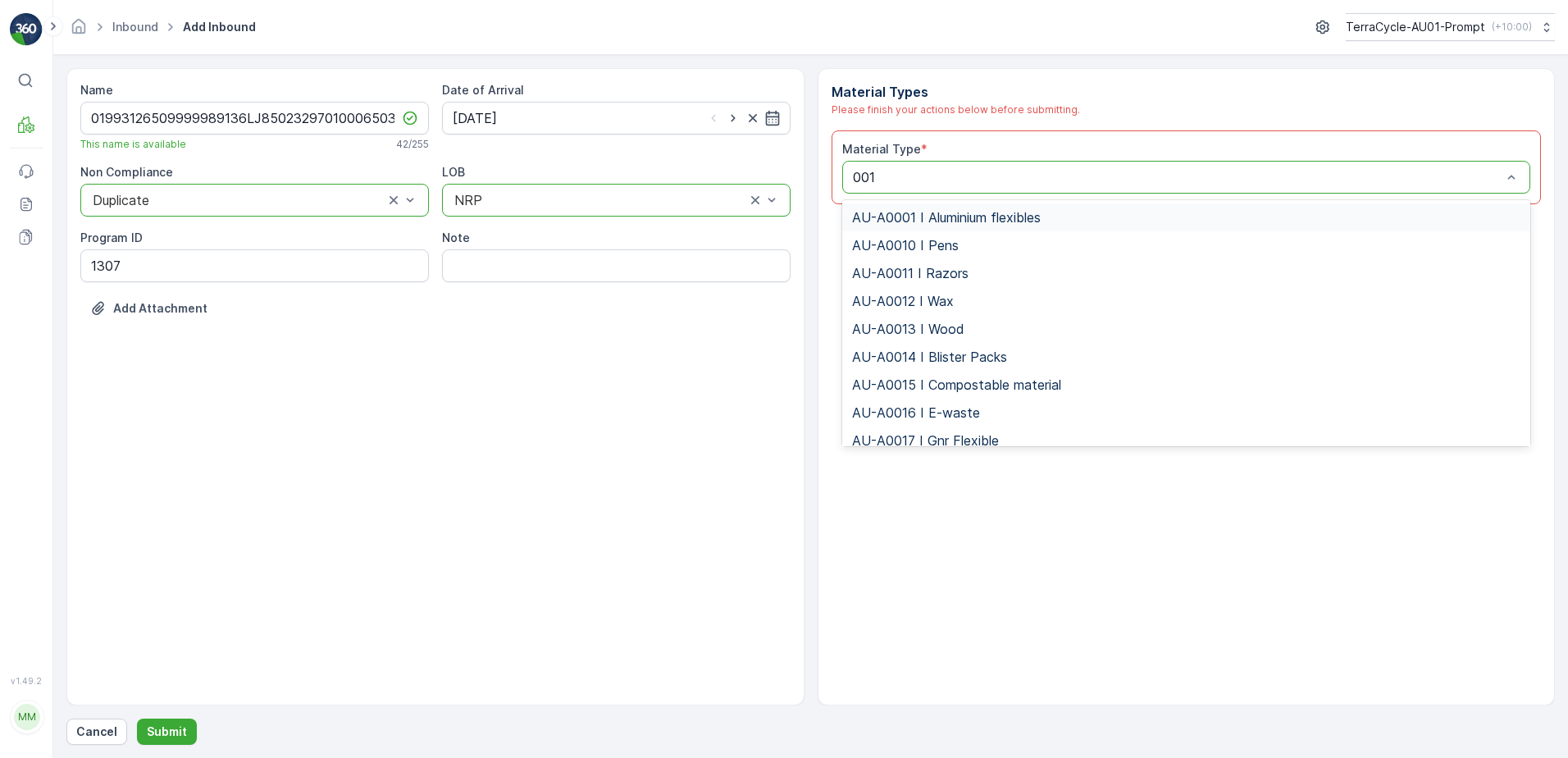
type input "0015"
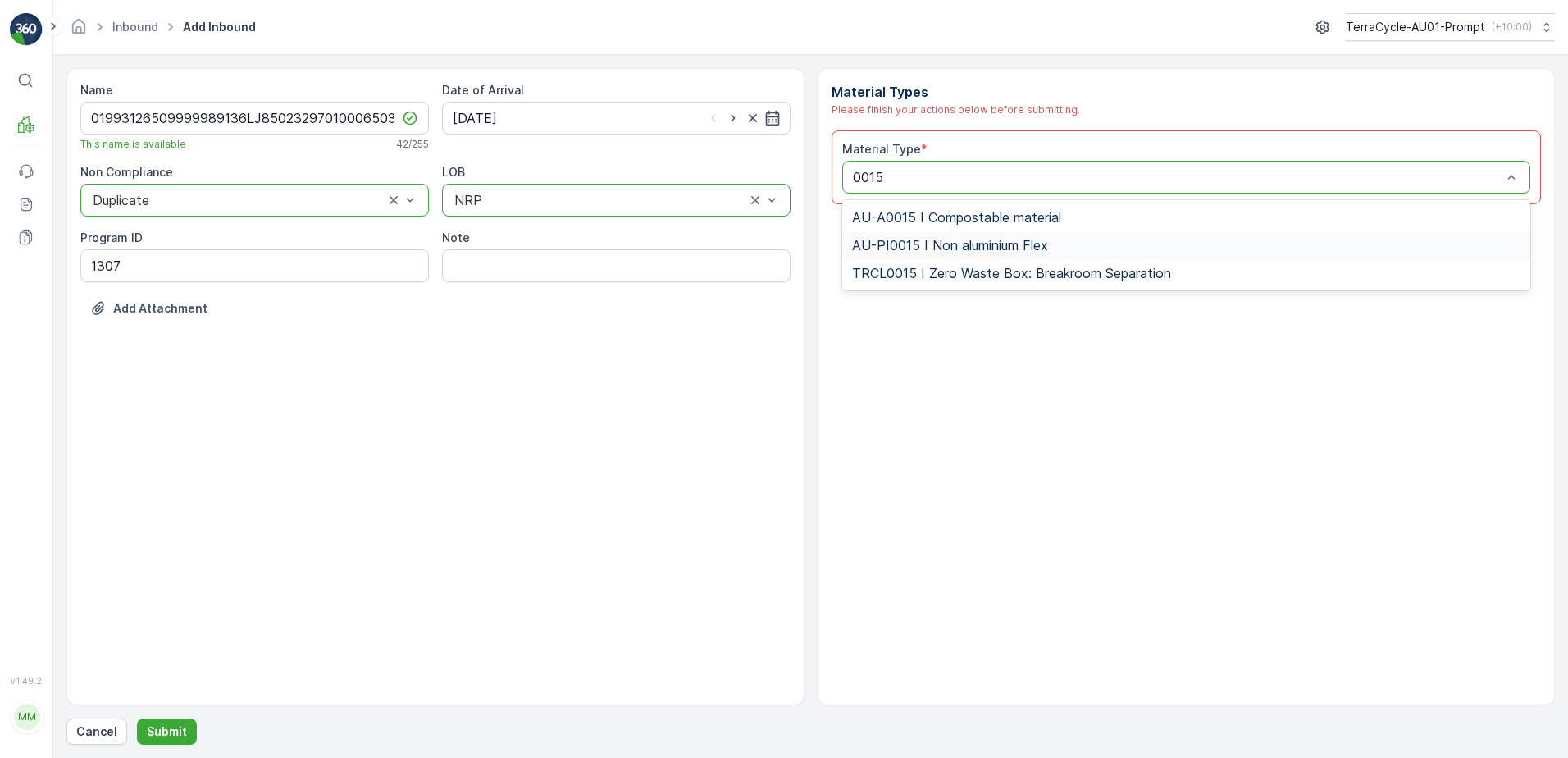
click at [935, 248] on span "AU-PI0015 I Non aluminium Flex" at bounding box center [949, 245] width 196 height 15
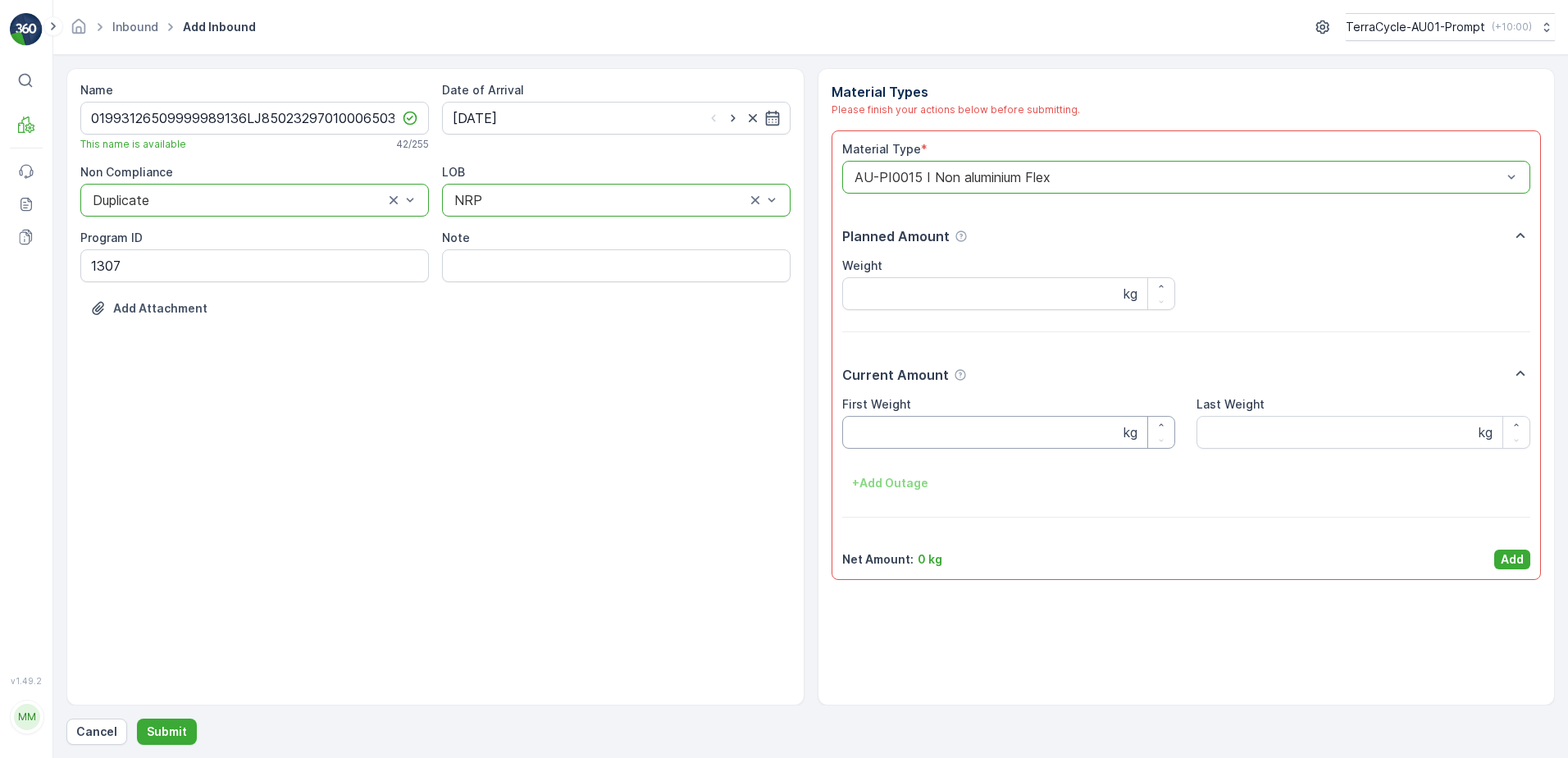
click at [900, 431] on Weight "First Weight" at bounding box center [1009, 432] width 334 height 33
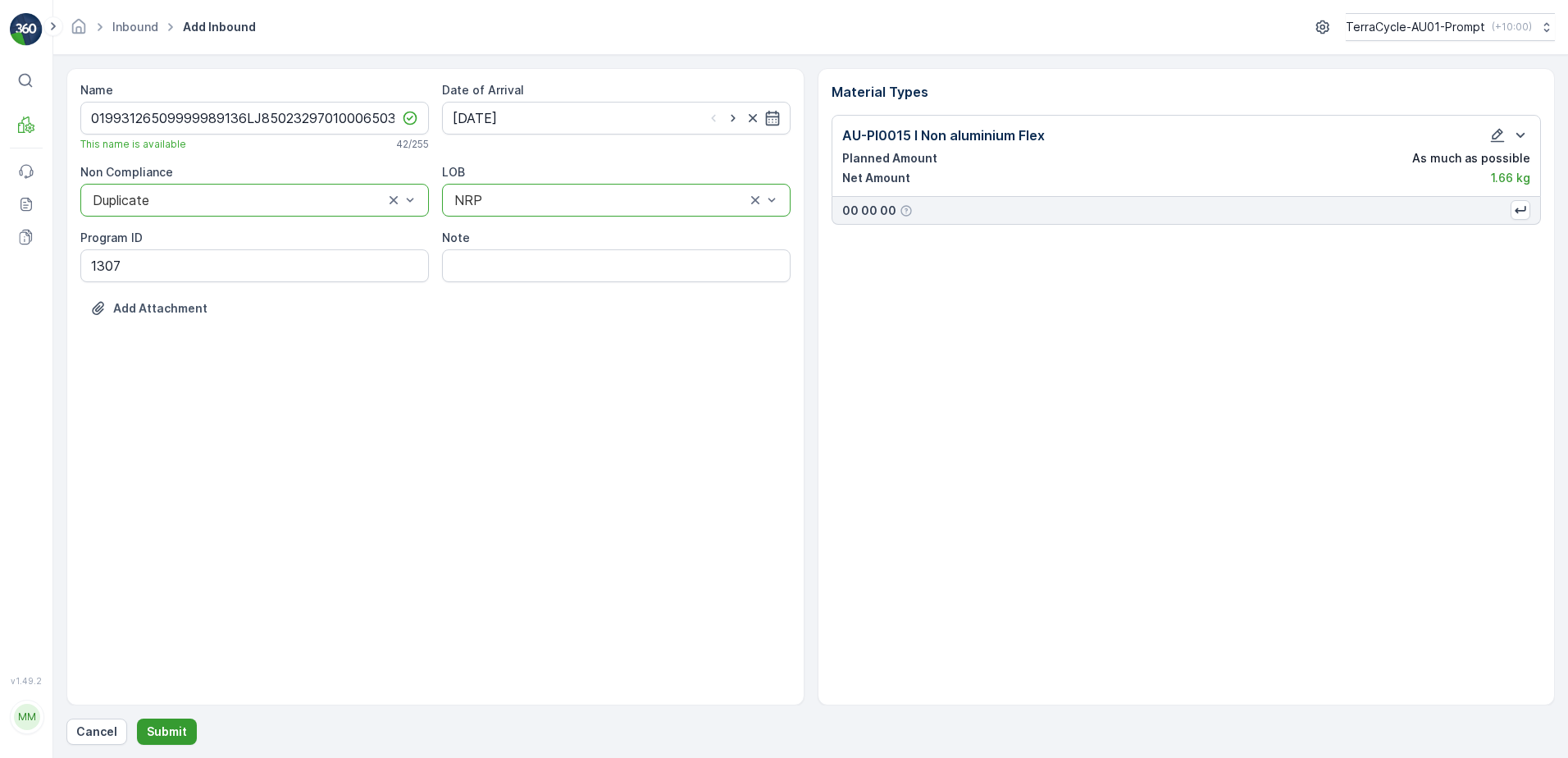
click at [165, 724] on p "Submit" at bounding box center [167, 731] width 40 height 17
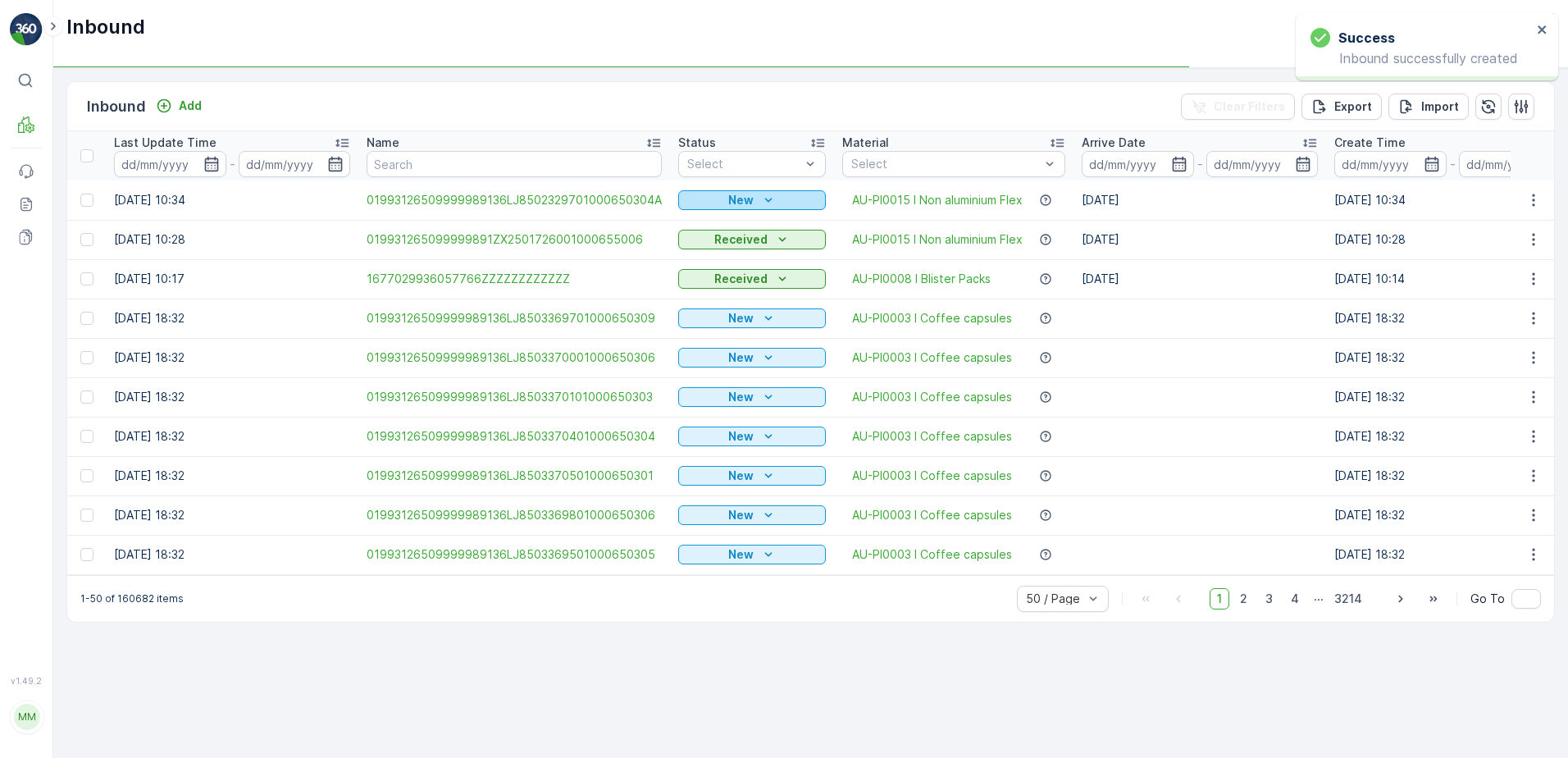
click at [744, 199] on p "New" at bounding box center [741, 200] width 26 height 17
drag, startPoint x: 727, startPoint y: 247, endPoint x: 807, endPoint y: 86, distance: 179.8
click at [727, 247] on span "Scanned" at bounding box center [708, 247] width 49 height 17
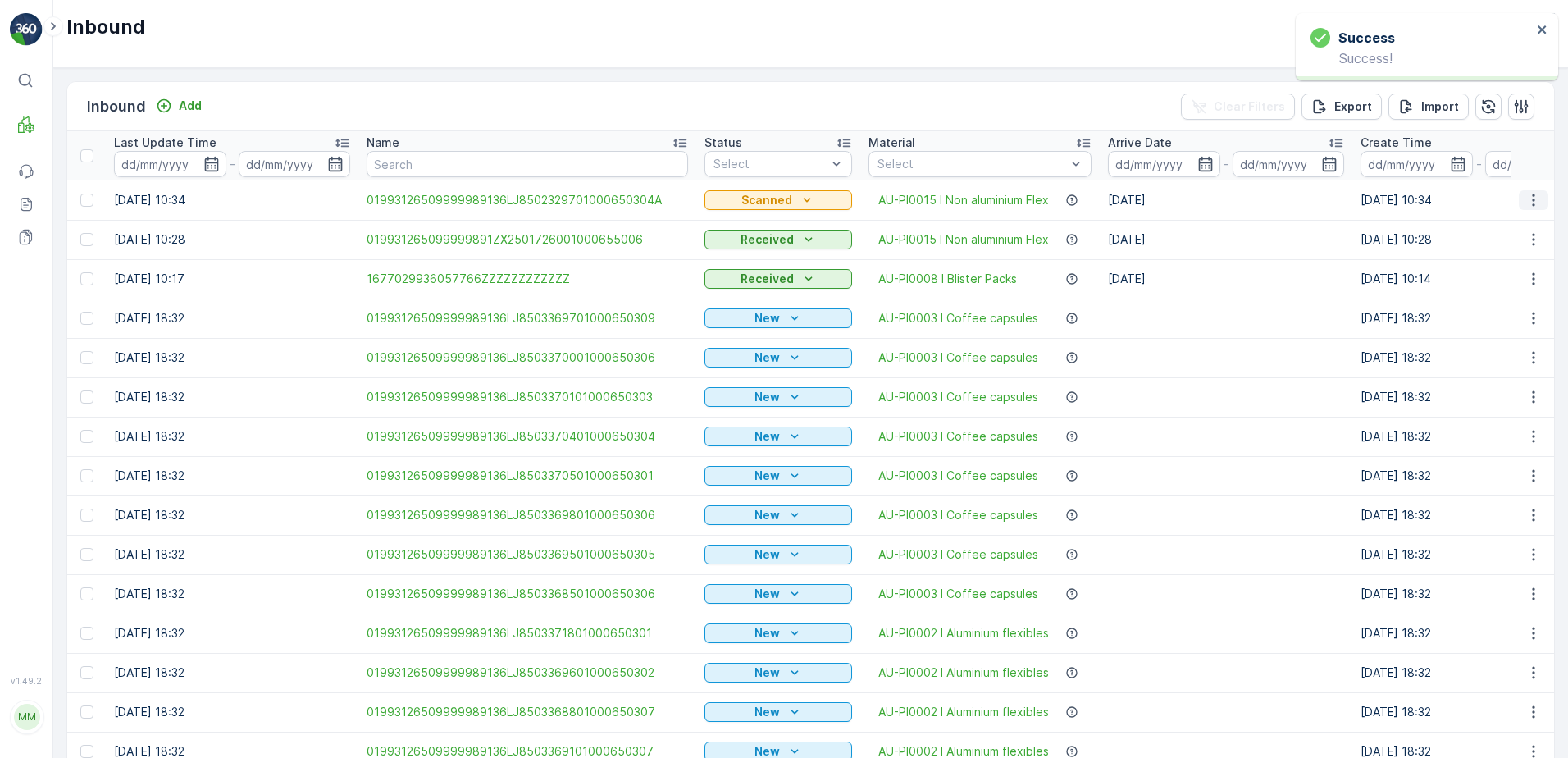
click at [1529, 206] on icon "button" at bounding box center [1533, 200] width 17 height 17
click at [1482, 314] on span "Print QR" at bounding box center [1467, 317] width 45 height 17
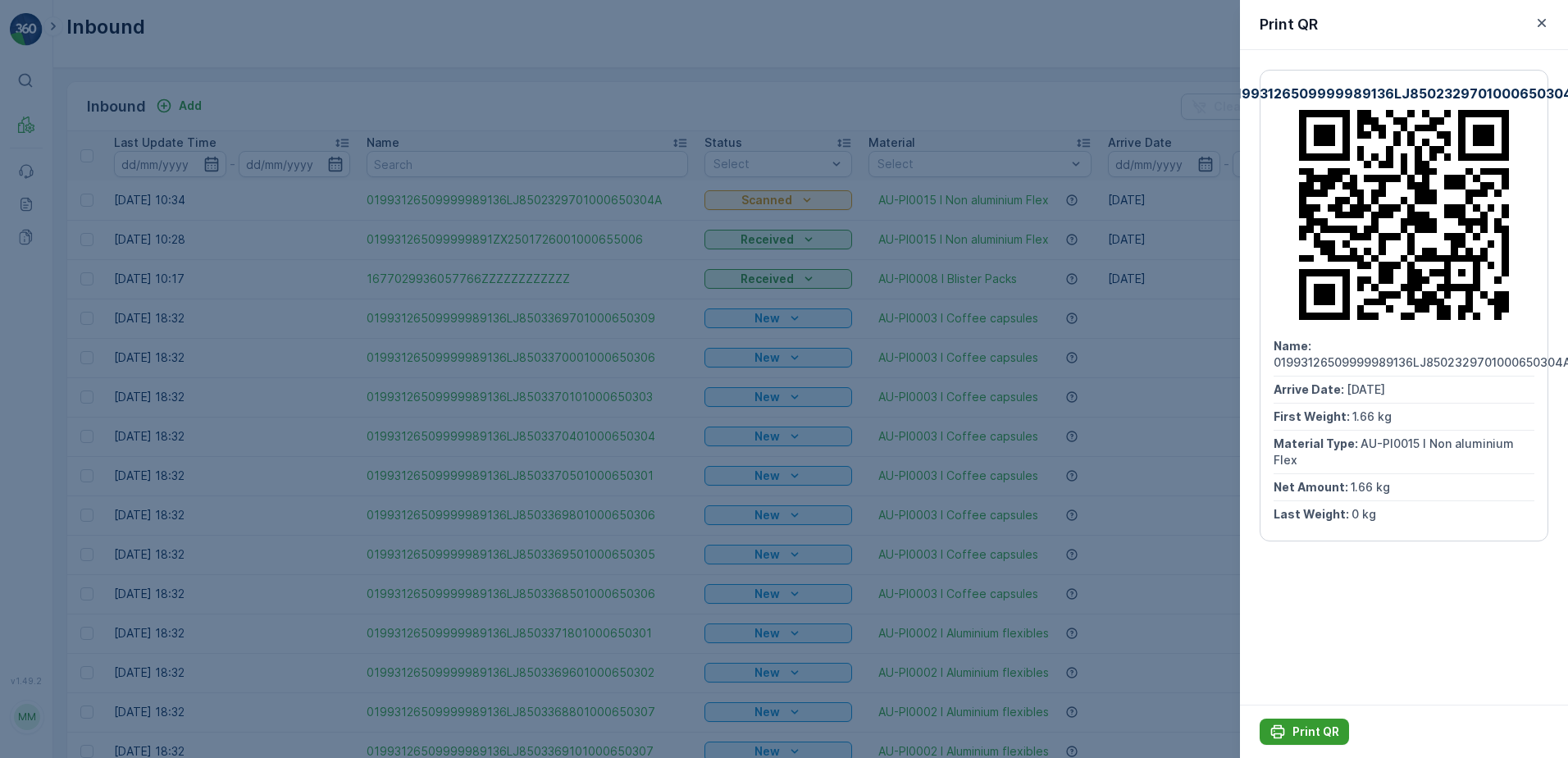
click at [1305, 734] on p "Print QR" at bounding box center [1316, 731] width 47 height 17
click at [1540, 29] on icon "button" at bounding box center [1541, 23] width 17 height 17
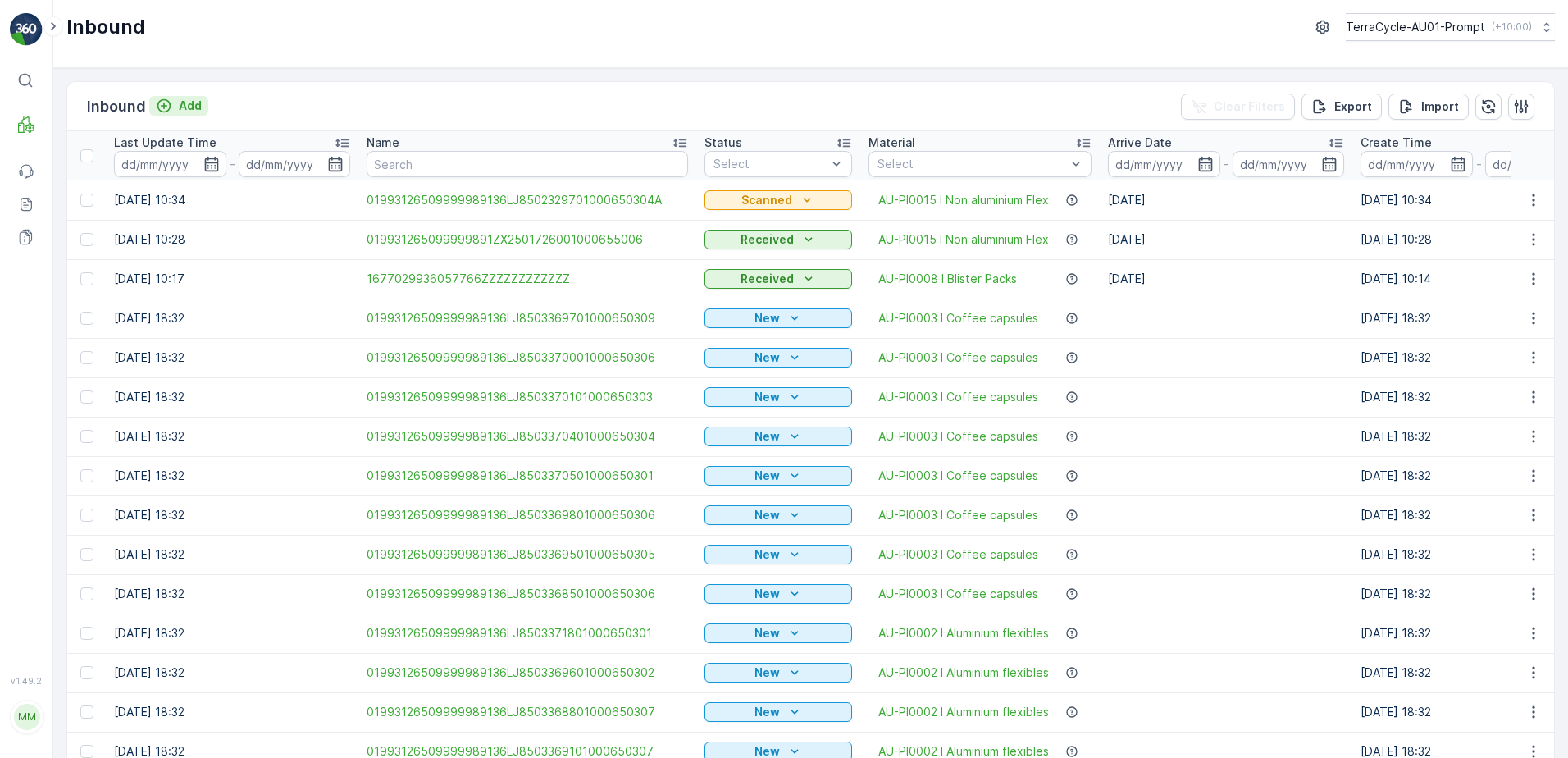
click at [201, 106] on p "Add" at bounding box center [190, 105] width 23 height 17
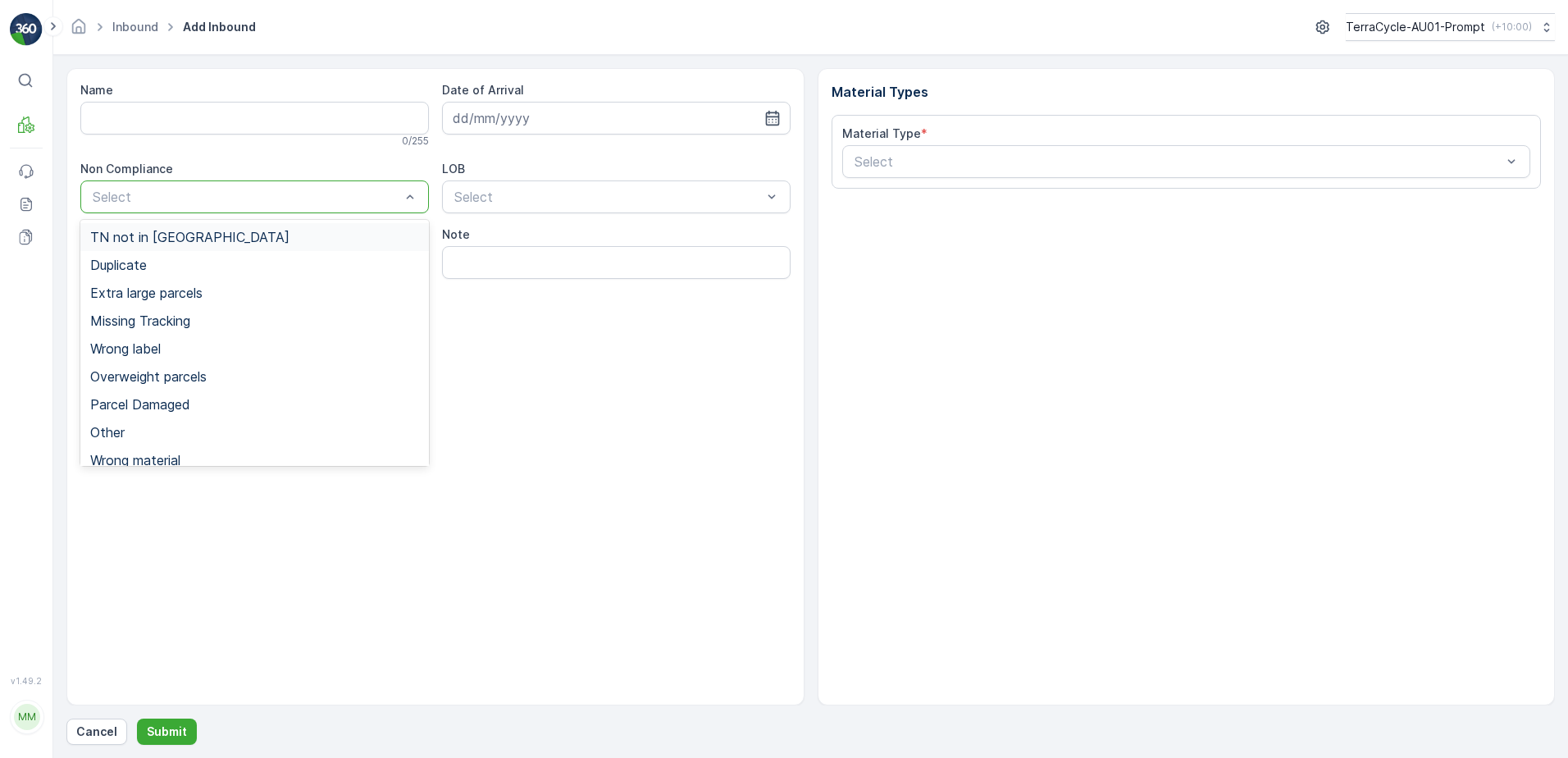
click at [343, 209] on div "Select" at bounding box center [254, 197] width 349 height 33
click at [257, 328] on div "Missing Tracking" at bounding box center [254, 321] width 349 height 28
click at [360, 197] on div at bounding box center [238, 197] width 295 height 15
drag, startPoint x: 153, startPoint y: 431, endPoint x: 174, endPoint y: 417, distance: 25.2
click at [157, 430] on div "Other" at bounding box center [254, 432] width 329 height 15
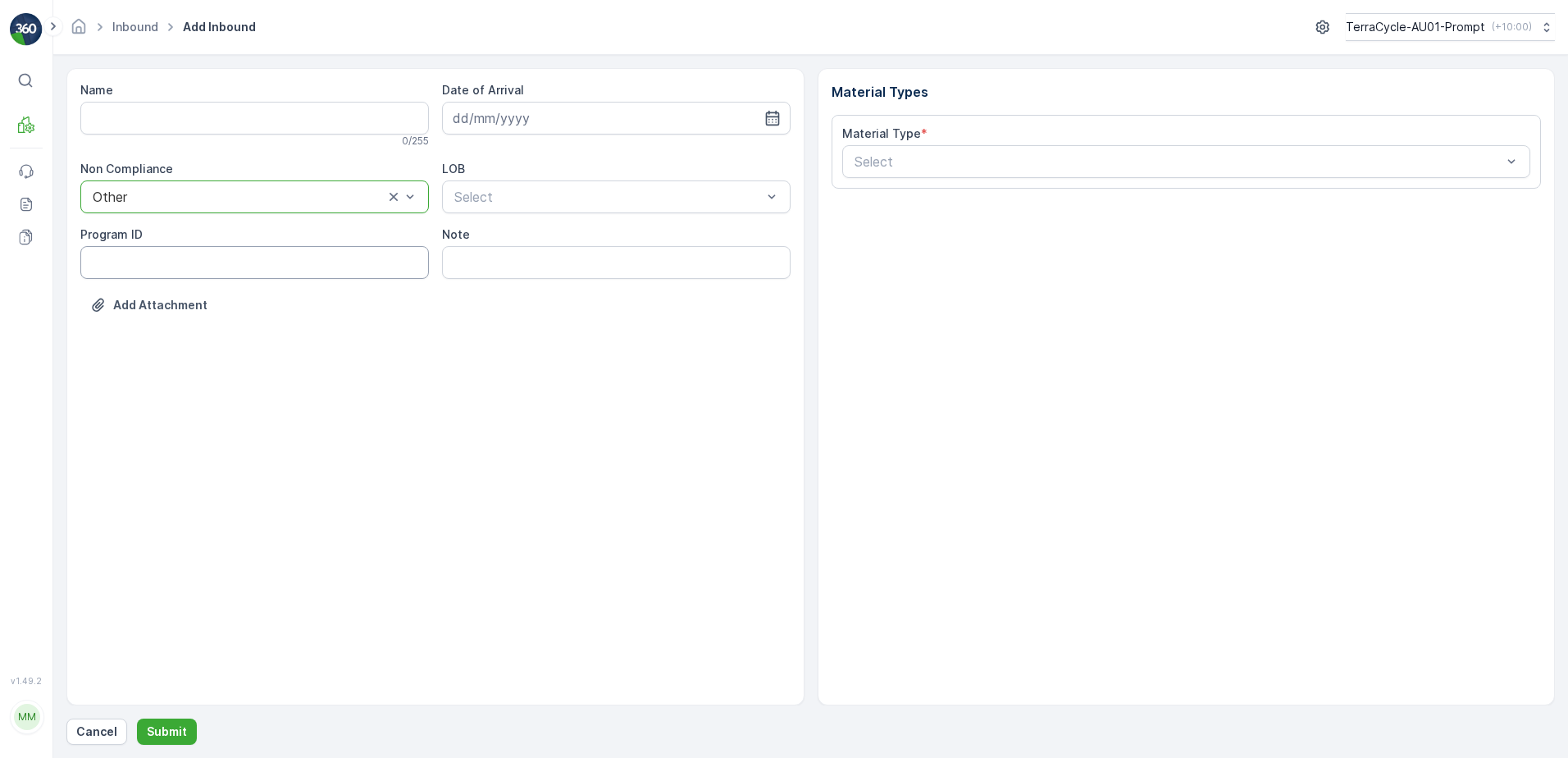
click at [137, 267] on ID "Program ID" at bounding box center [254, 262] width 349 height 33
type ID "2270"
click at [606, 130] on input at bounding box center [616, 117] width 349 height 33
click at [552, 224] on div "3" at bounding box center [558, 223] width 26 height 26
type input "[DATE]"
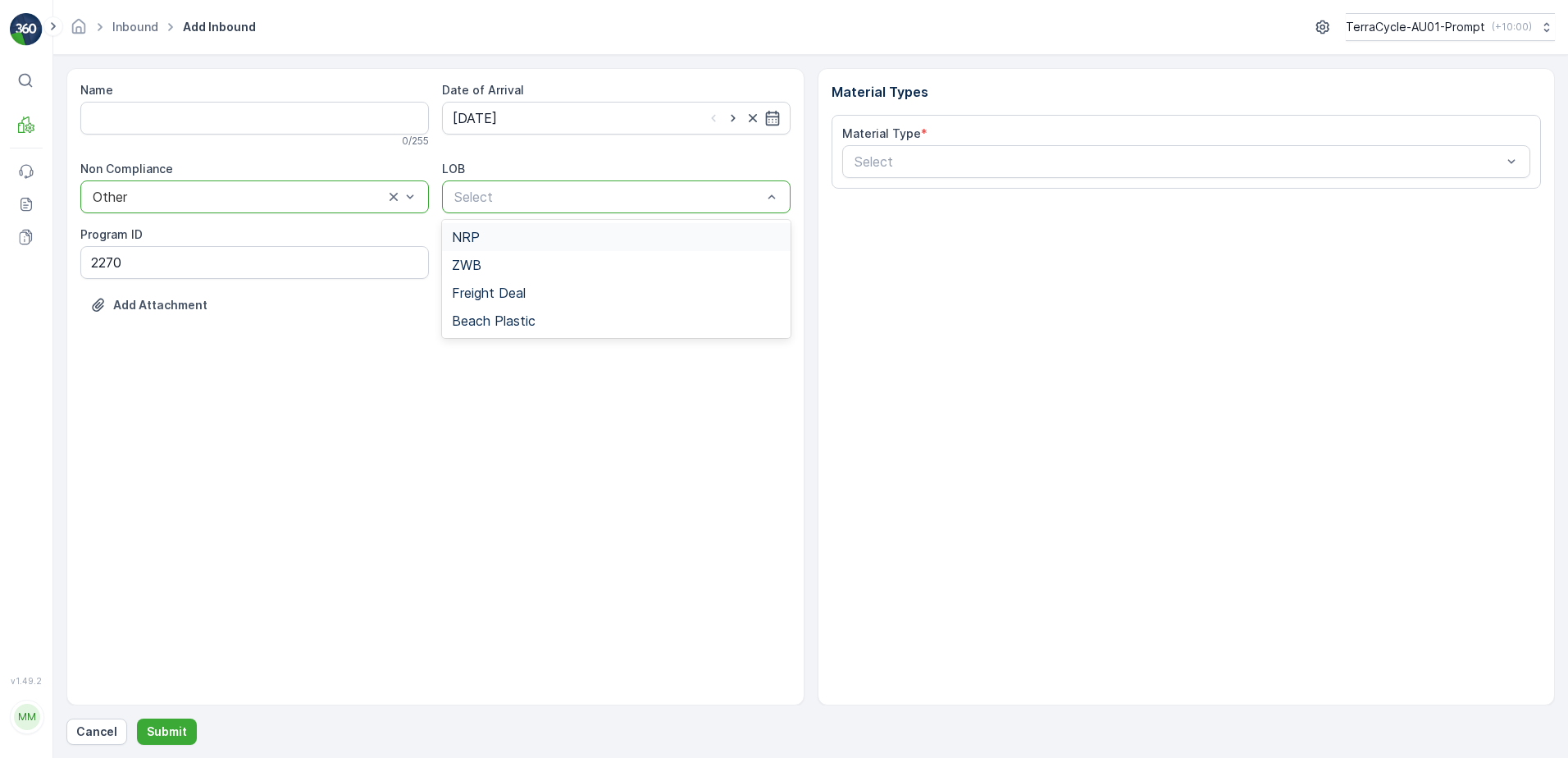
click at [495, 245] on div "NRP" at bounding box center [616, 237] width 349 height 28
click at [489, 257] on input "Note" at bounding box center [616, 262] width 349 height 33
type input "TN COVERED OVER - PHOTO IN MEDIA FILE"
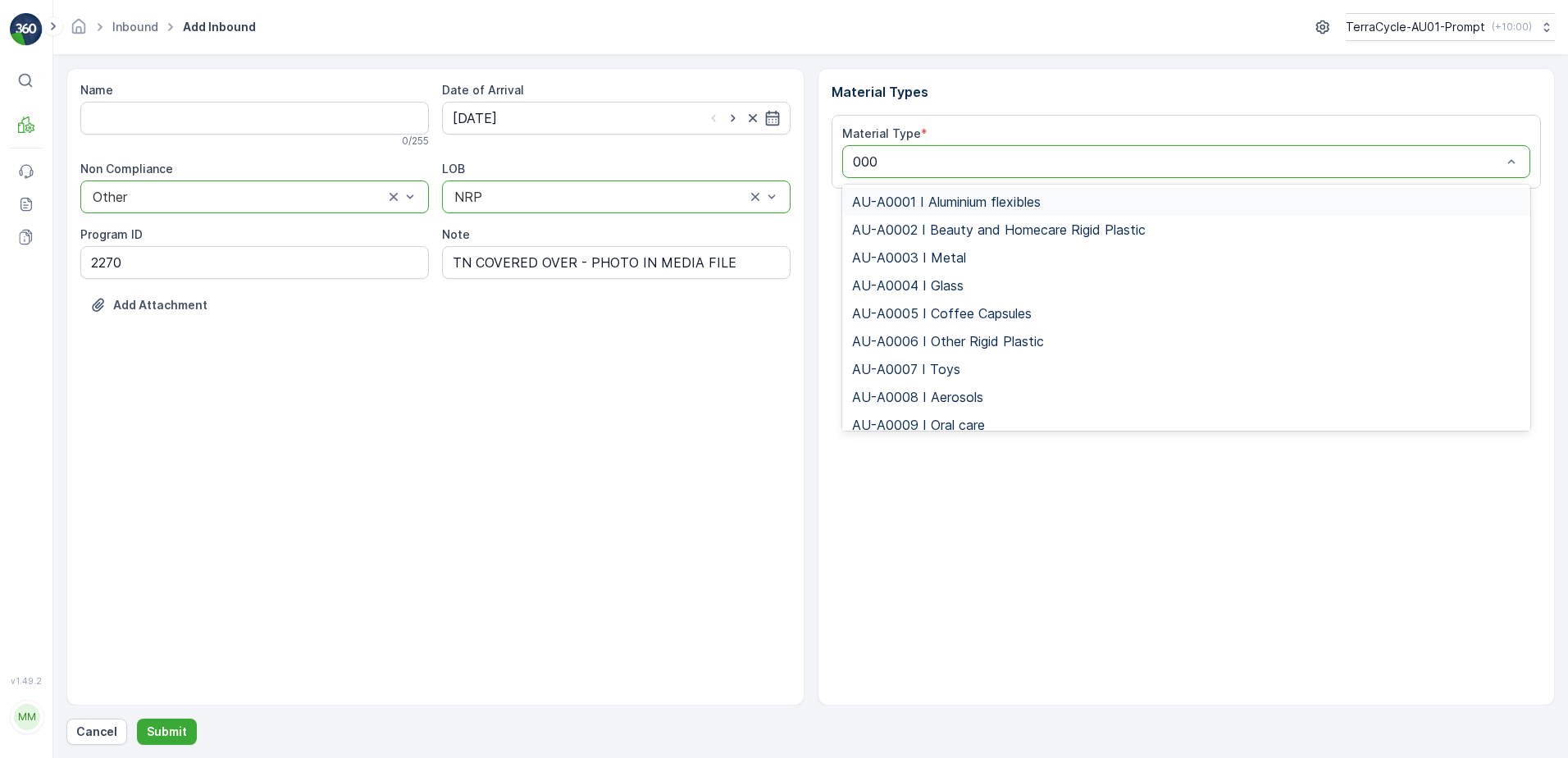
type input "0002"
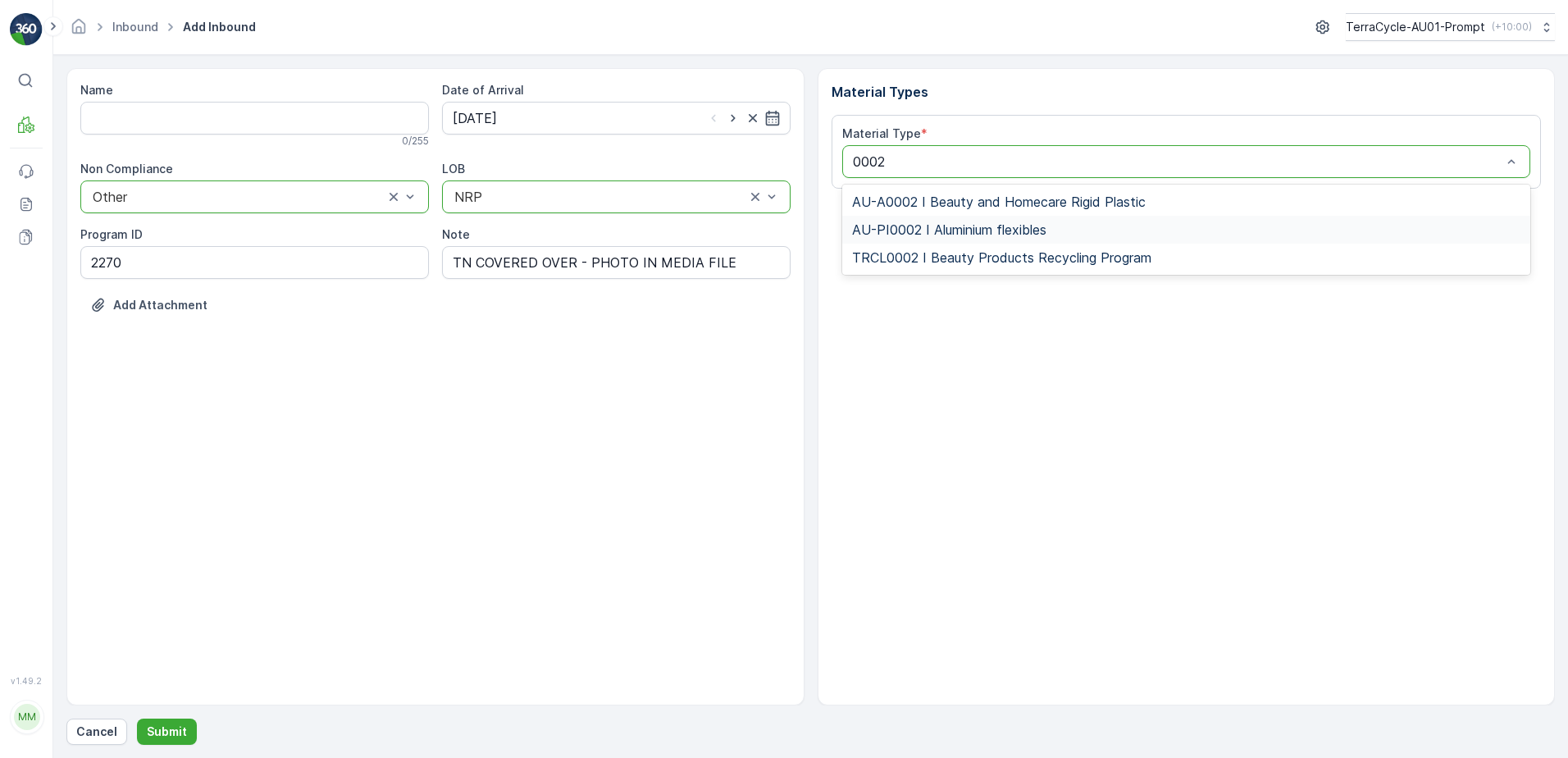
click at [1016, 228] on span "AU-PI0002 I Aluminium flexibles" at bounding box center [949, 229] width 195 height 15
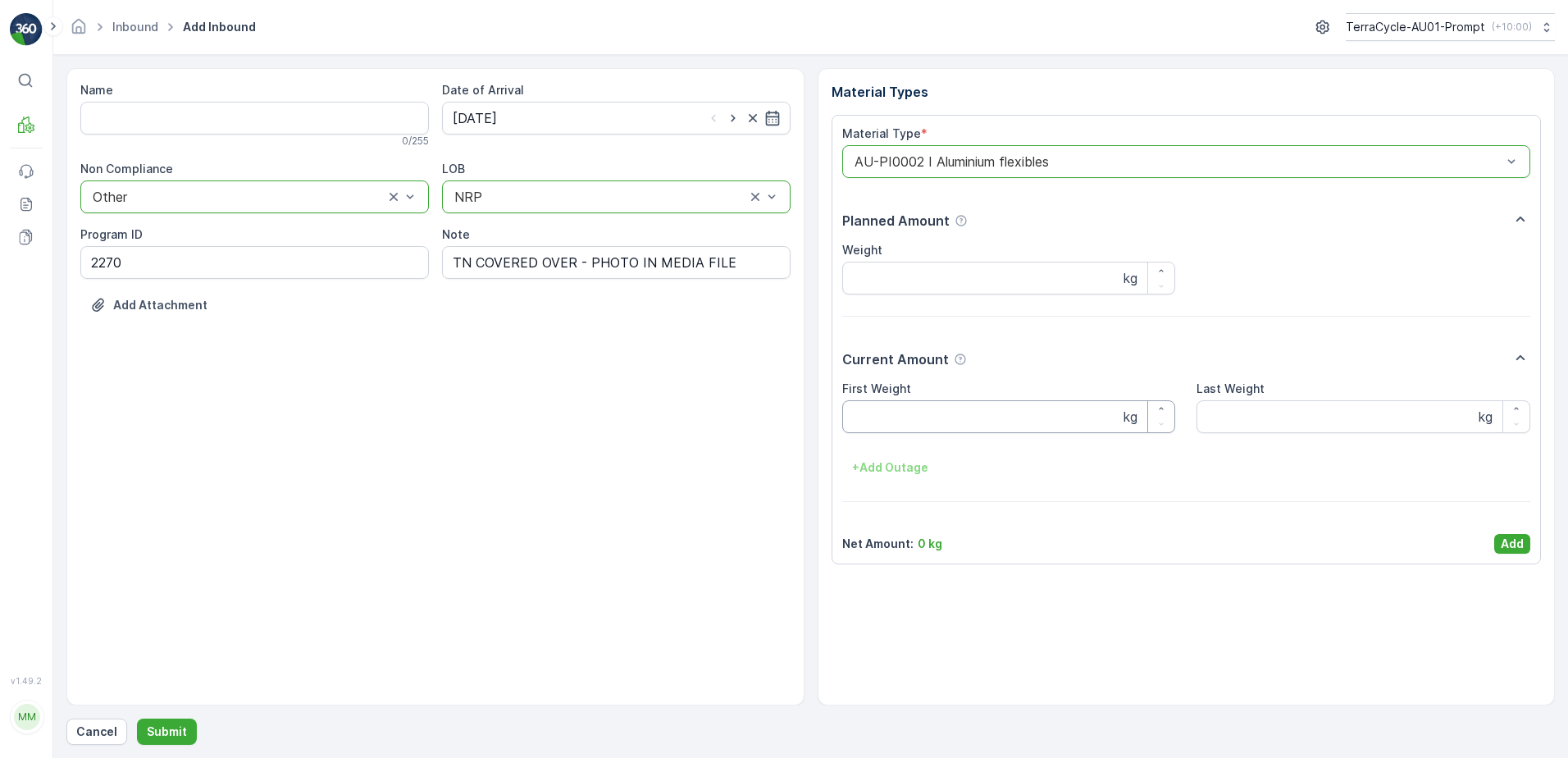
click at [879, 417] on Weight "First Weight" at bounding box center [1009, 416] width 334 height 33
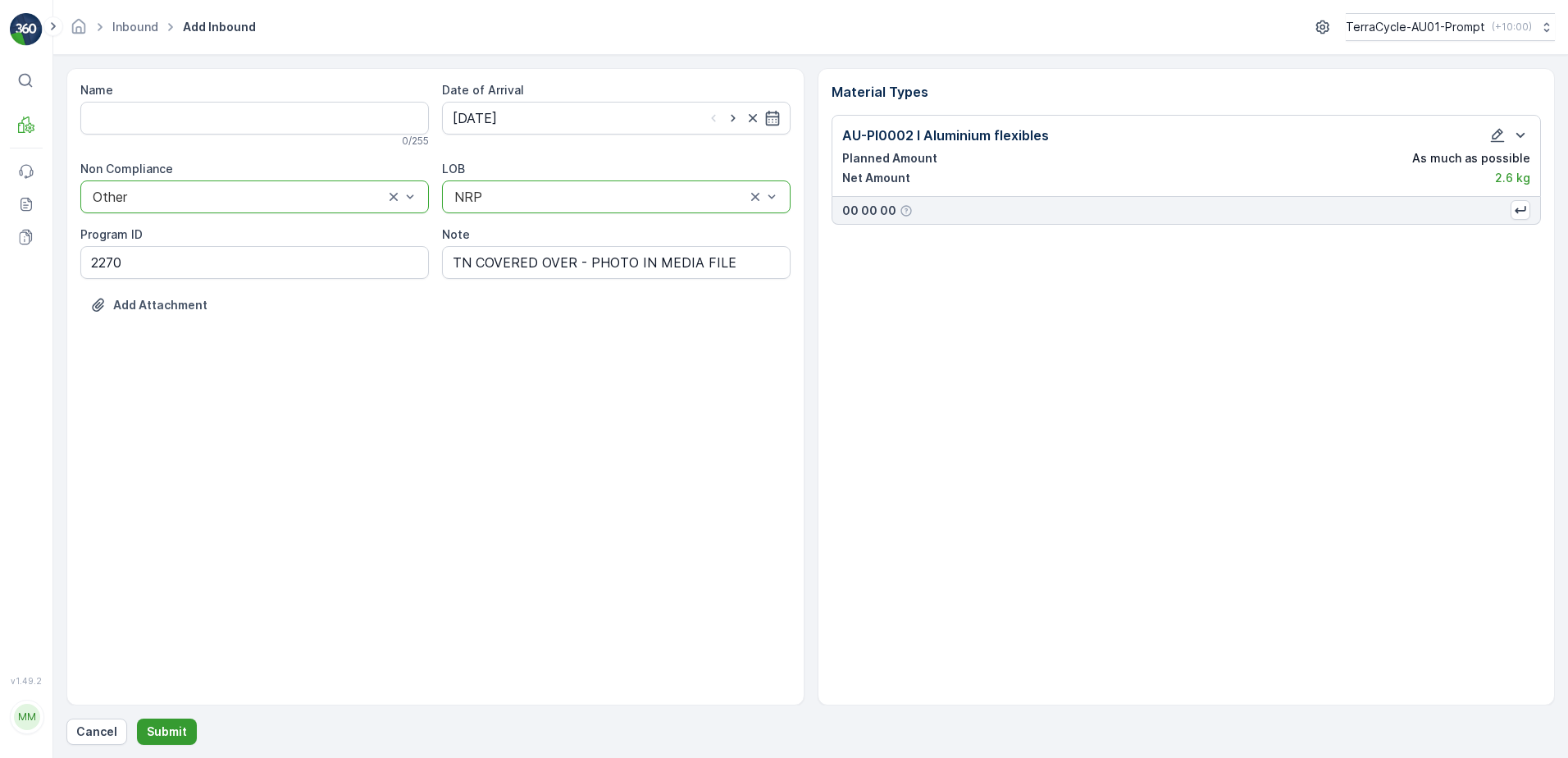
click at [165, 734] on p "Submit" at bounding box center [167, 731] width 40 height 17
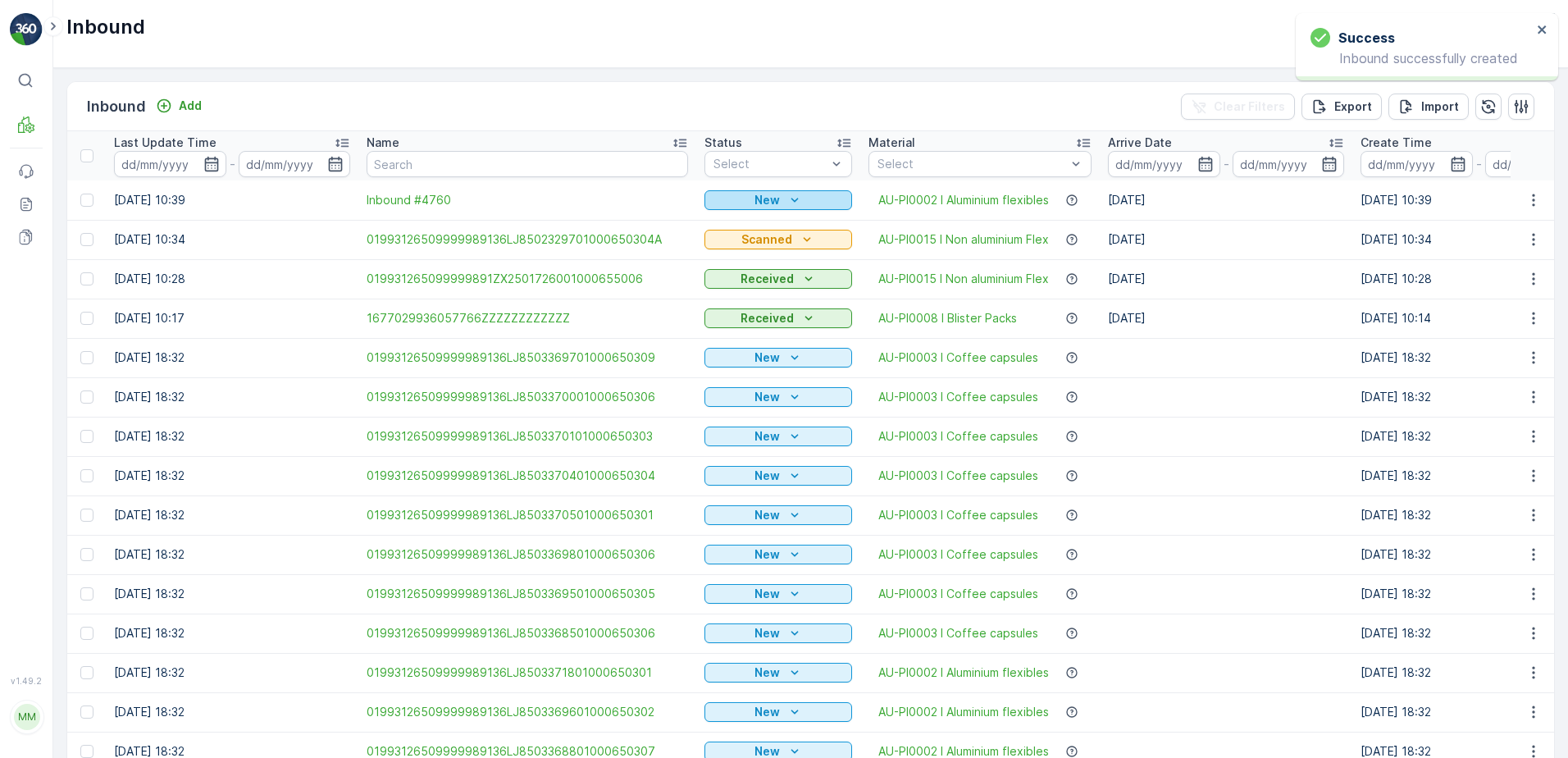
click at [790, 201] on icon "New" at bounding box center [793, 200] width 7 height 4
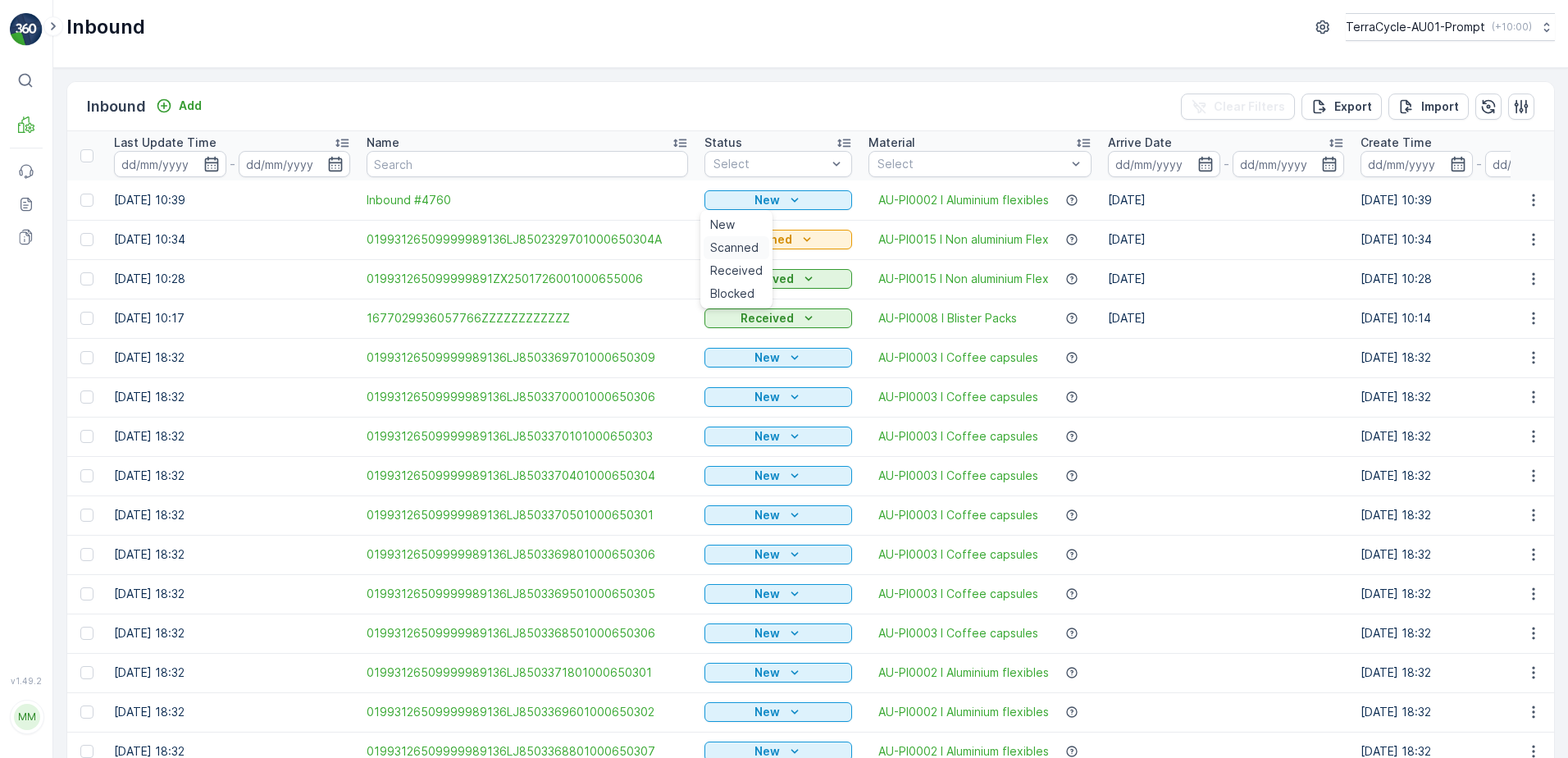
click at [747, 251] on span "Scanned" at bounding box center [734, 247] width 49 height 17
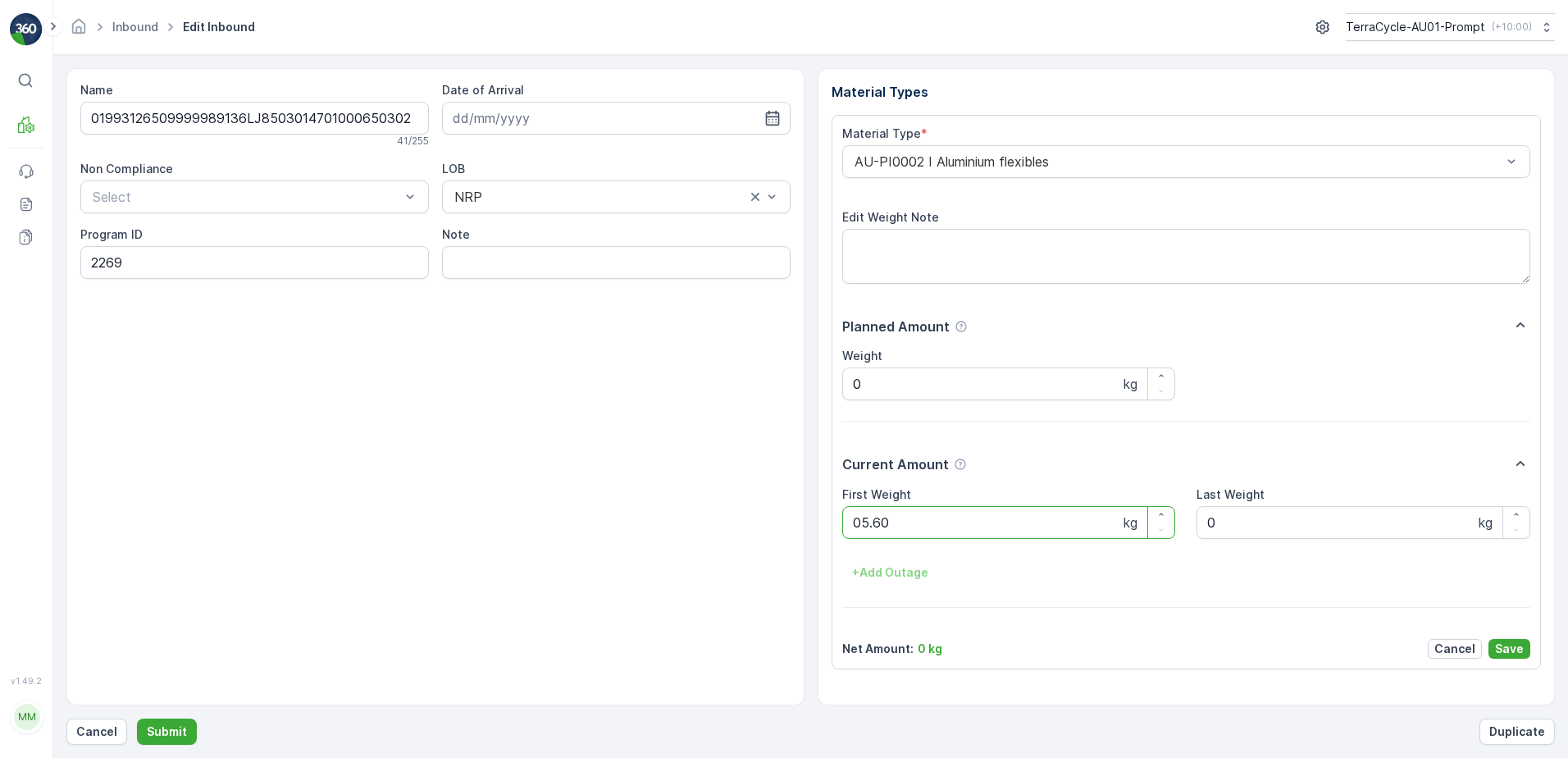
click at [137, 719] on button "Submit" at bounding box center [167, 732] width 60 height 26
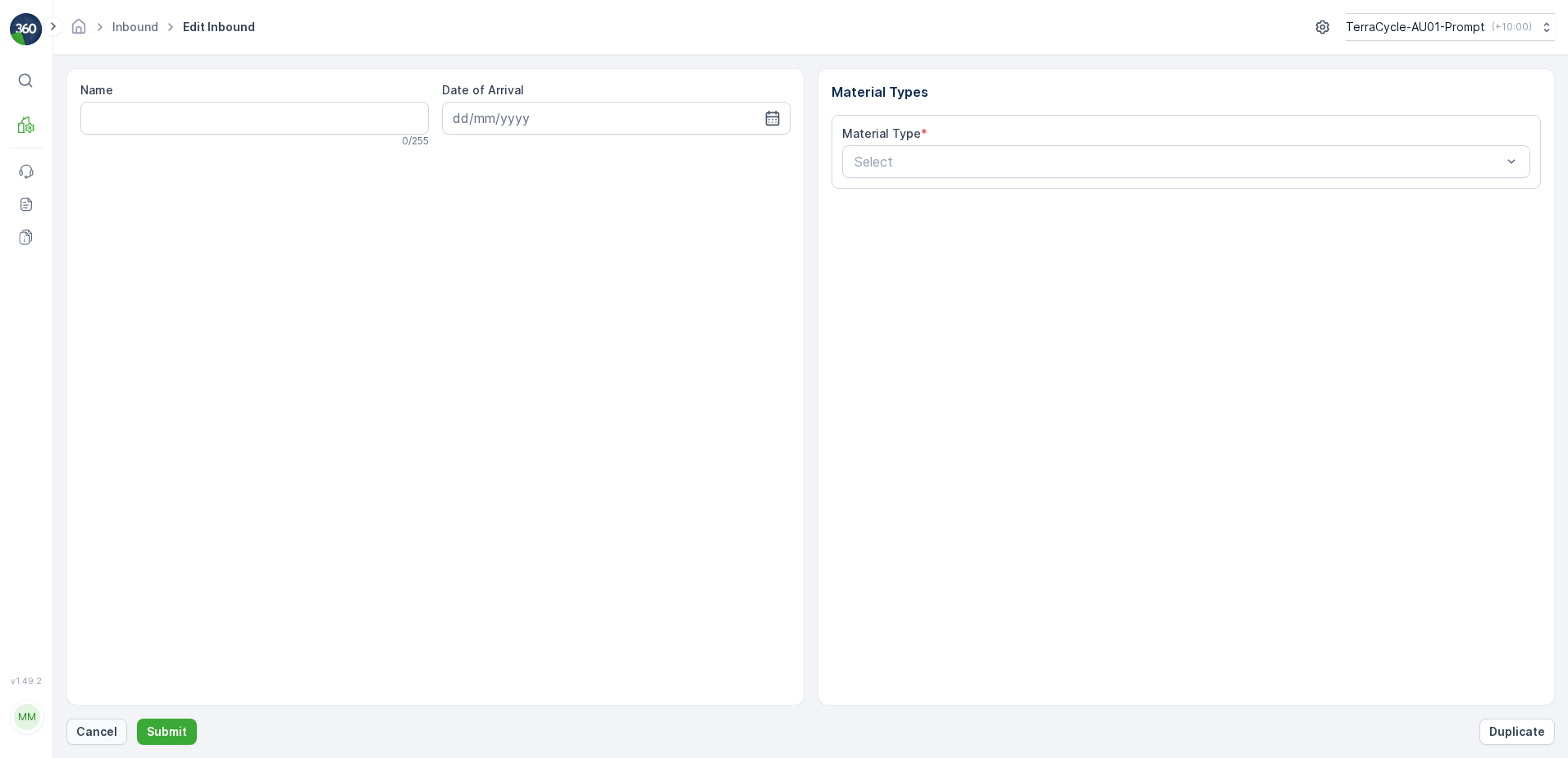
click at [106, 733] on p "Cancel" at bounding box center [96, 731] width 41 height 17
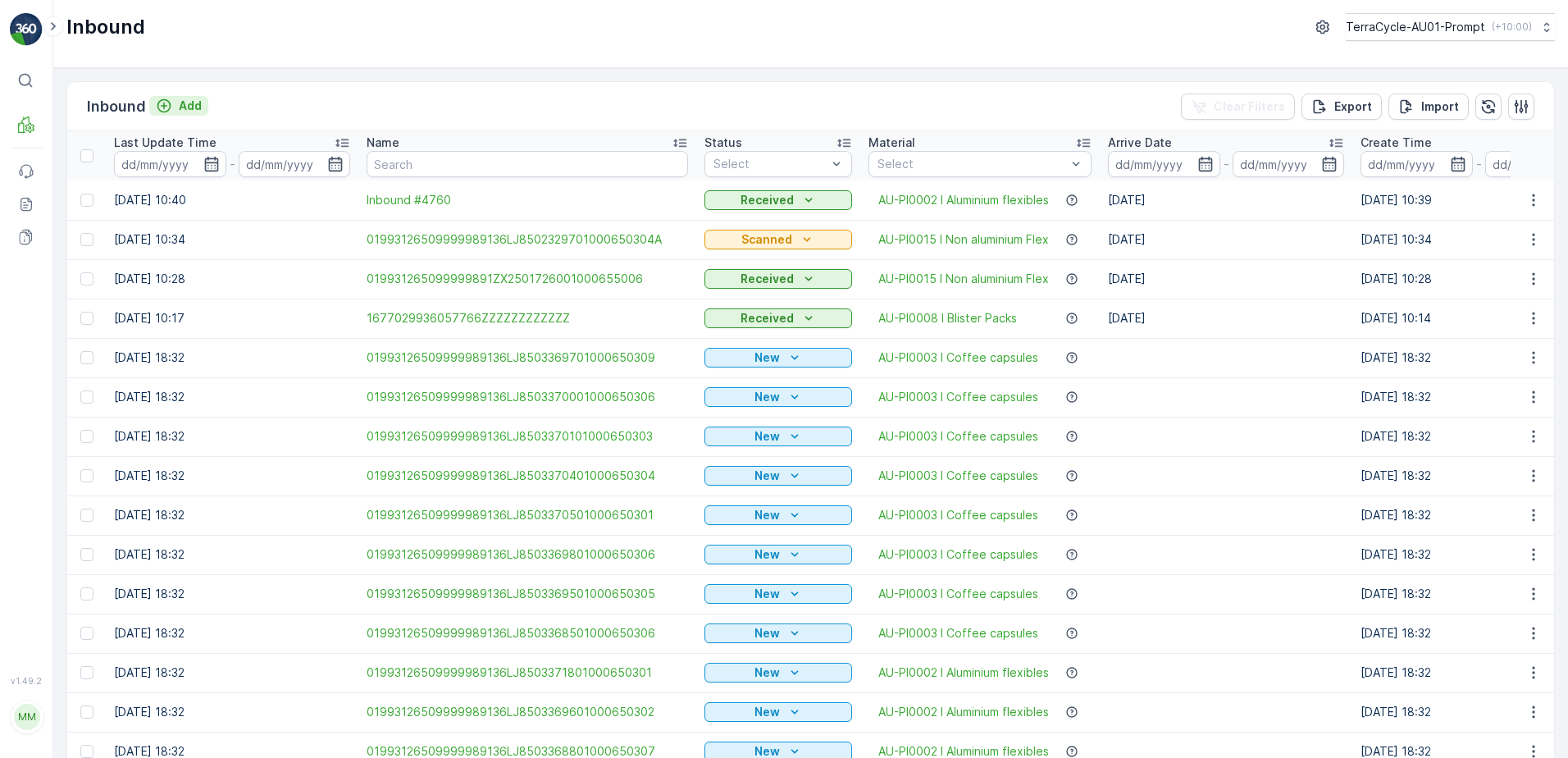
click at [179, 109] on p "Add" at bounding box center [190, 105] width 23 height 17
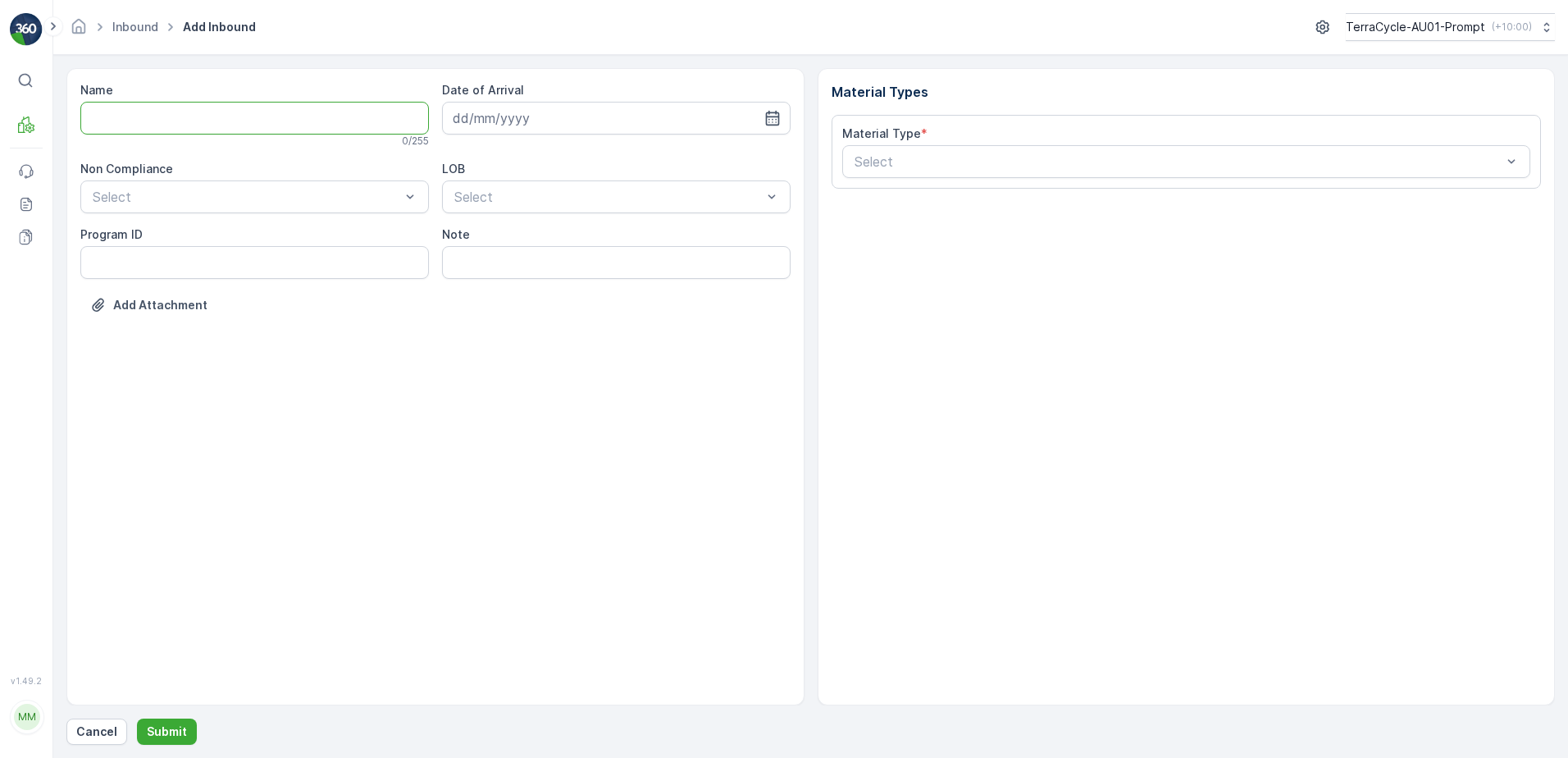
click at [158, 119] on input "Name" at bounding box center [254, 117] width 349 height 33
type input "019931265099999891ZX2001487701000650801"
click at [137, 719] on button "Submit" at bounding box center [167, 732] width 60 height 26
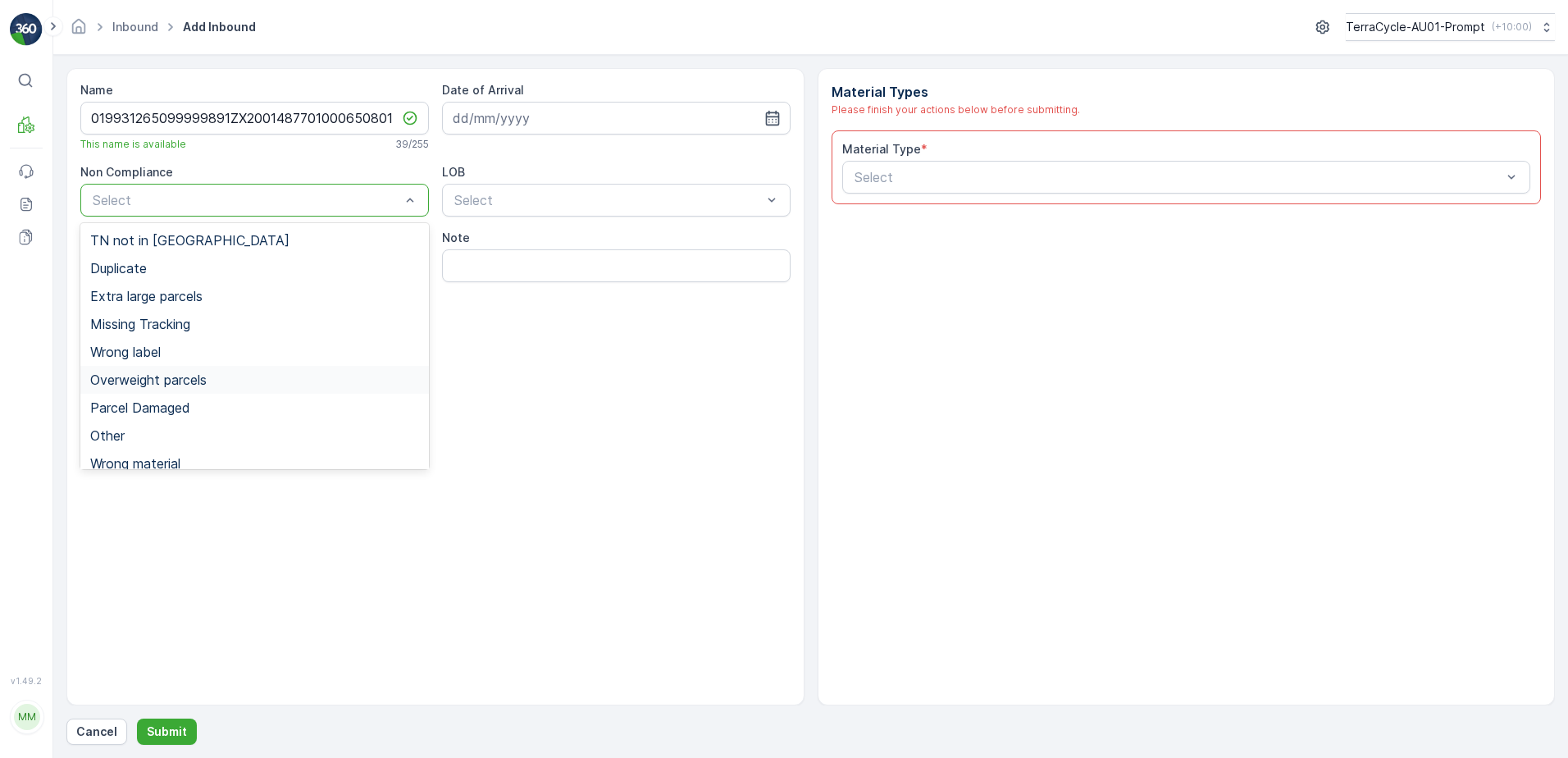
click at [167, 385] on span "Overweight parcels" at bounding box center [148, 379] width 116 height 15
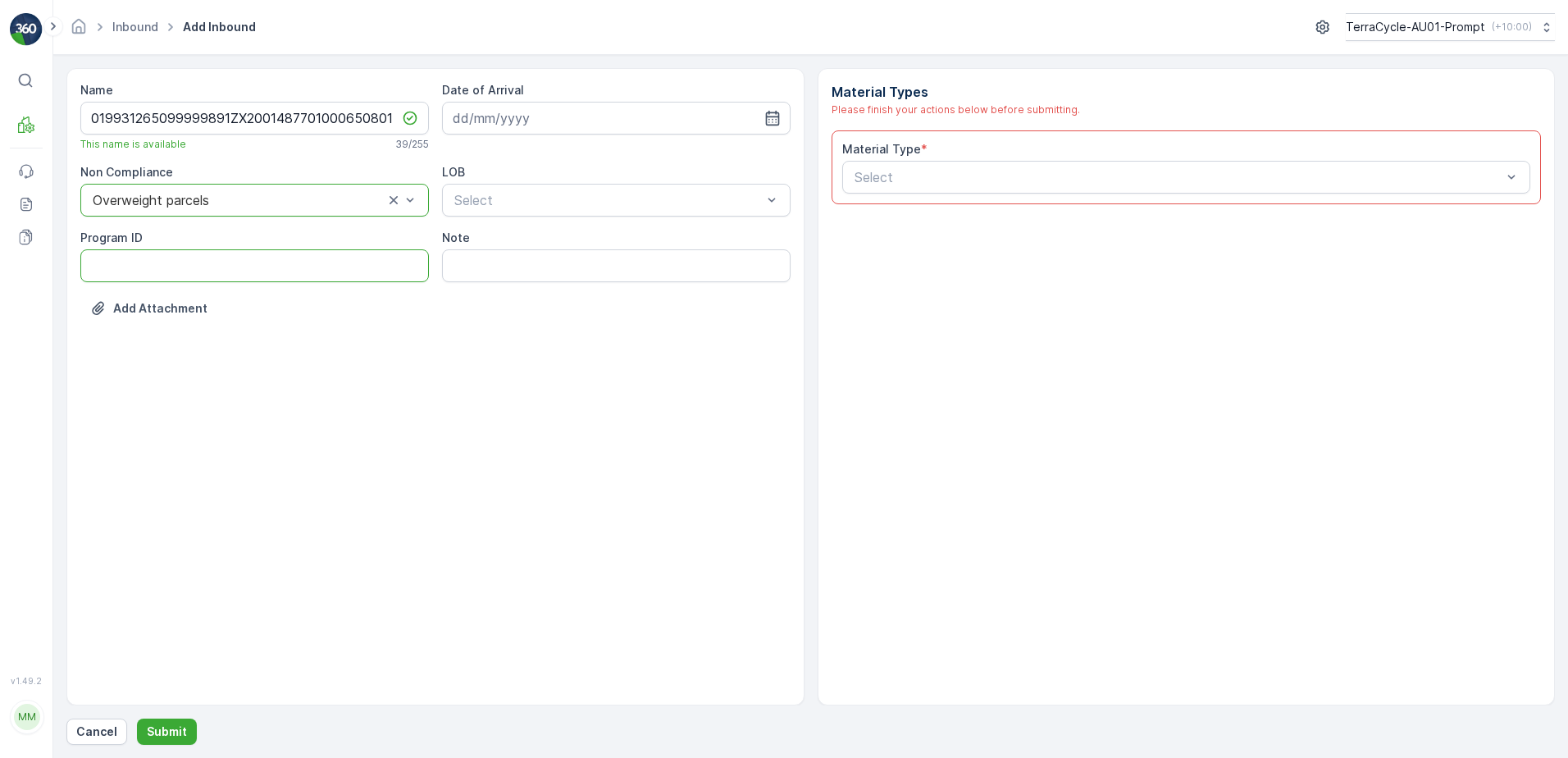
click at [120, 267] on ID "Program ID" at bounding box center [254, 265] width 349 height 33
type ID "CS45-M"
drag, startPoint x: 581, startPoint y: 116, endPoint x: 606, endPoint y: 116, distance: 25.0
click at [581, 116] on input at bounding box center [616, 117] width 349 height 33
click at [557, 227] on div "3" at bounding box center [558, 223] width 26 height 26
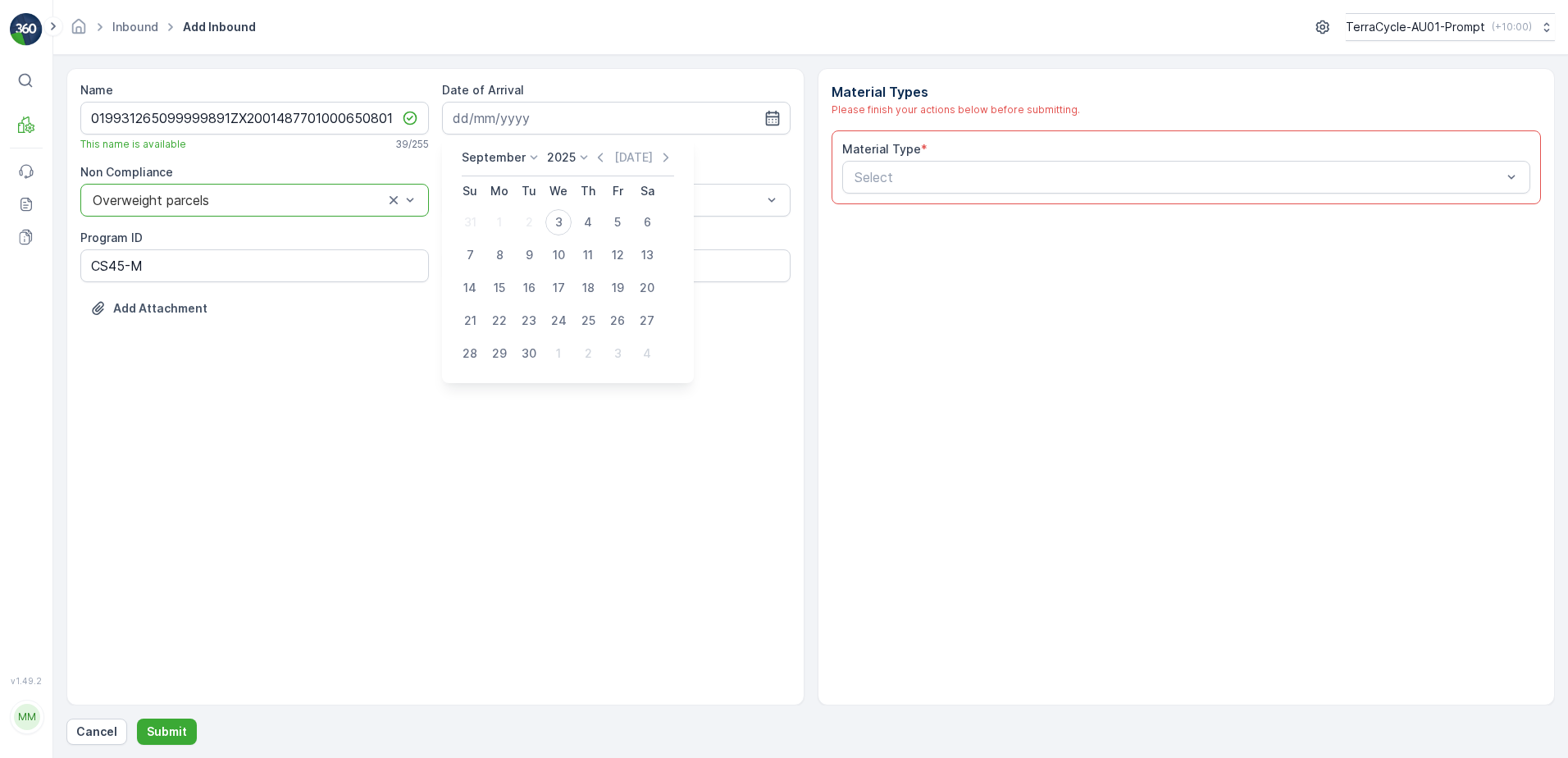
type input "[DATE]"
click at [534, 271] on div "ZWB" at bounding box center [616, 268] width 329 height 15
click at [525, 269] on input "Note" at bounding box center [616, 265] width 349 height 33
type input "BOX TOO HEAVY !!"
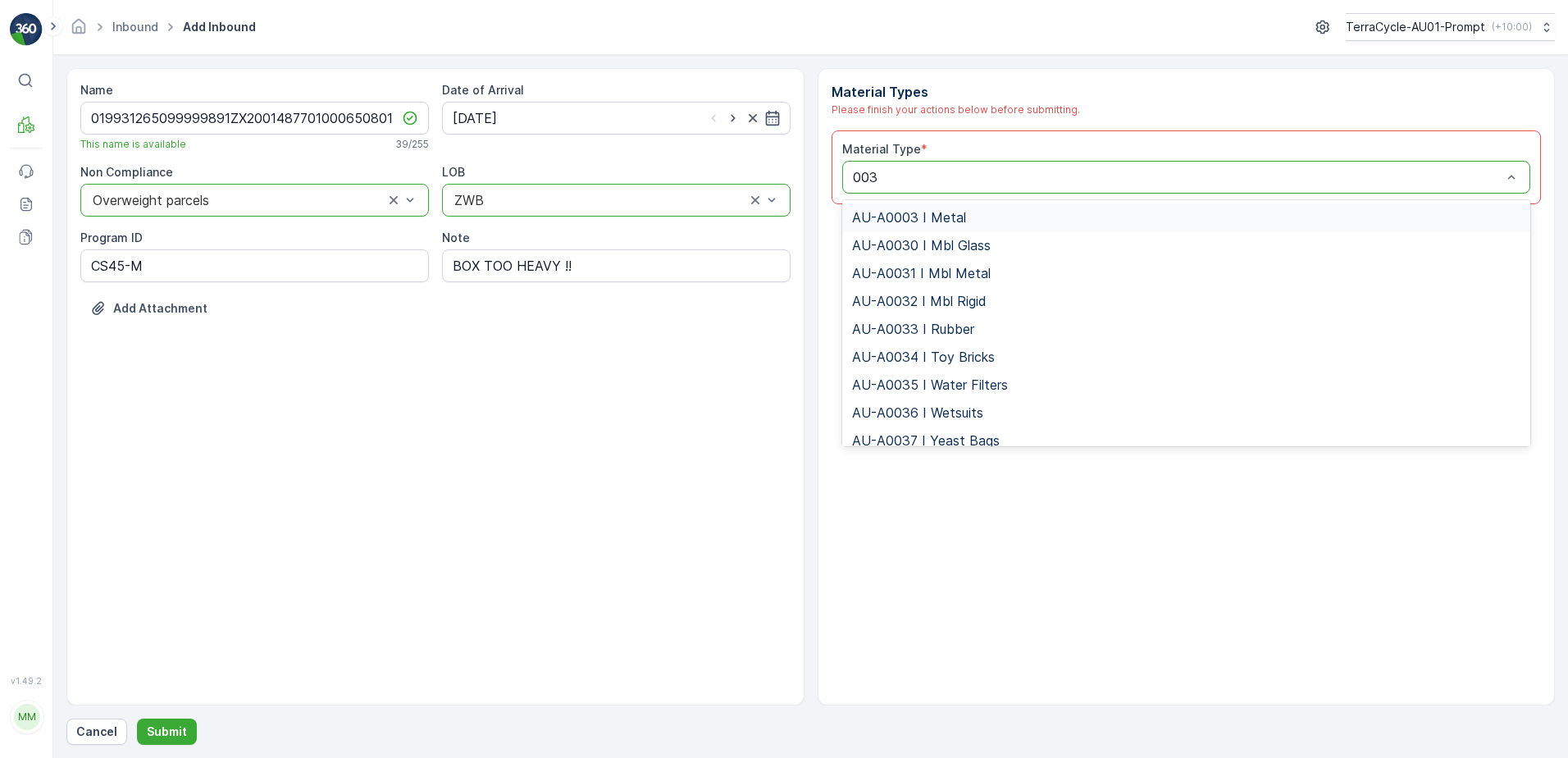
type input "0031"
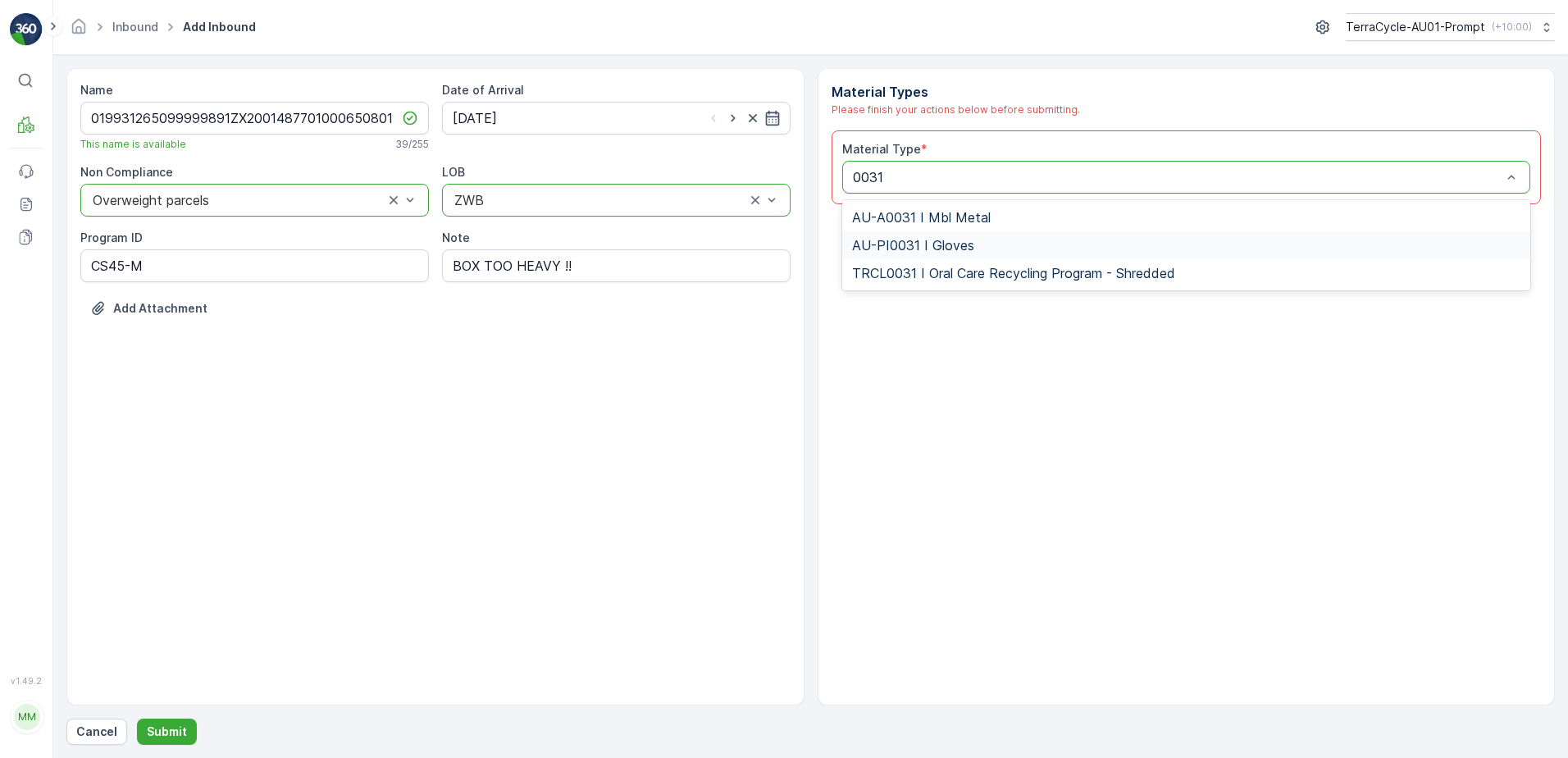
click at [973, 247] on div "AU-PI0031 I Gloves" at bounding box center [1187, 245] width 669 height 15
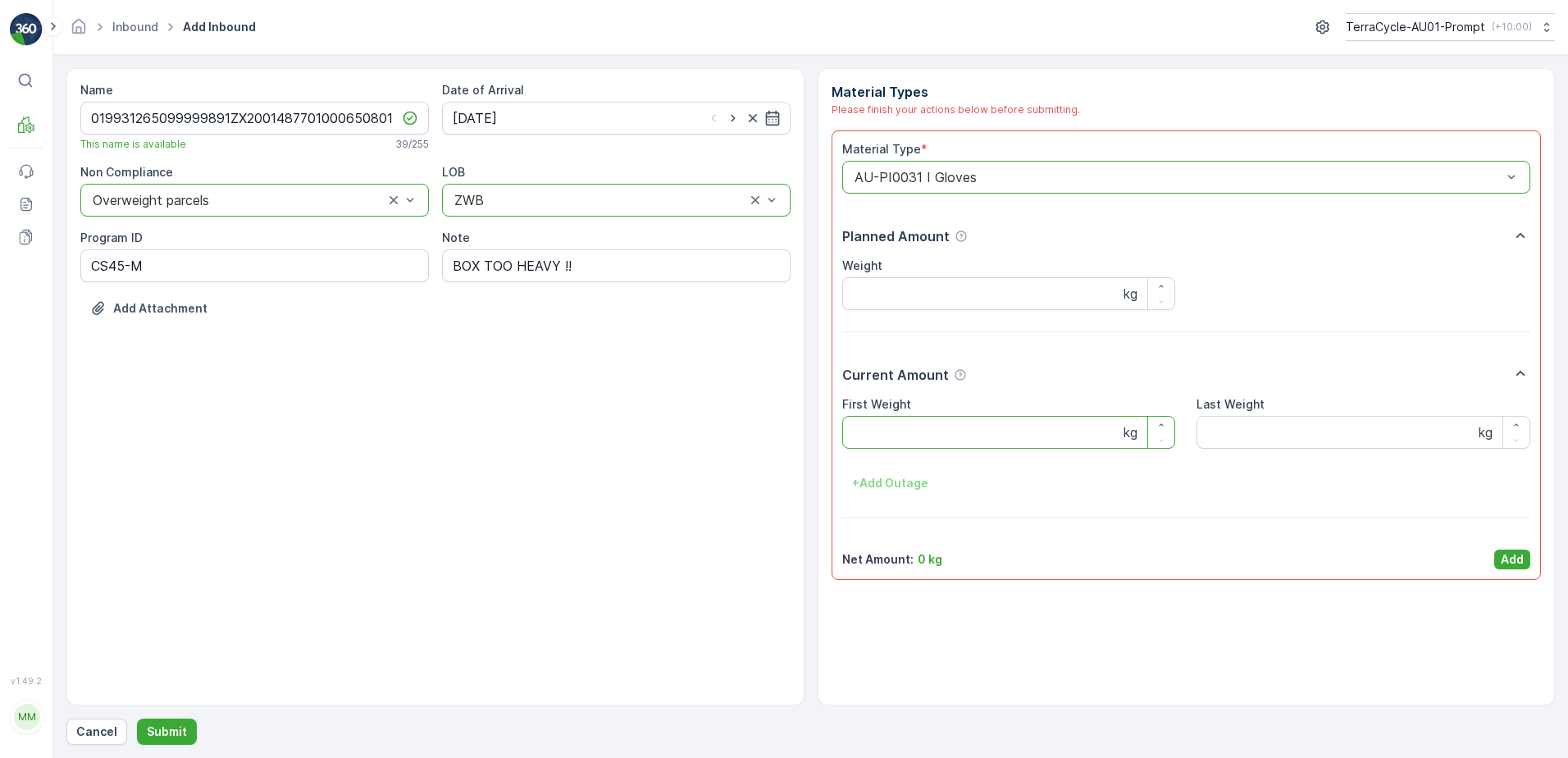
click at [957, 429] on Weight "First Weight" at bounding box center [1009, 432] width 334 height 33
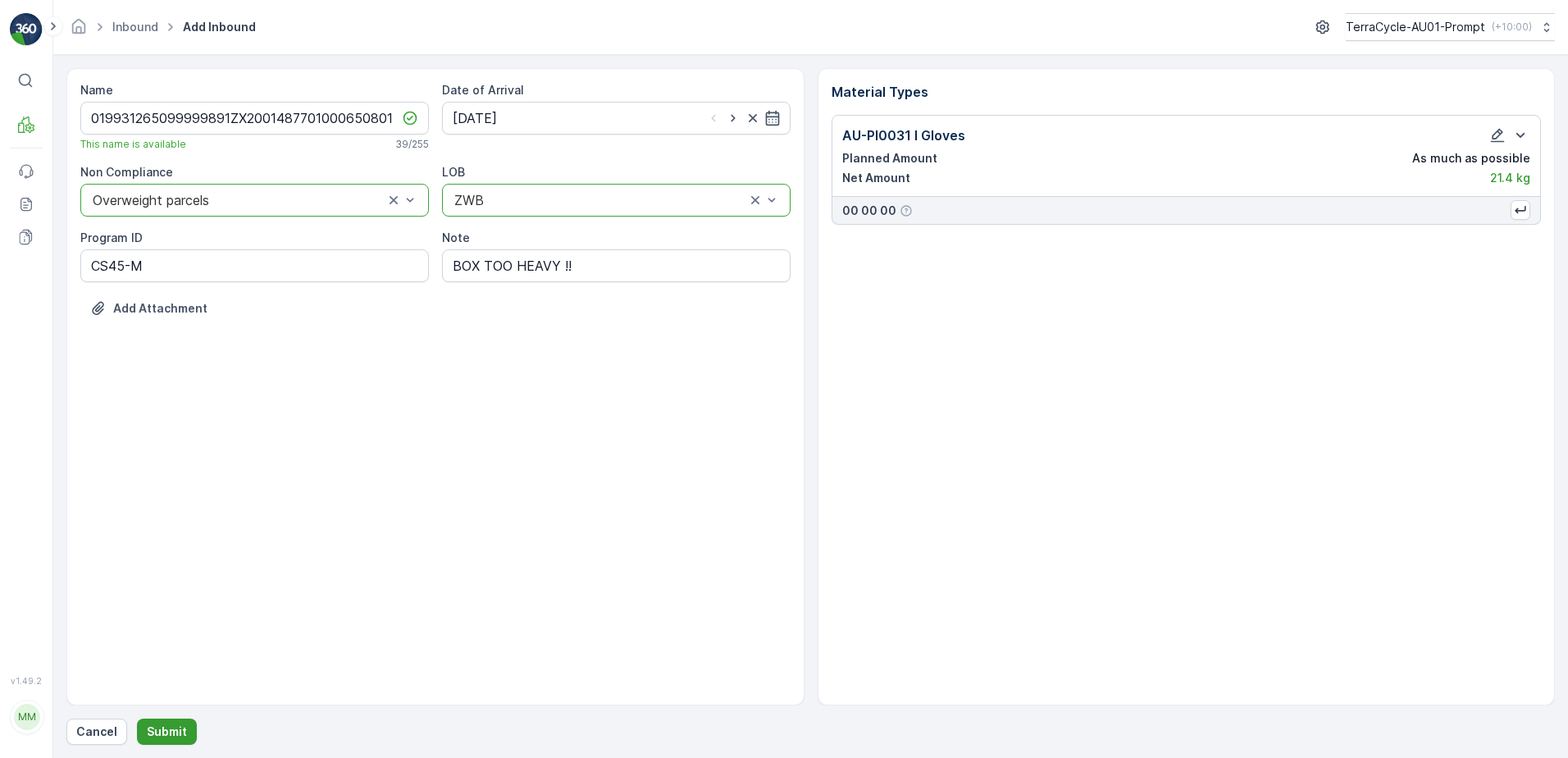
click at [170, 727] on p "Submit" at bounding box center [167, 731] width 40 height 17
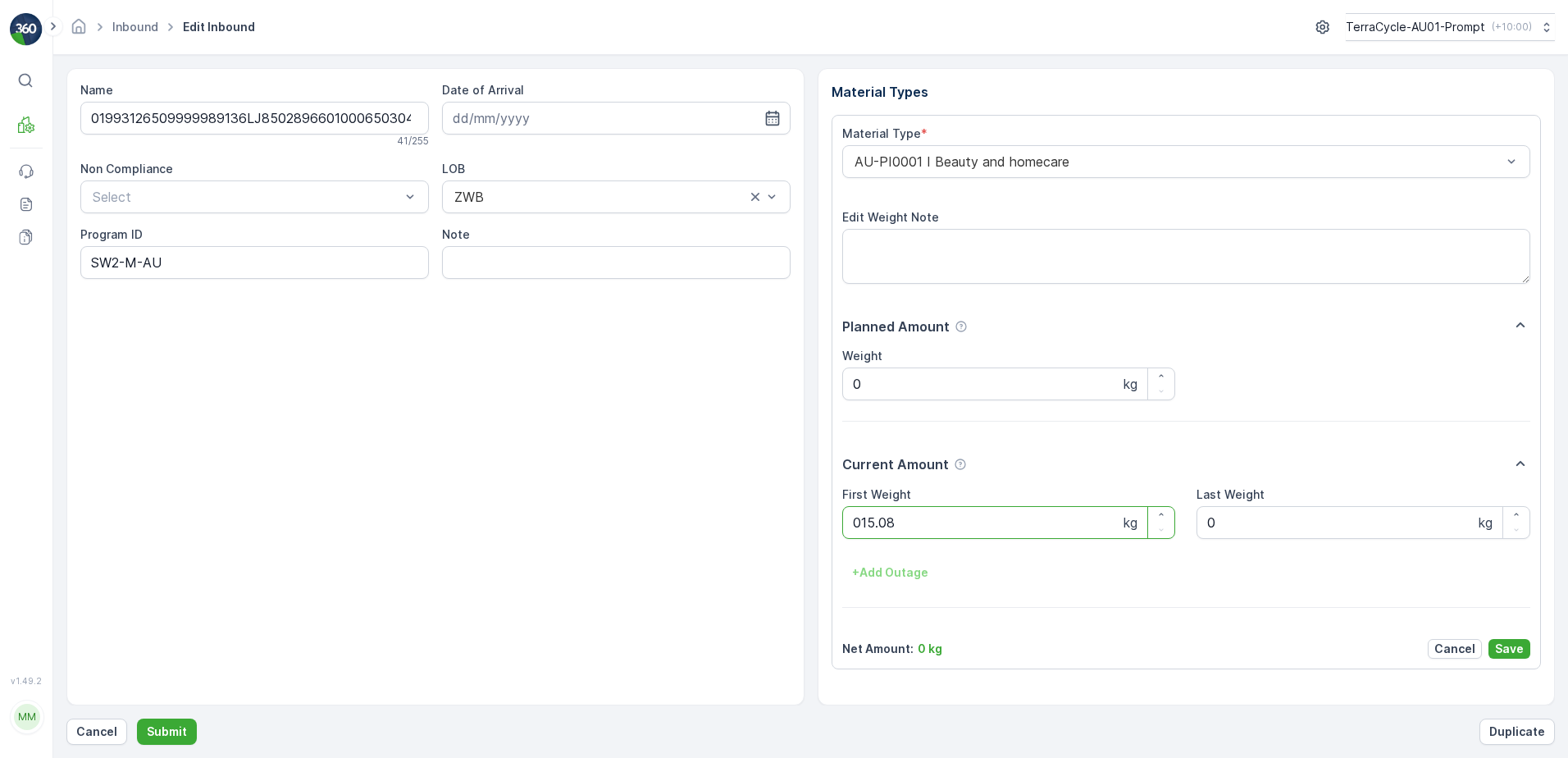
click at [137, 719] on button "Submit" at bounding box center [167, 732] width 60 height 26
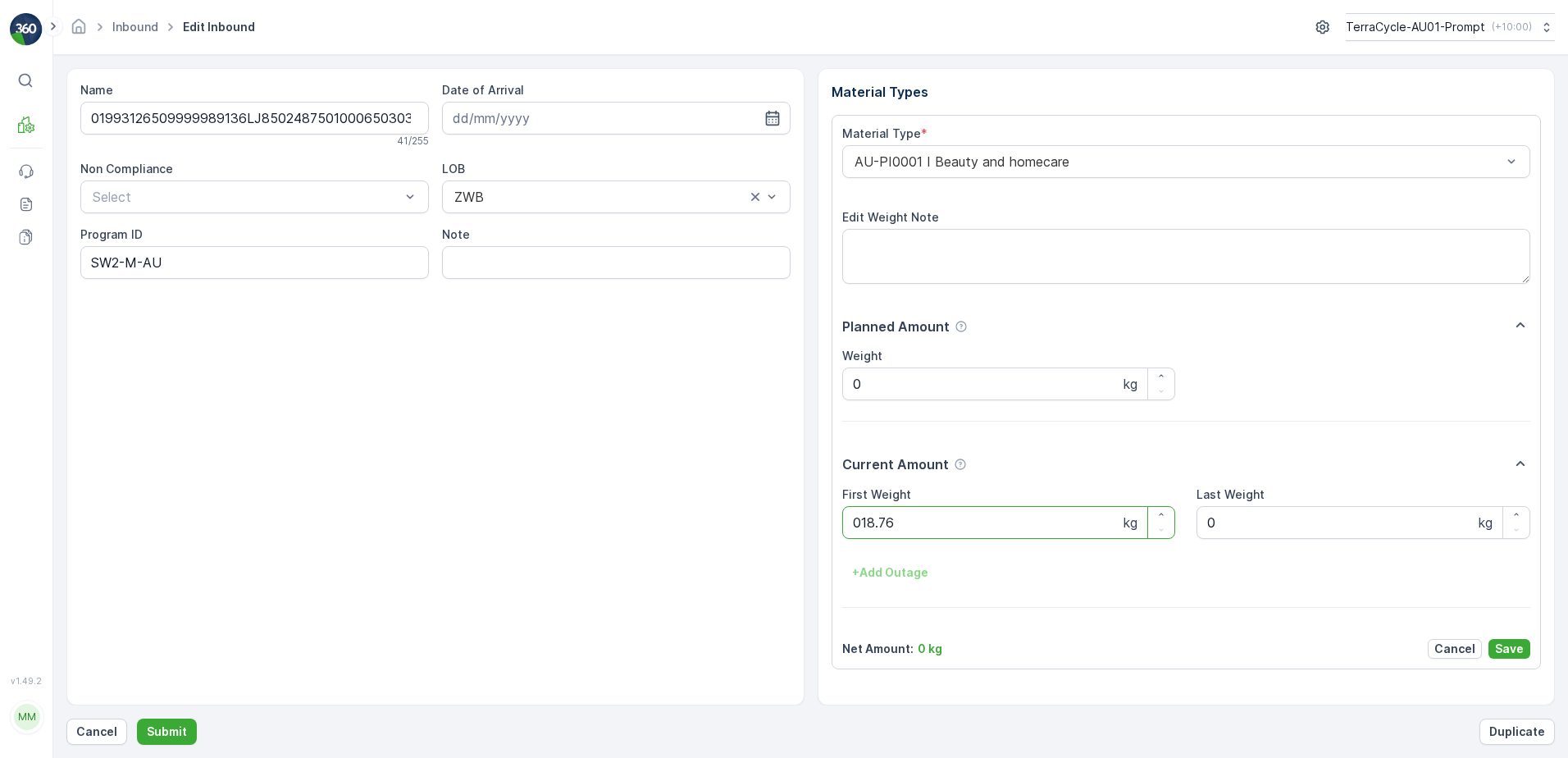
click at [137, 719] on button "Submit" at bounding box center [167, 732] width 60 height 26
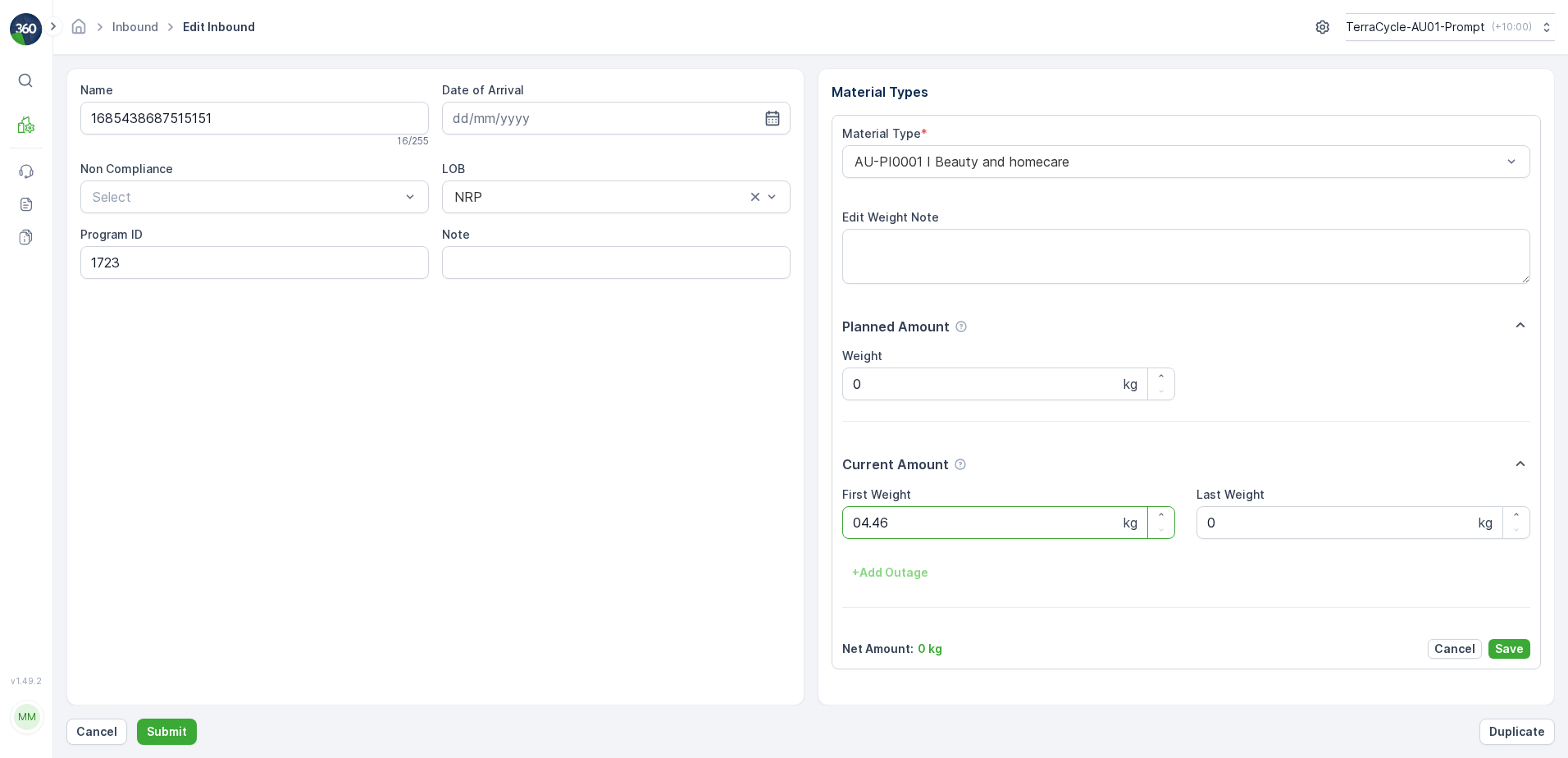
click at [137, 719] on button "Submit" at bounding box center [167, 732] width 60 height 26
